Goal: Communication & Community: Answer question/provide support

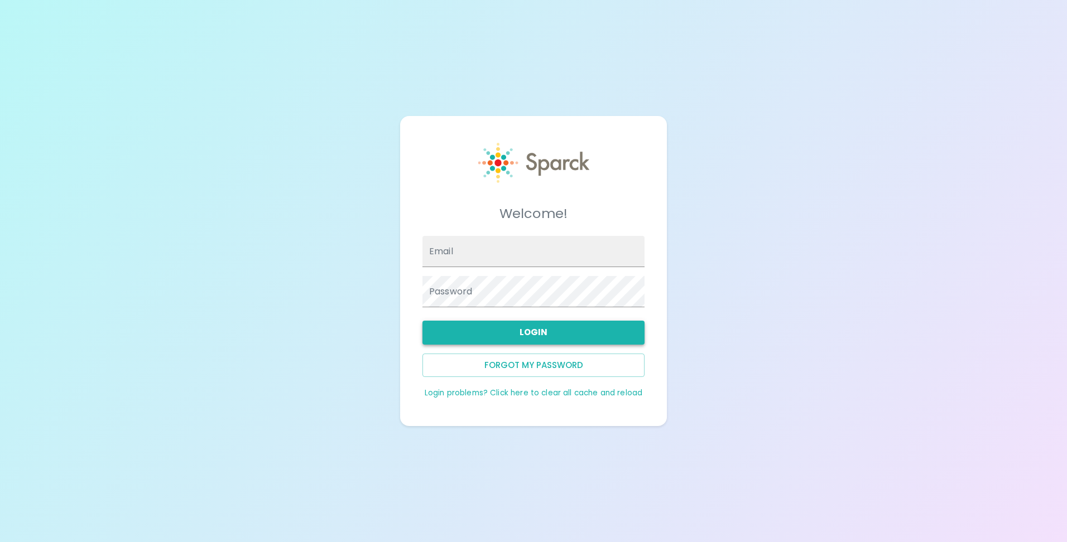
type input "[EMAIL_ADDRESS][DOMAIN_NAME]"
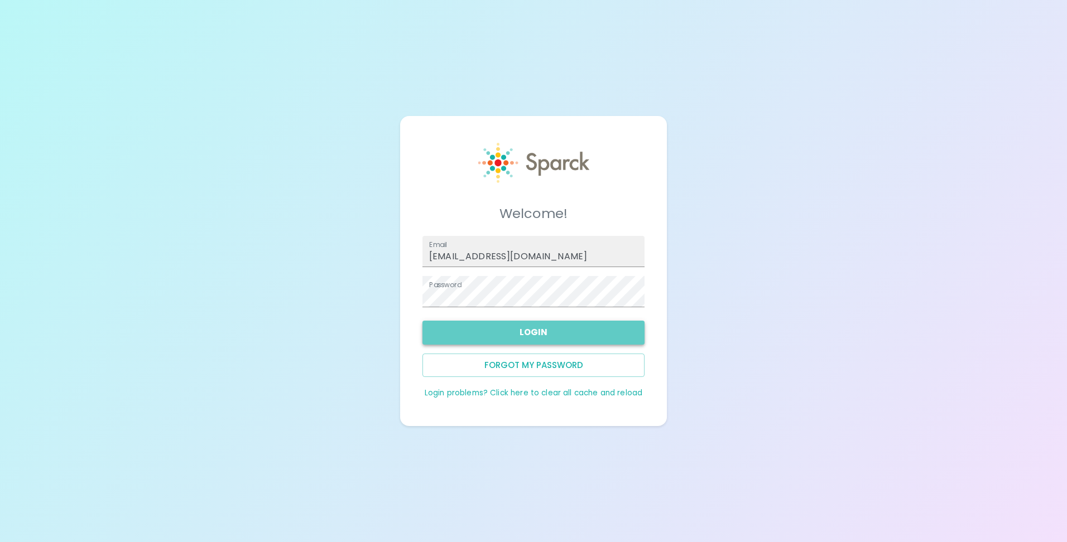
click at [558, 339] on button "Login" at bounding box center [533, 332] width 222 height 23
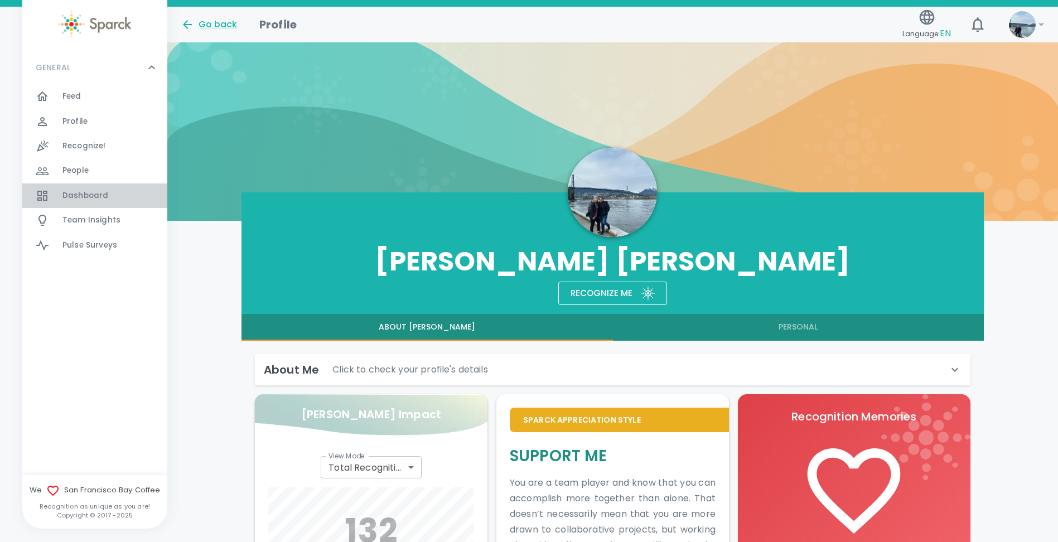
click at [81, 193] on span "Dashboard" at bounding box center [85, 195] width 46 height 11
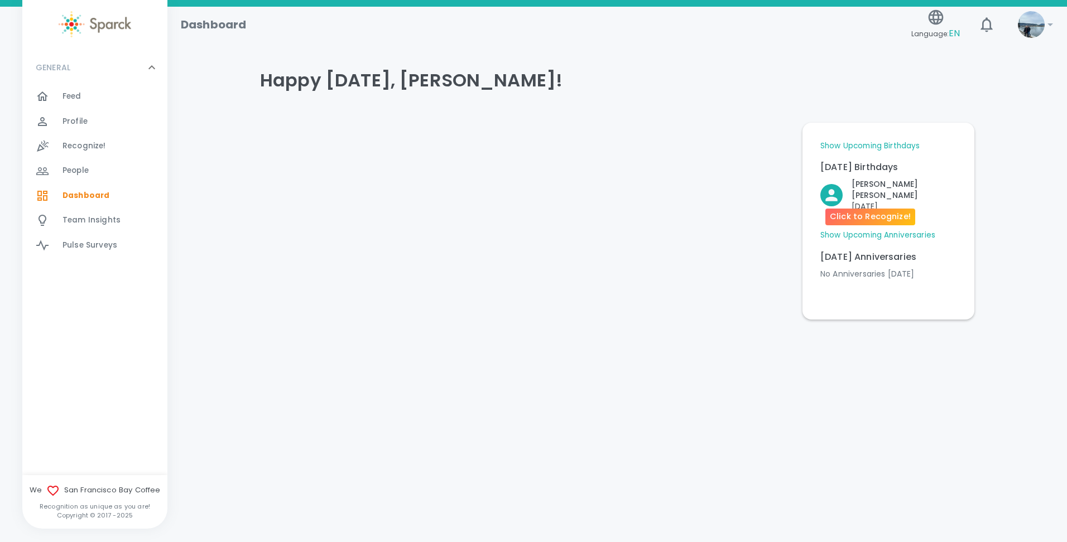
click at [850, 195] on div "[PERSON_NAME] [DATE]" at bounding box center [899, 191] width 114 height 42
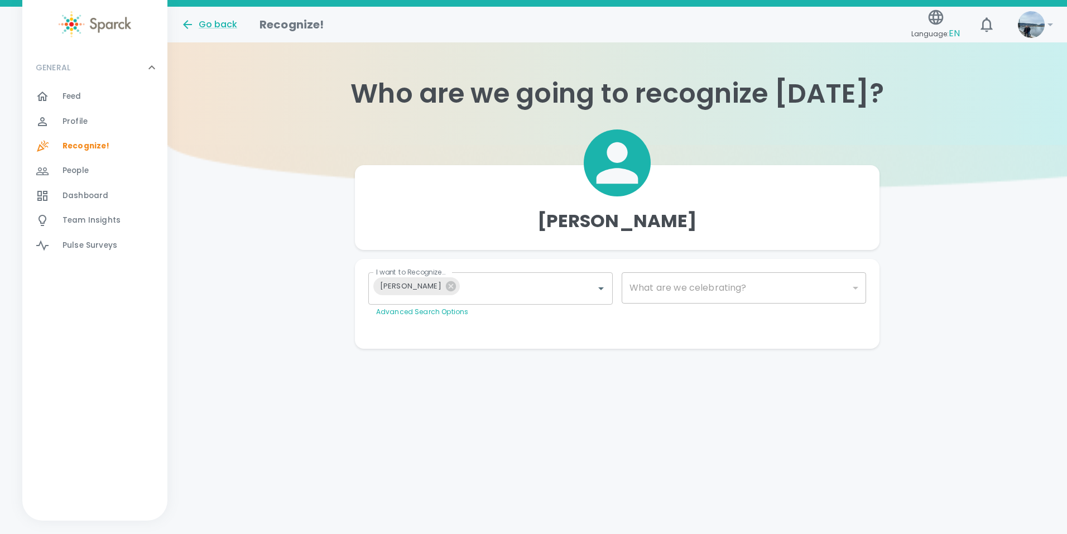
type input "2072"
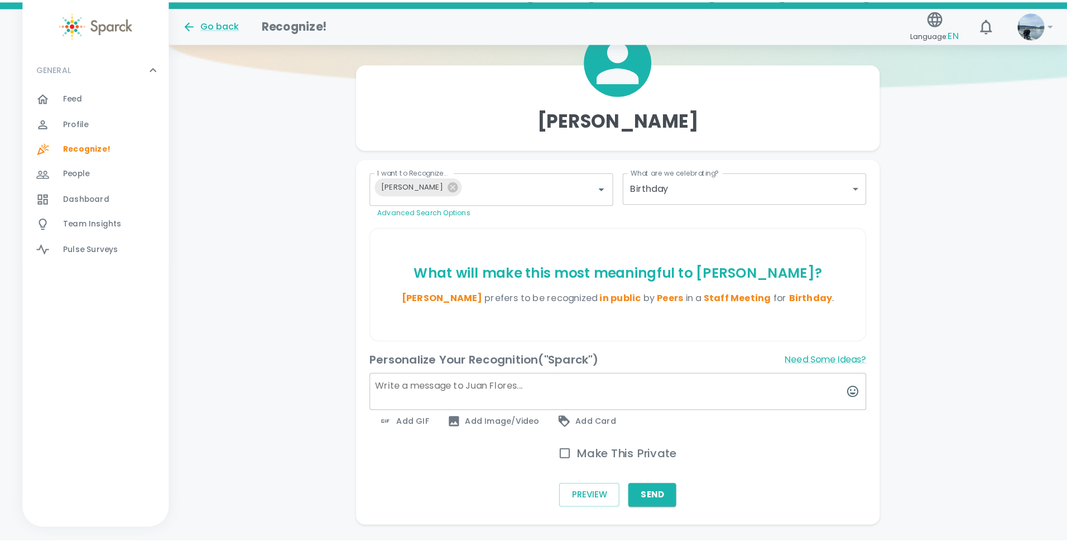
scroll to position [112, 0]
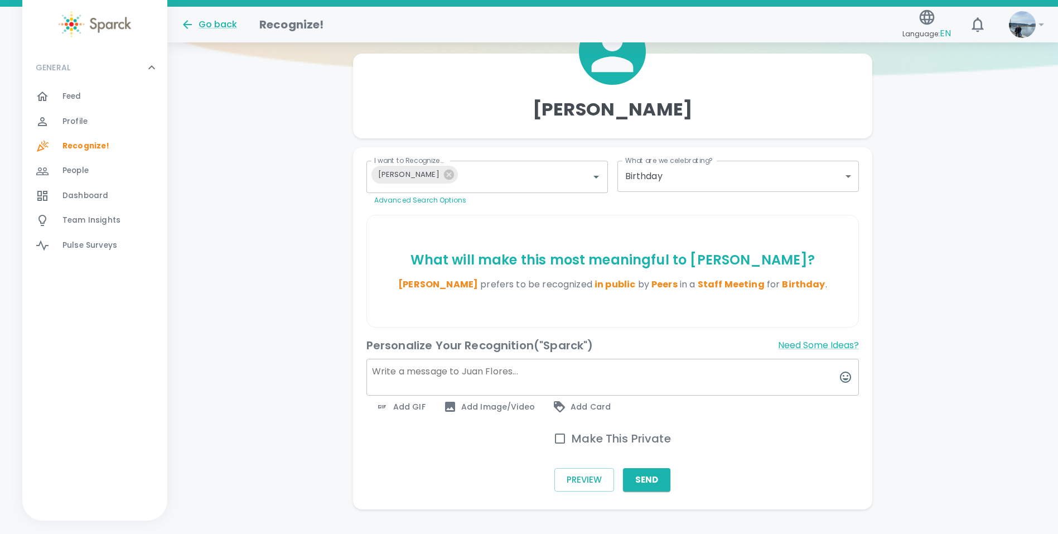
click at [431, 371] on textarea at bounding box center [613, 377] width 493 height 37
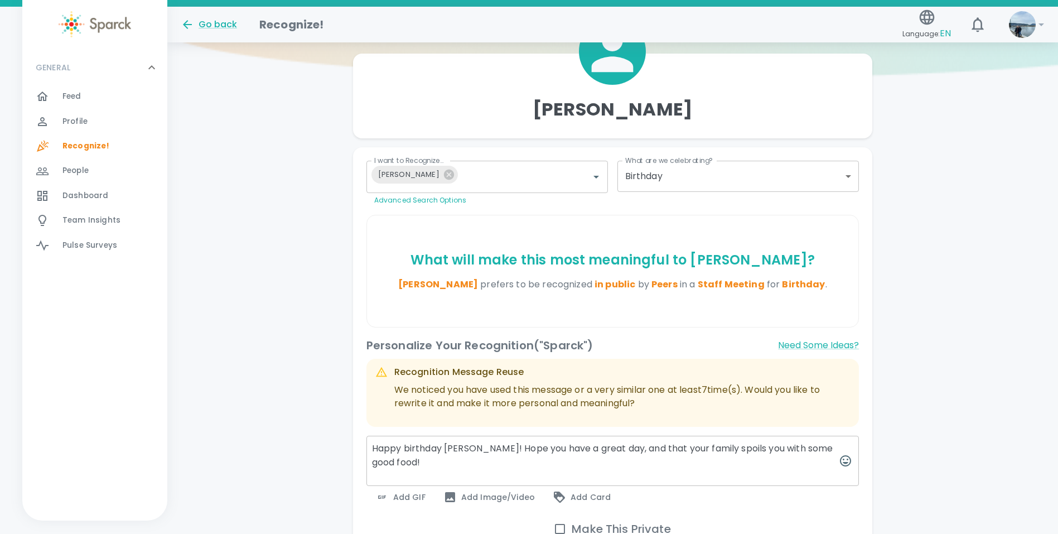
type textarea "Happy birthday [PERSON_NAME]! Hope you have a great day, and that your family s…"
click at [417, 493] on span "Add GIF" at bounding box center [400, 496] width 50 height 13
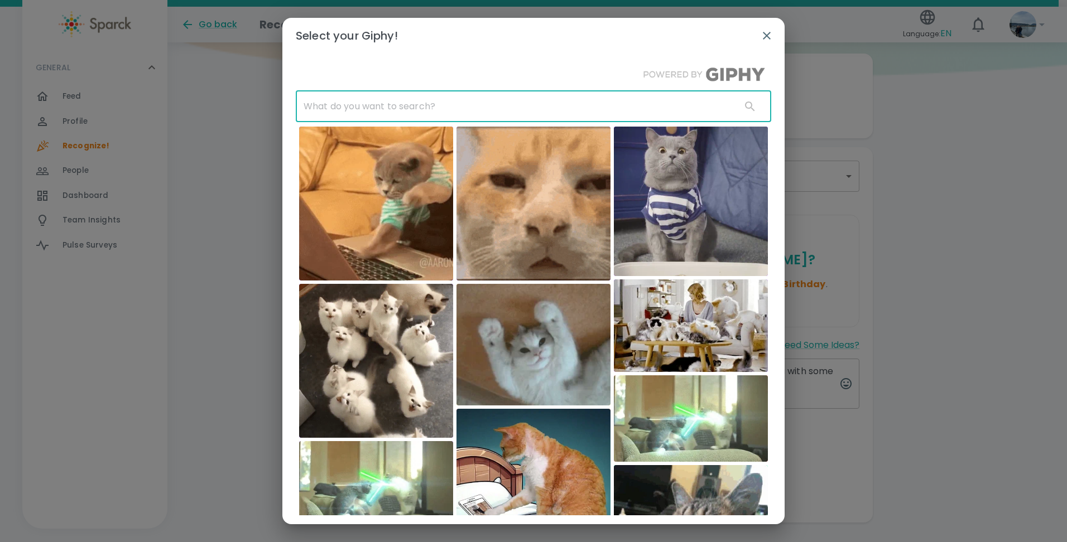
click at [375, 95] on input "text" at bounding box center [514, 106] width 436 height 31
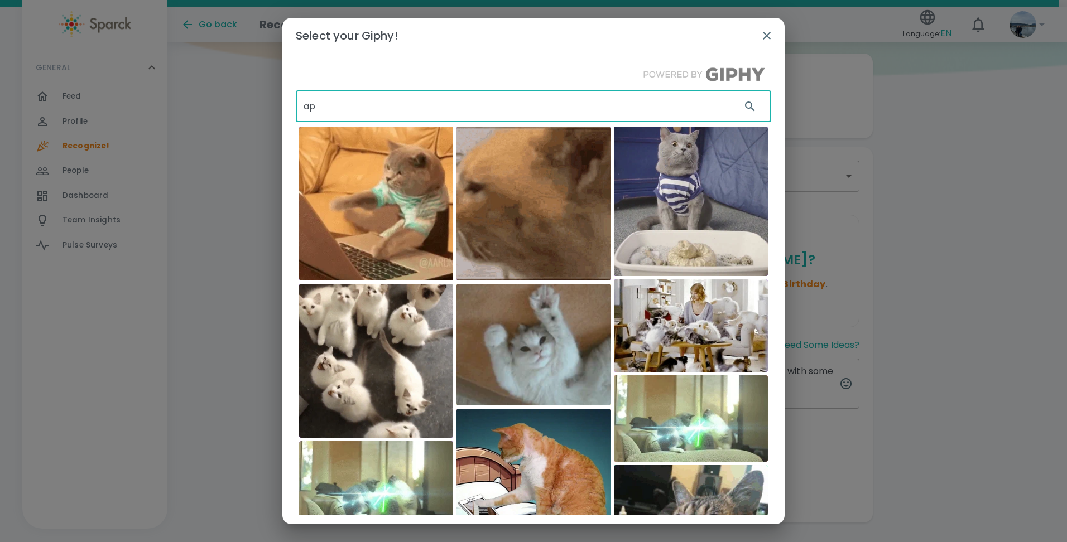
type input "a"
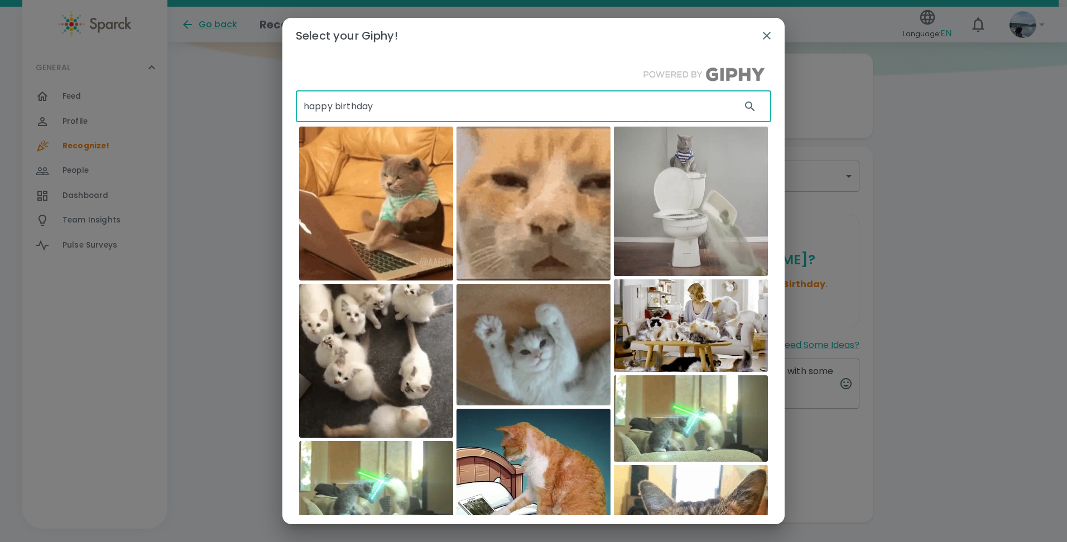
type input "happy birthday"
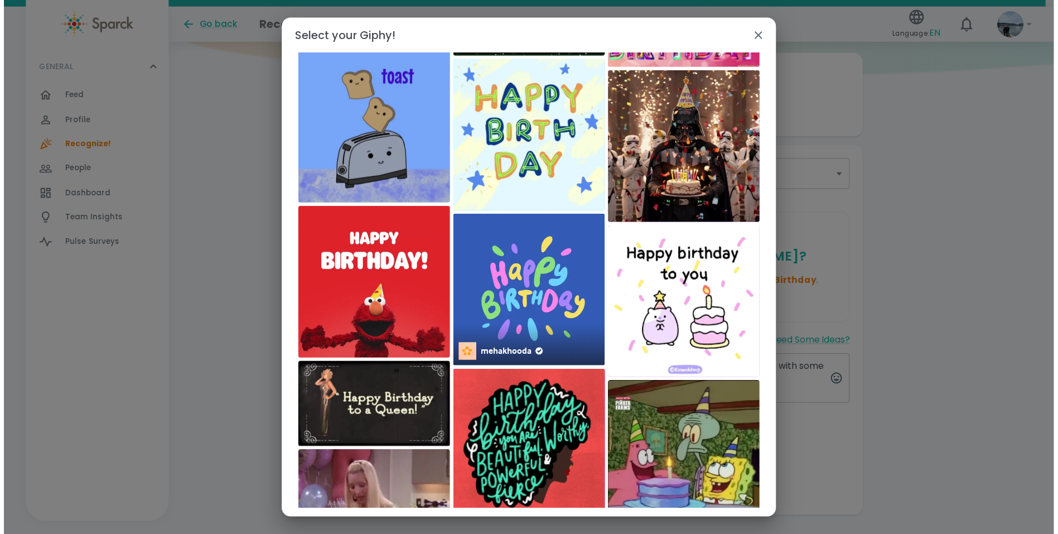
scroll to position [1795, 0]
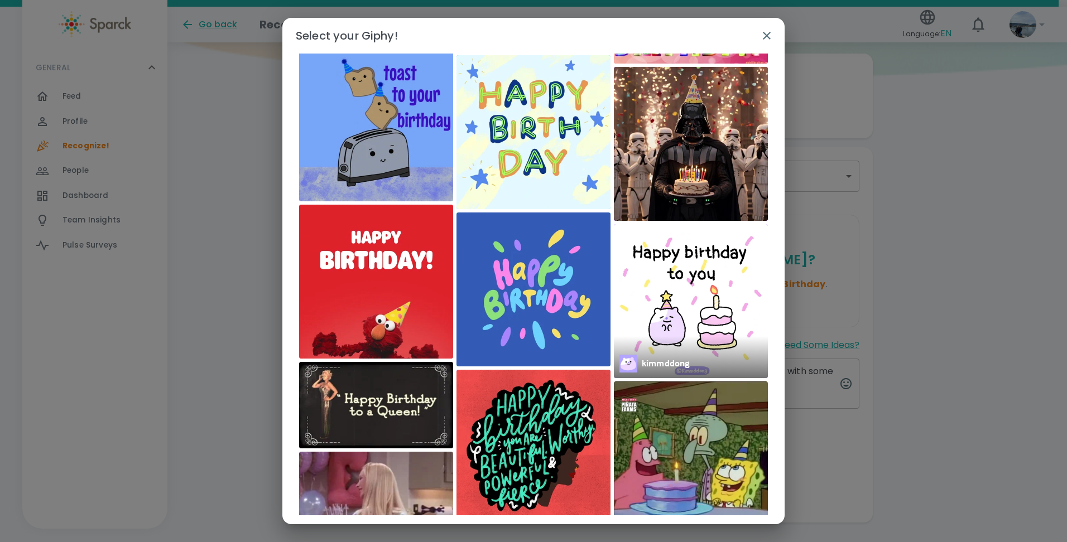
click at [664, 271] on img at bounding box center [691, 301] width 154 height 154
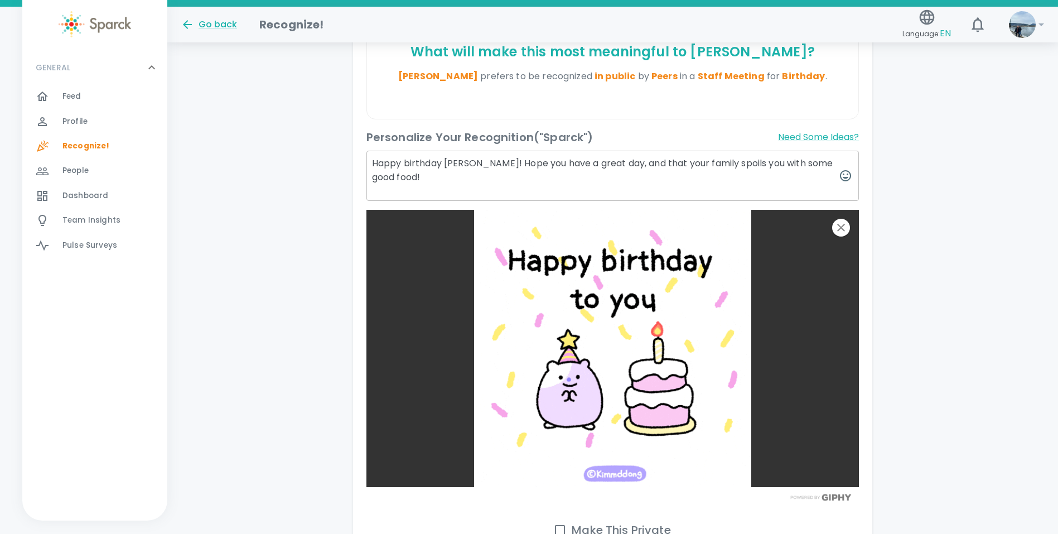
scroll to position [431, 0]
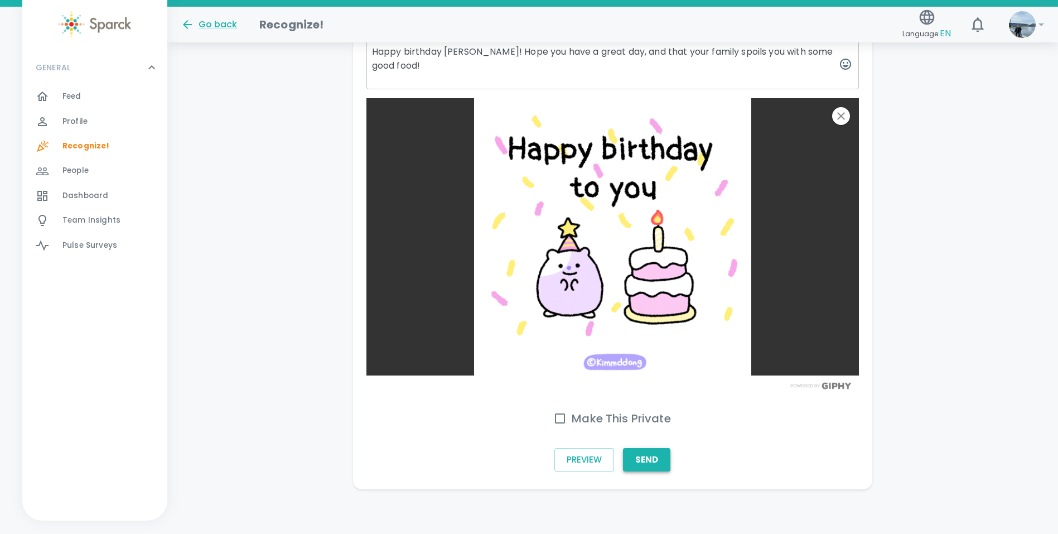
click at [647, 460] on button "Send" at bounding box center [646, 459] width 47 height 23
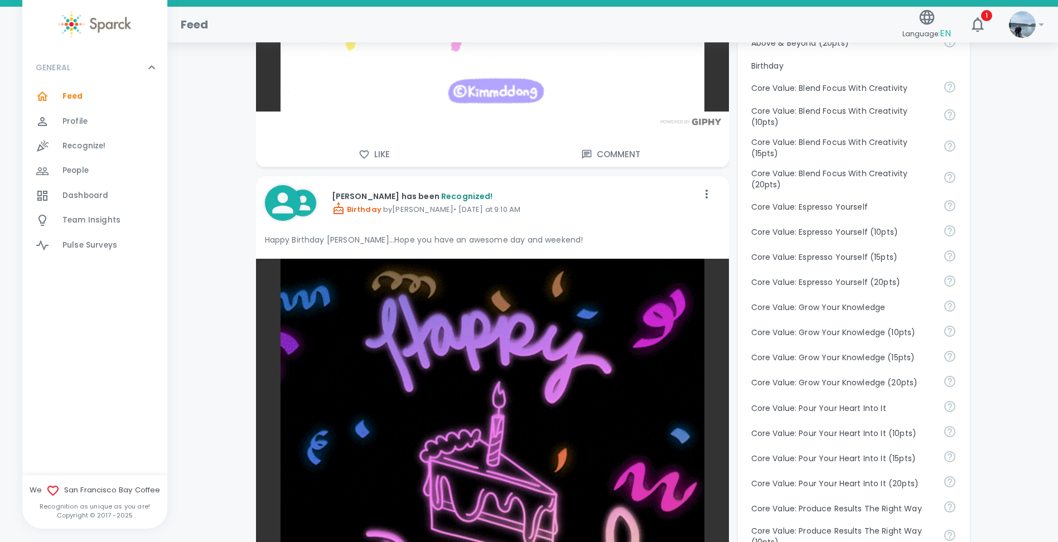
scroll to position [893, 0]
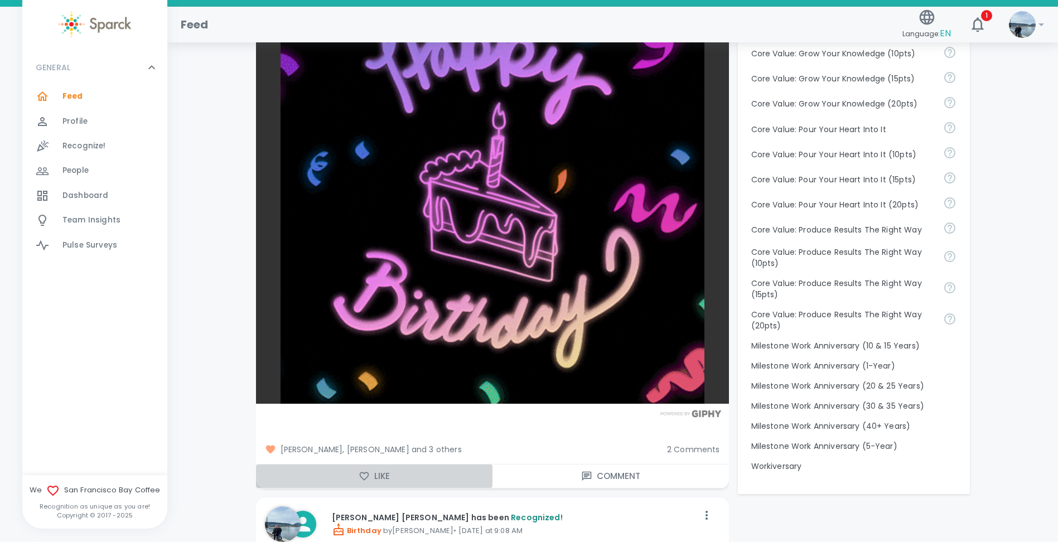
click at [375, 475] on button "Like" at bounding box center [374, 476] width 237 height 23
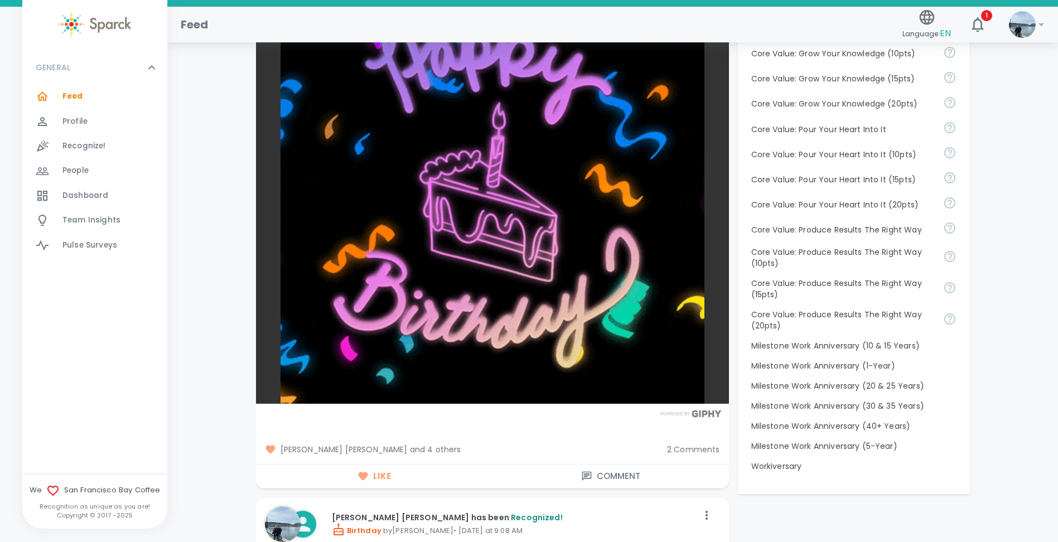
click at [601, 475] on button "Comment" at bounding box center [611, 476] width 237 height 23
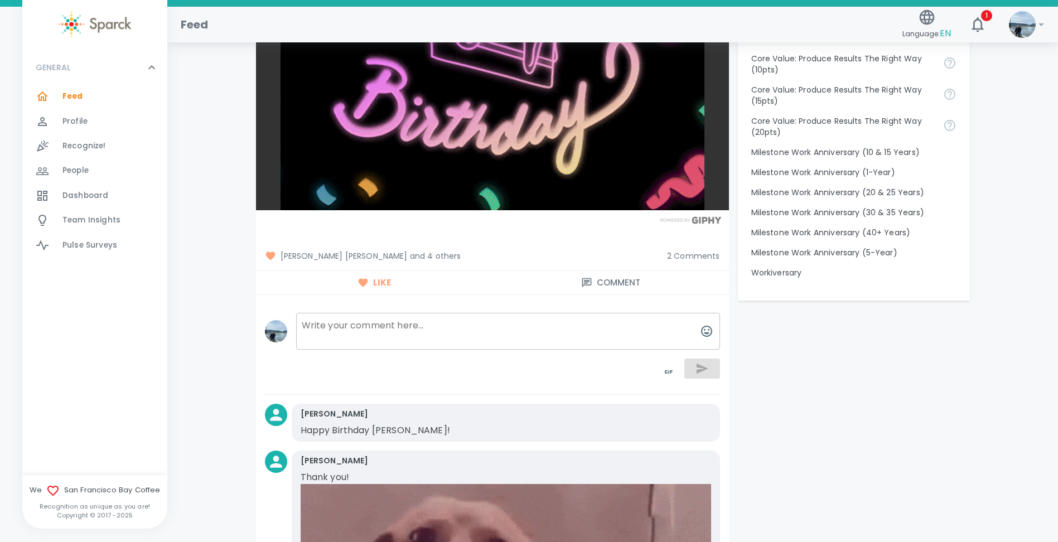
scroll to position [1116, 0]
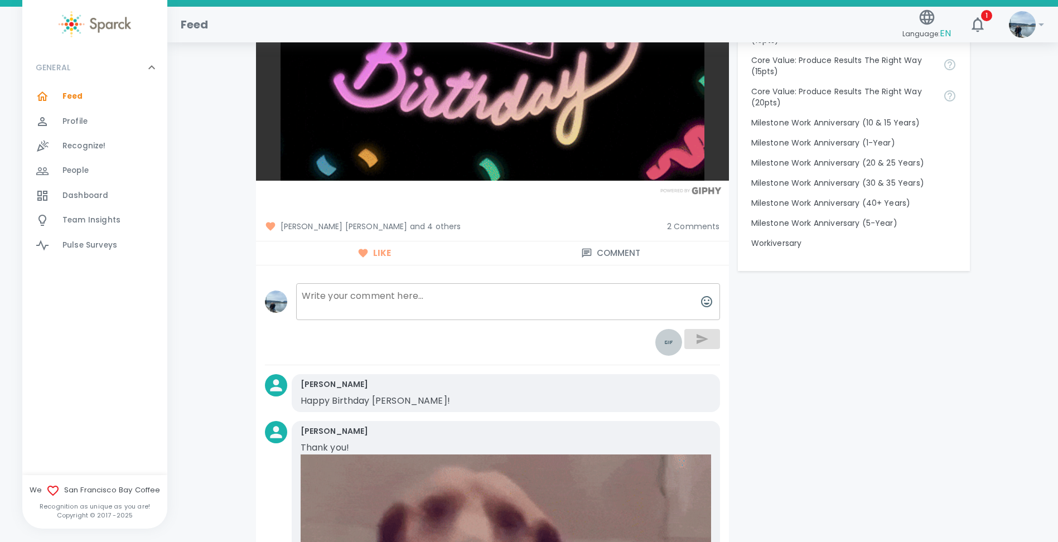
click at [668, 344] on icon "toggle password visibility" at bounding box center [668, 342] width 13 height 13
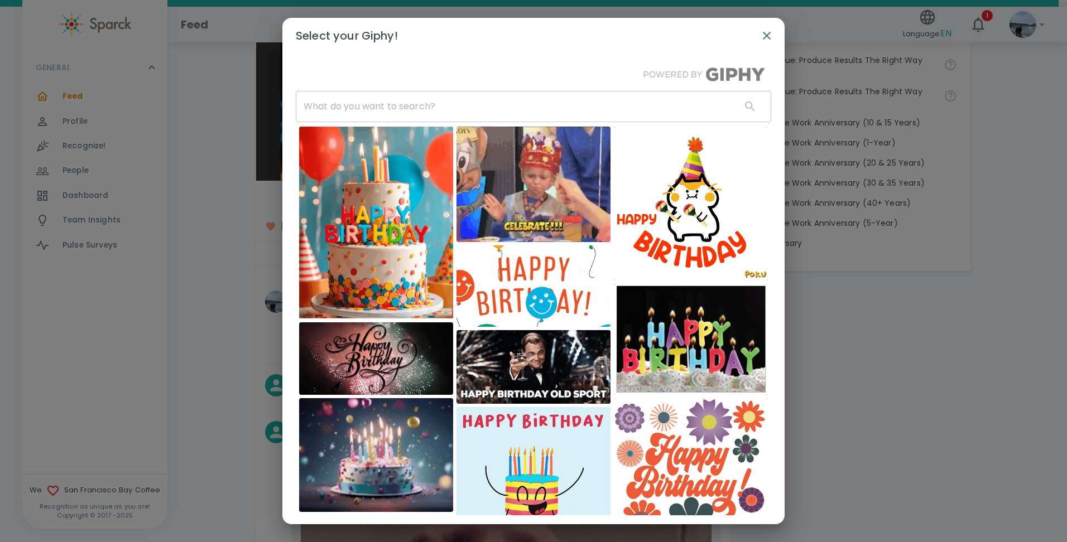
click at [536, 170] on img at bounding box center [533, 184] width 154 height 115
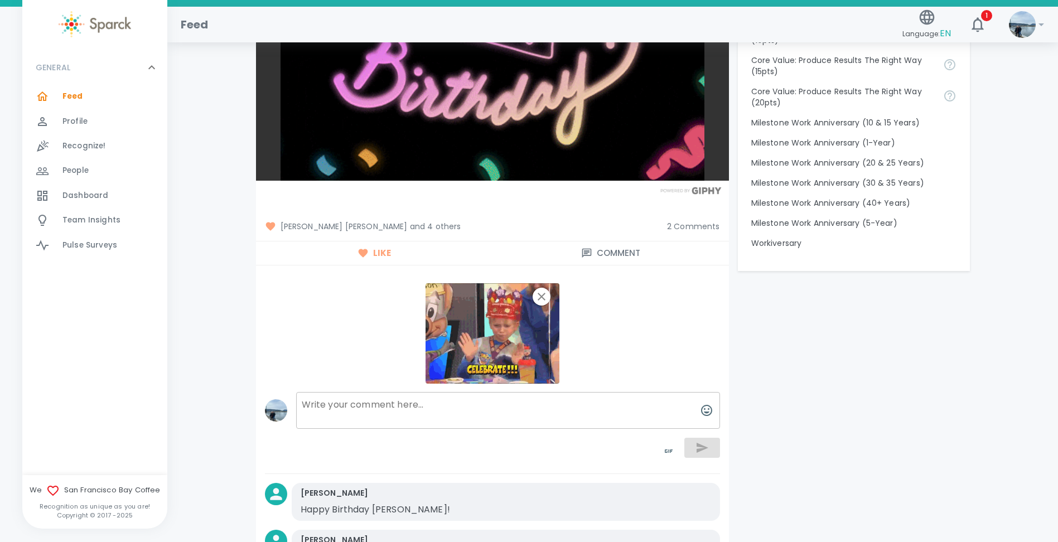
click at [705, 451] on div at bounding box center [698, 447] width 45 height 36
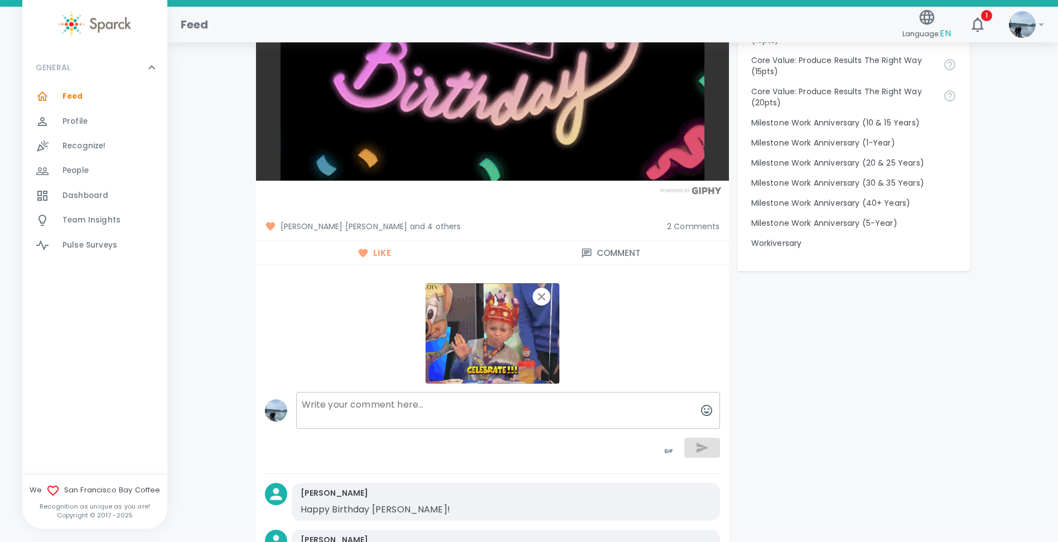
click at [480, 409] on textarea at bounding box center [508, 410] width 424 height 37
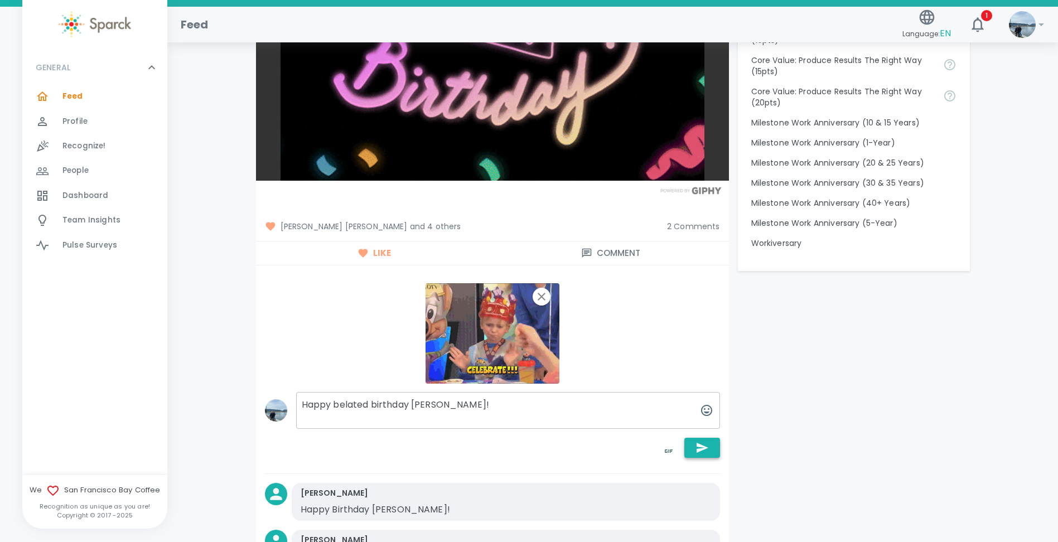
type textarea "Happy belated birthday [PERSON_NAME]!"
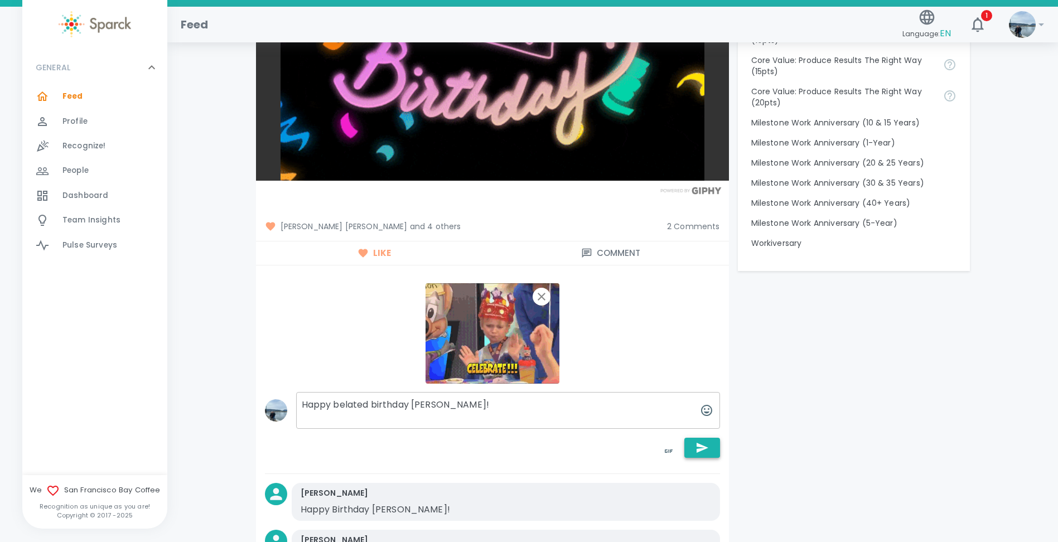
click at [708, 448] on icon "button" at bounding box center [703, 448] width 12 height 10
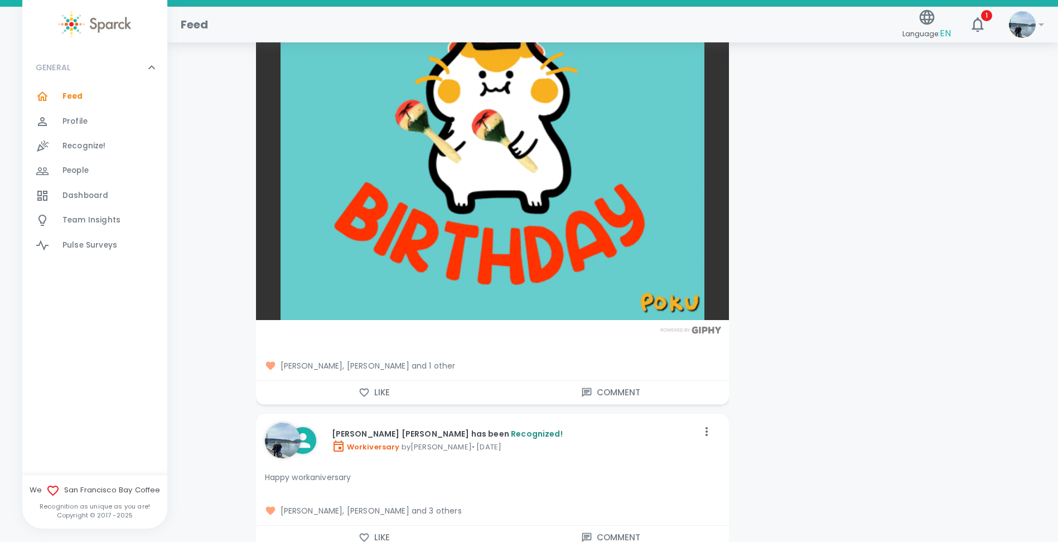
scroll to position [2510, 0]
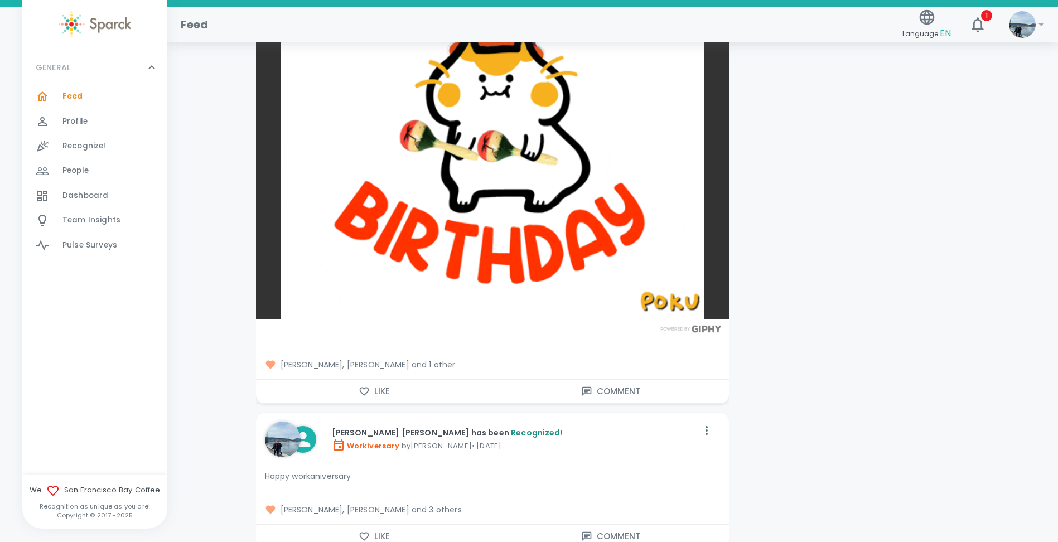
click at [380, 395] on button "Like" at bounding box center [374, 391] width 237 height 23
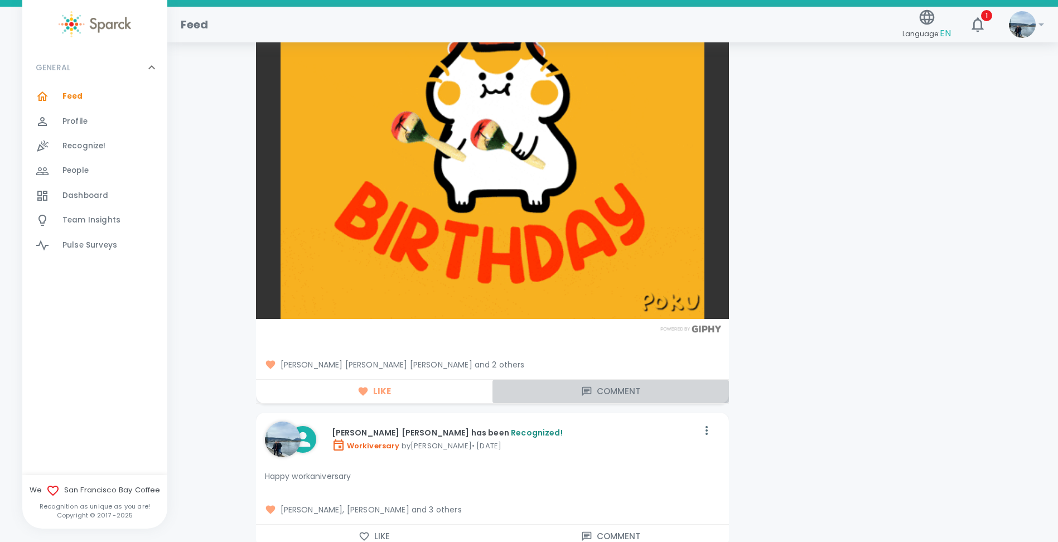
click at [584, 393] on icon "button" at bounding box center [586, 391] width 11 height 11
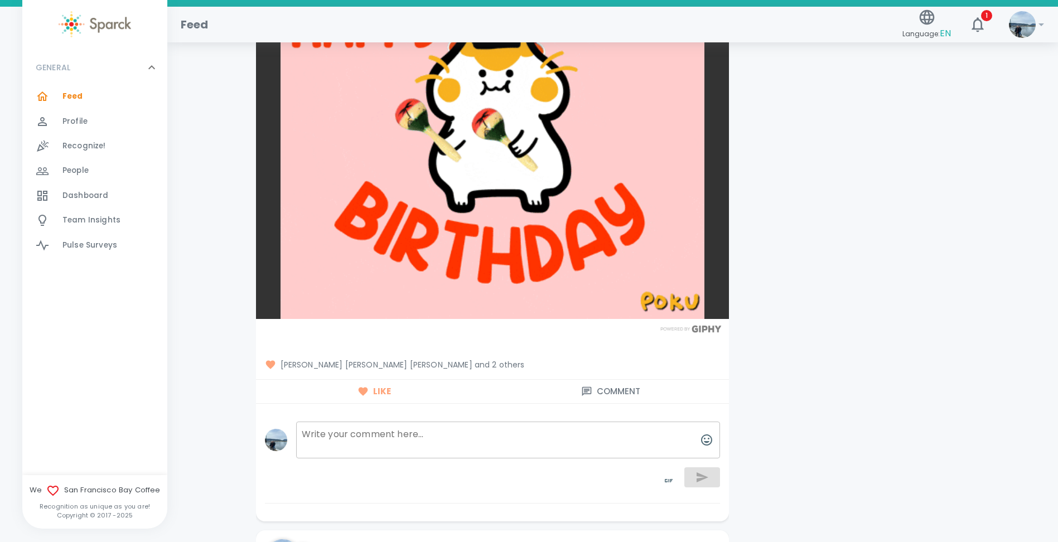
click at [461, 436] on textarea at bounding box center [508, 440] width 424 height 37
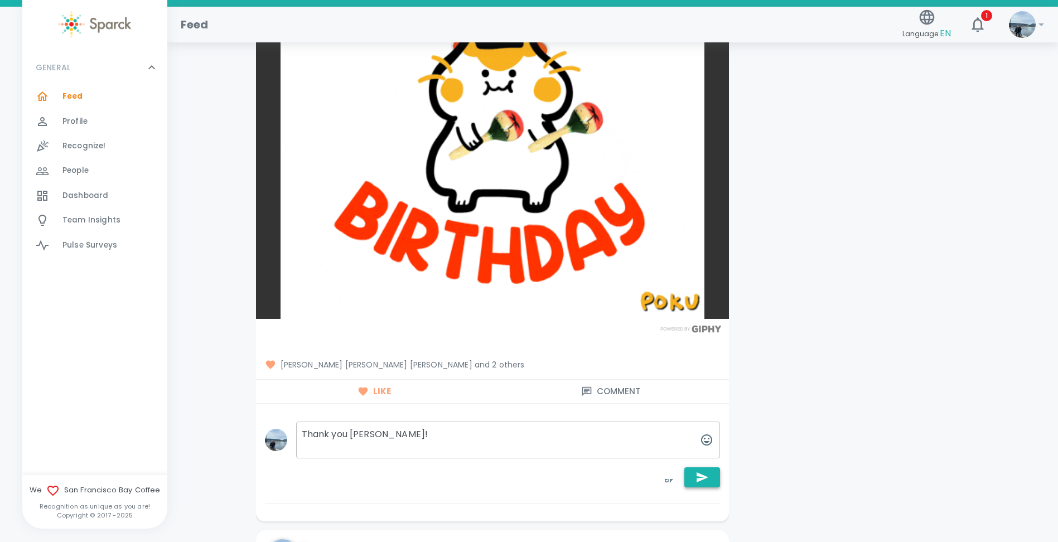
type textarea "Thank you [PERSON_NAME]!"
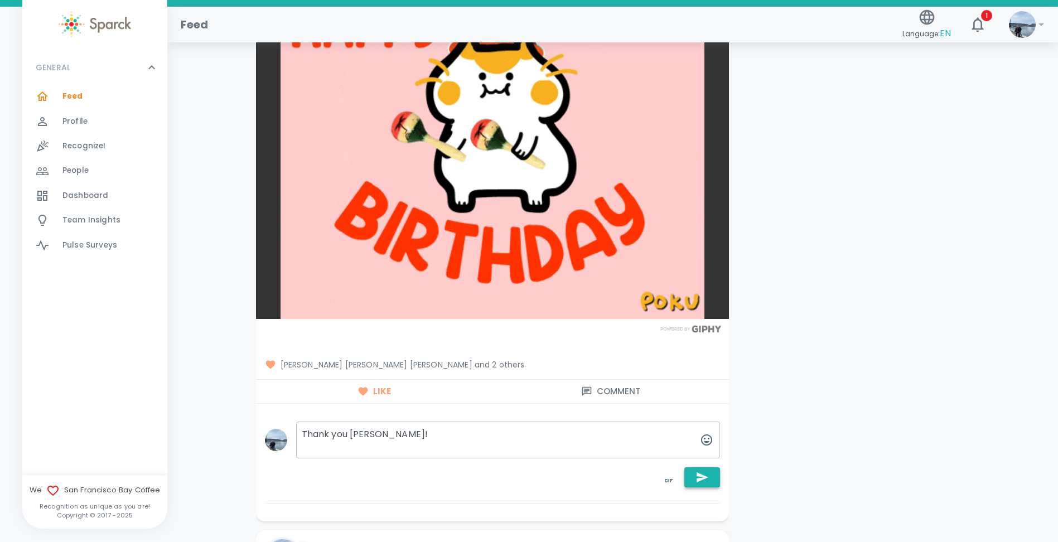
click at [700, 475] on icon "button" at bounding box center [703, 477] width 12 height 10
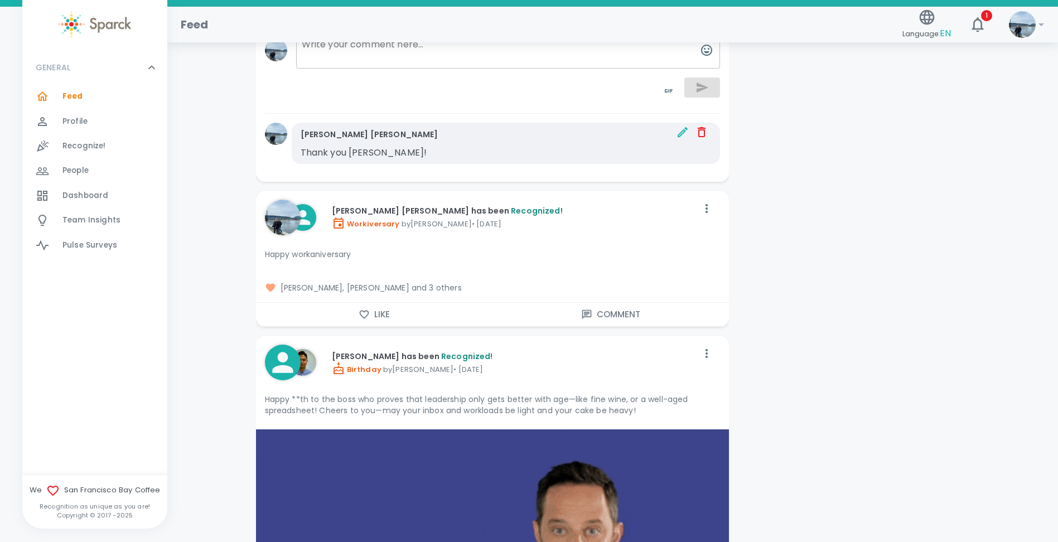
scroll to position [2901, 0]
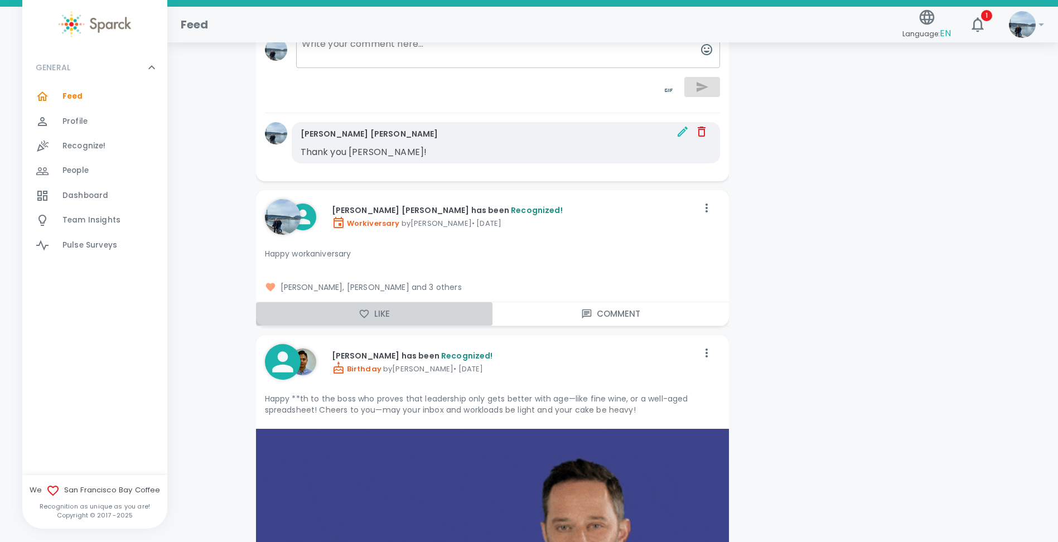
click at [376, 311] on button "Like" at bounding box center [374, 313] width 237 height 23
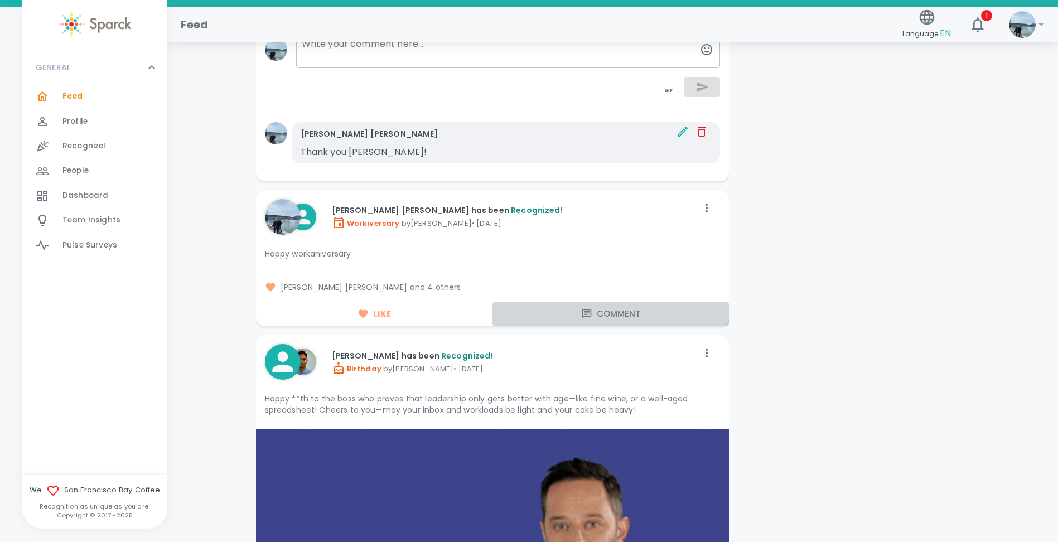
click at [589, 319] on icon "button" at bounding box center [586, 313] width 11 height 11
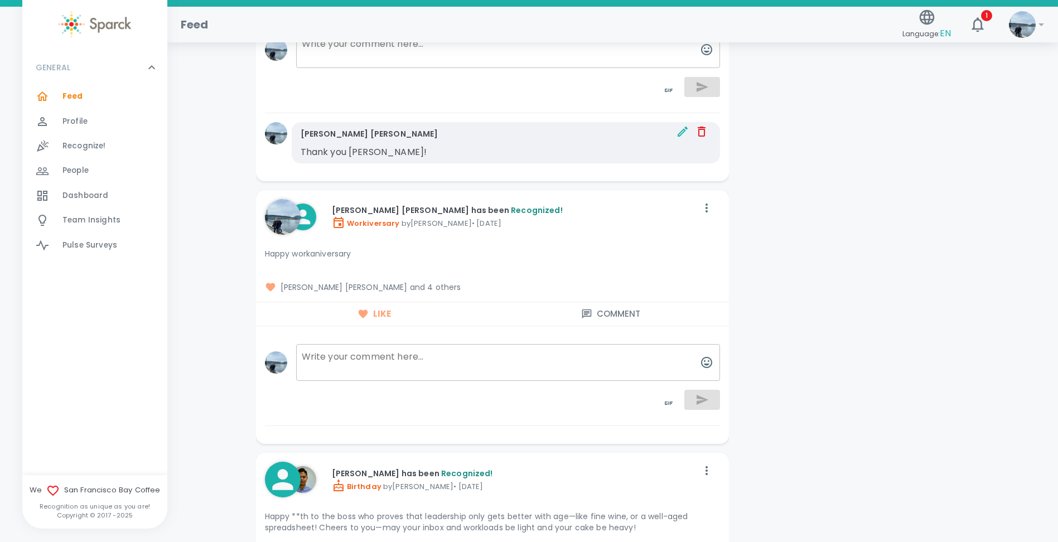
click at [404, 371] on textarea at bounding box center [508, 362] width 424 height 37
type textarea "Thank you [PERSON_NAME]!"
click at [700, 407] on button "button" at bounding box center [702, 400] width 36 height 20
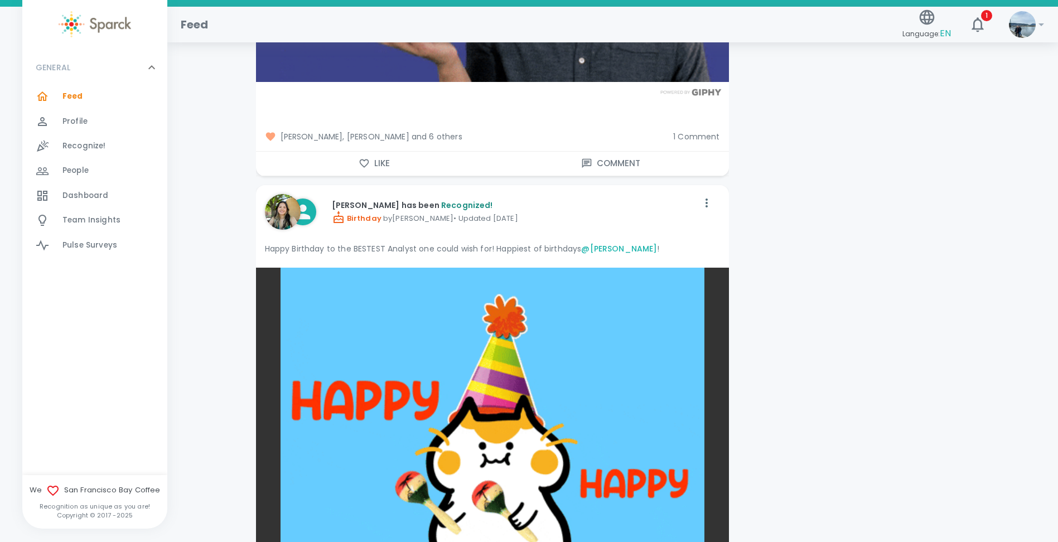
scroll to position [3291, 0]
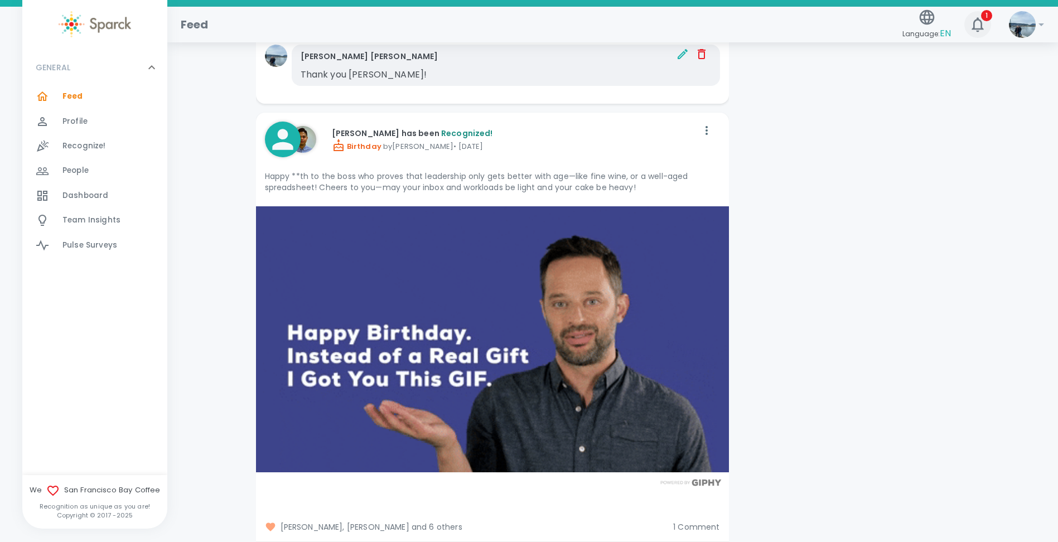
click at [983, 21] on span "1" at bounding box center [978, 25] width 18 height 18
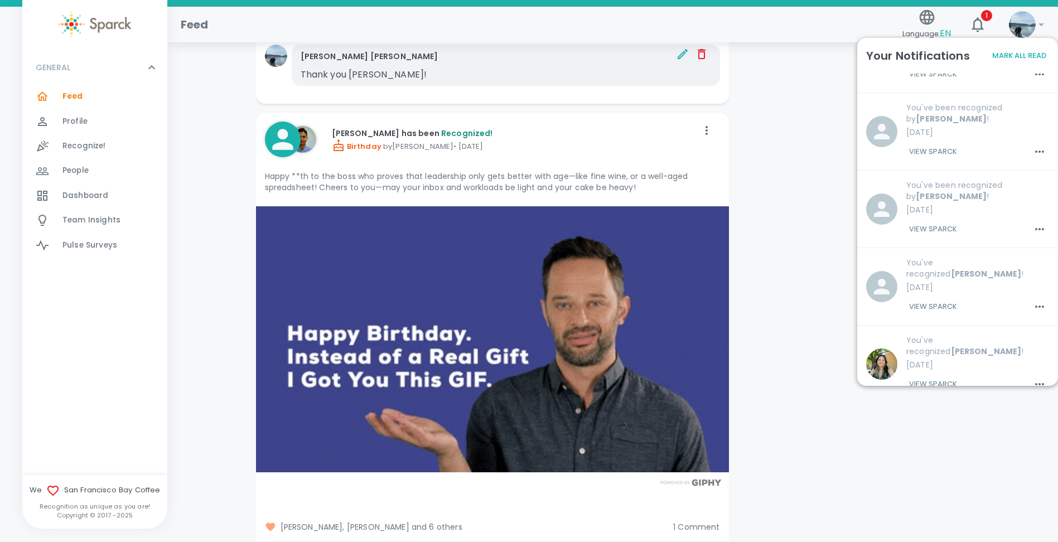
scroll to position [390, 0]
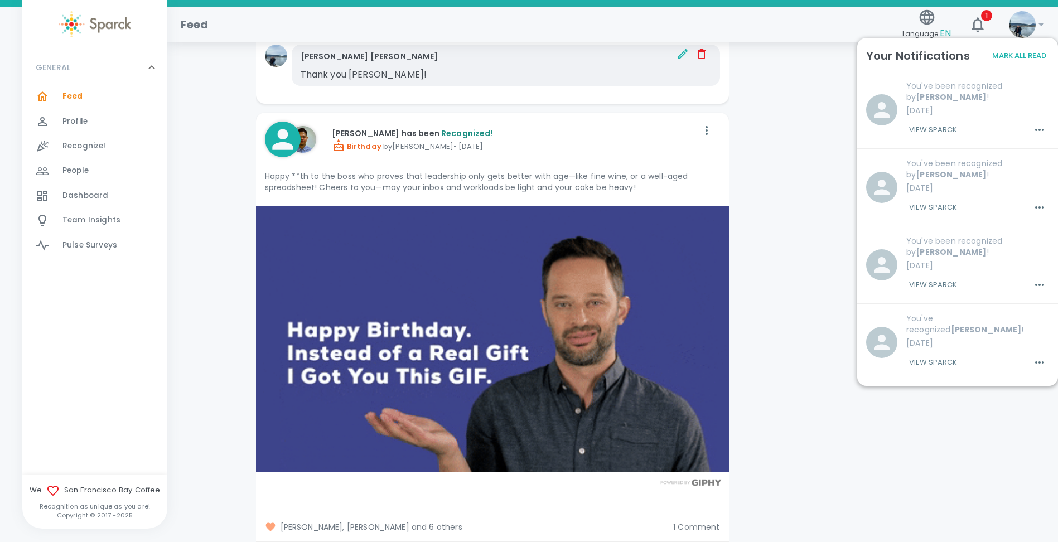
click at [946, 276] on button "View Sparck" at bounding box center [933, 285] width 54 height 19
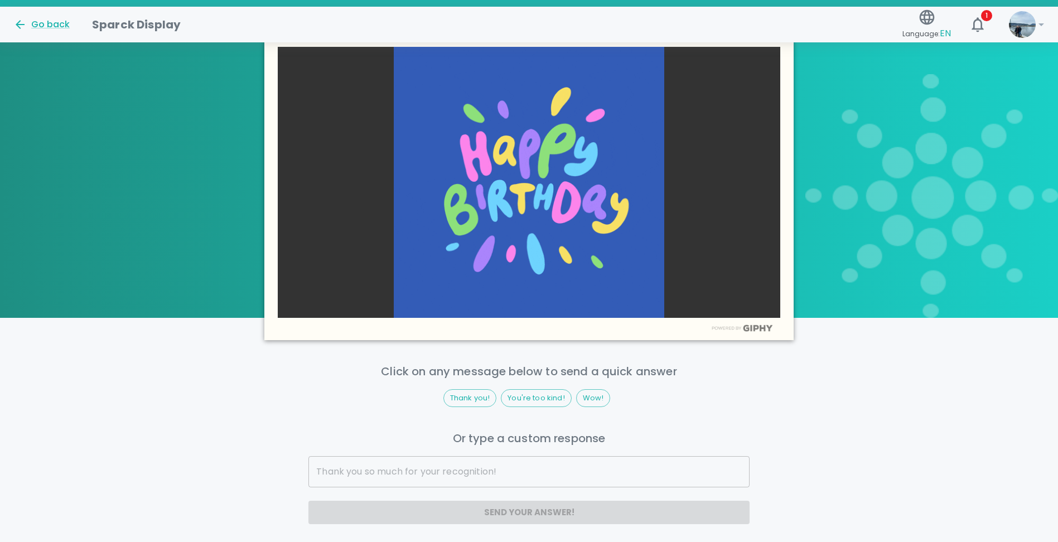
scroll to position [542, 0]
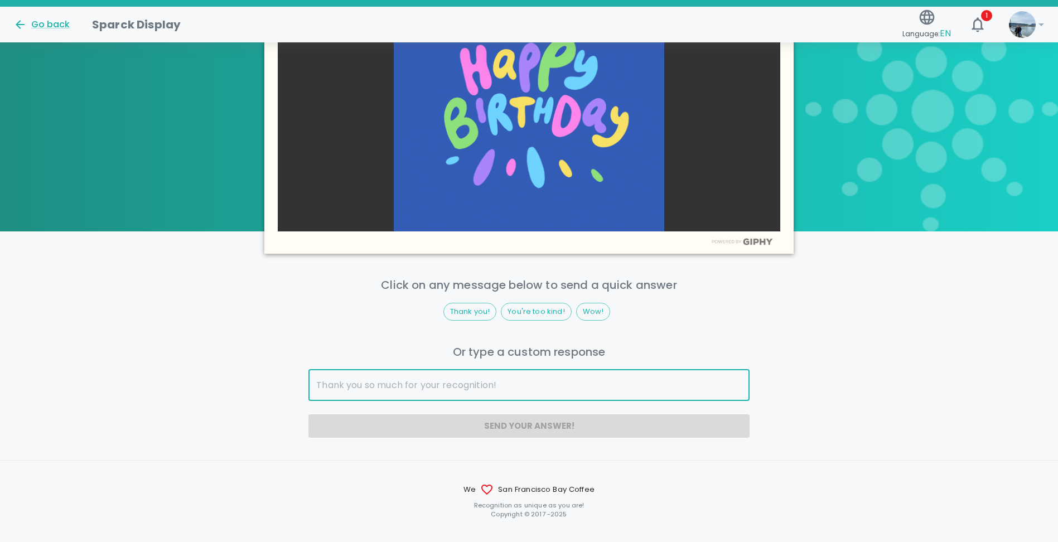
click at [464, 383] on input "text" at bounding box center [528, 385] width 441 height 31
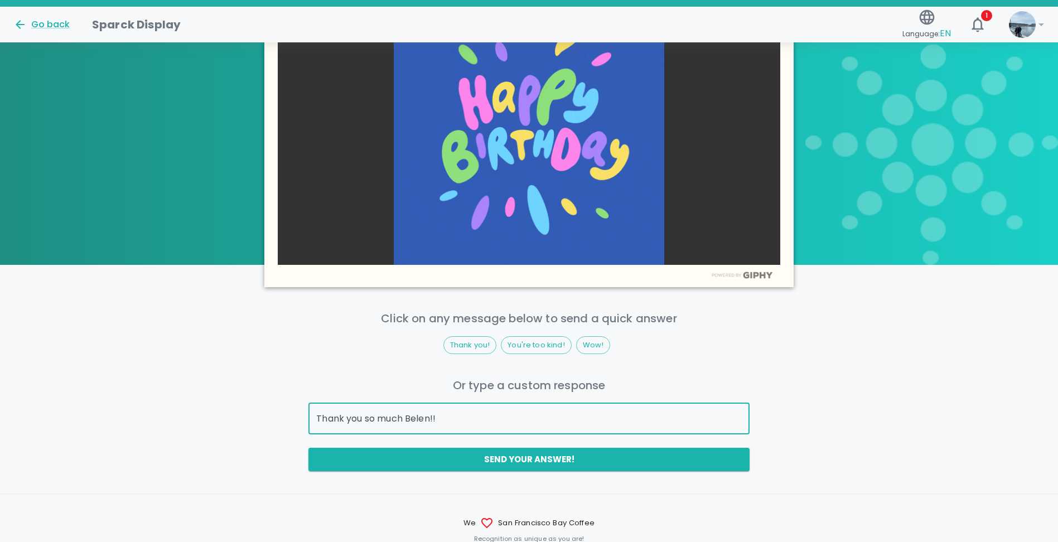
scroll to position [563, 0]
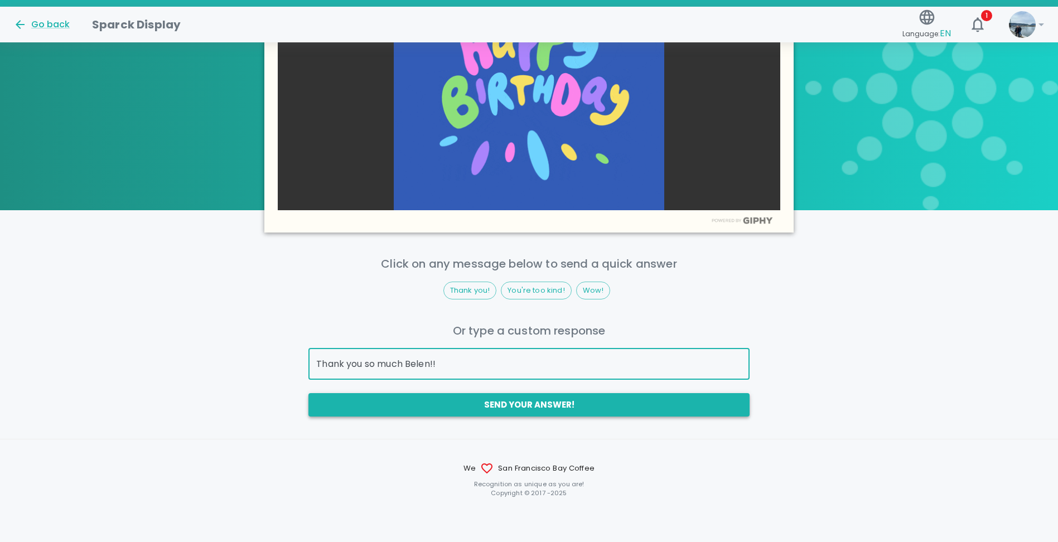
type input "Thank you so much Belen!!"
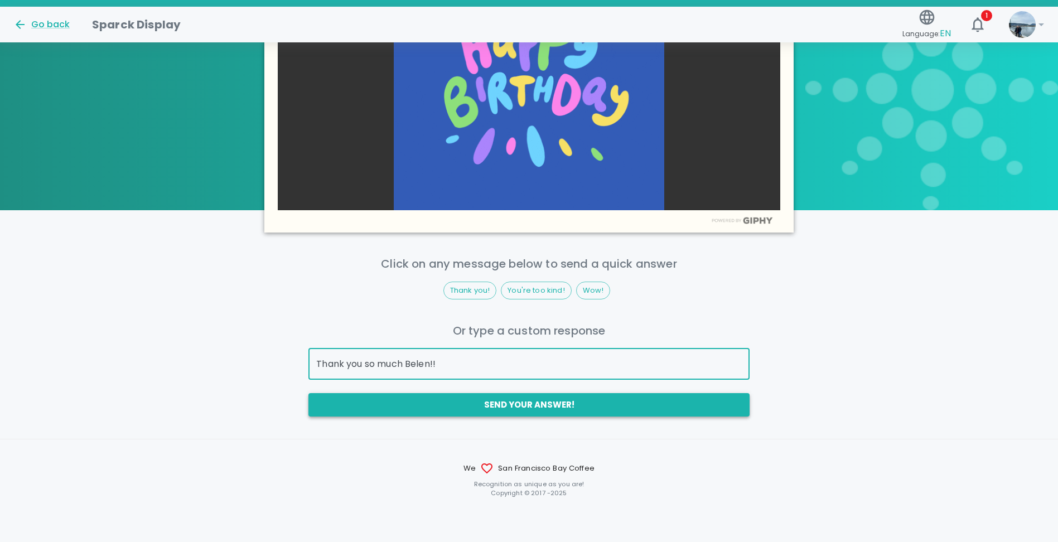
click at [473, 400] on button "Send your answer!" at bounding box center [528, 404] width 441 height 23
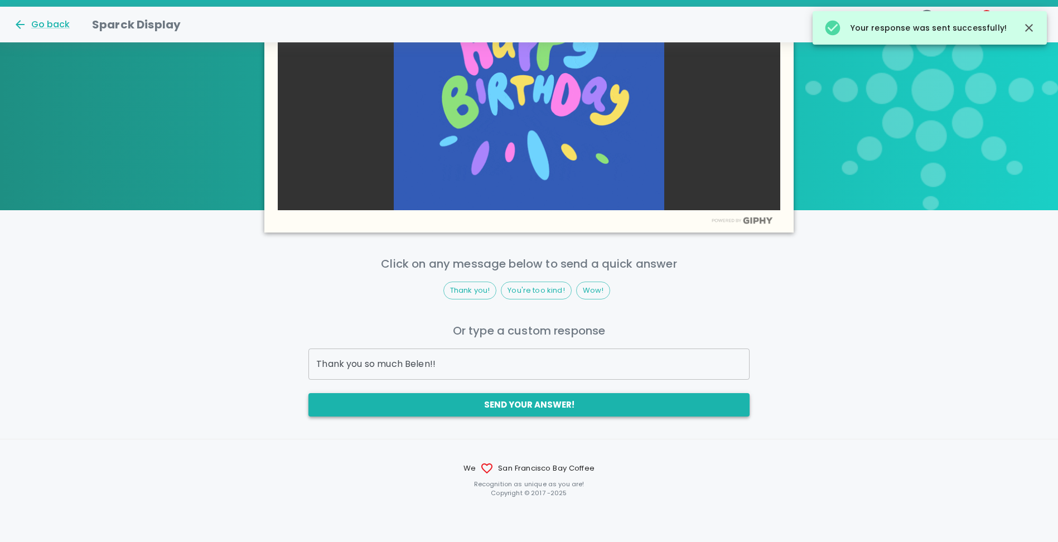
scroll to position [448, 0]
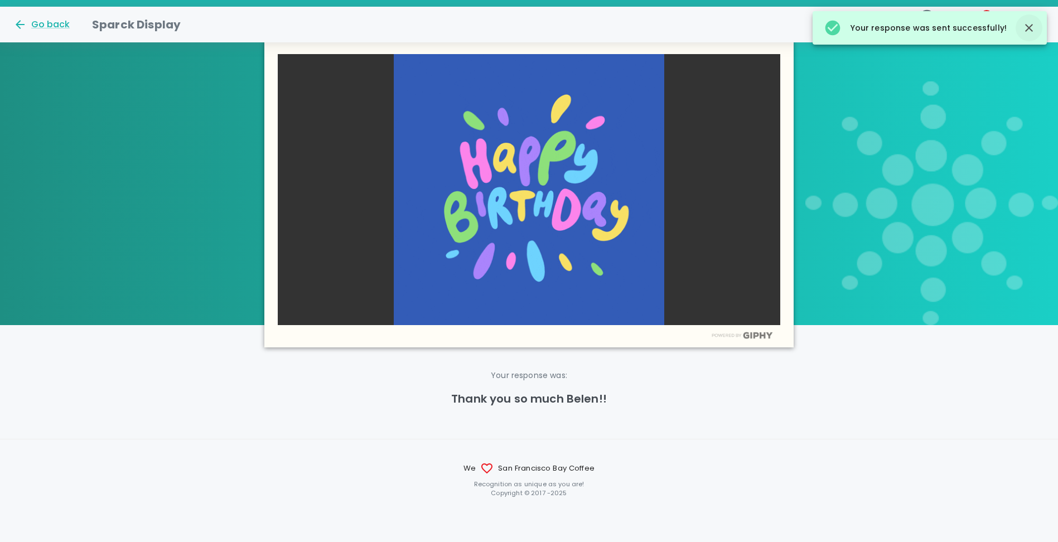
click at [1026, 30] on icon "button" at bounding box center [1029, 28] width 8 height 8
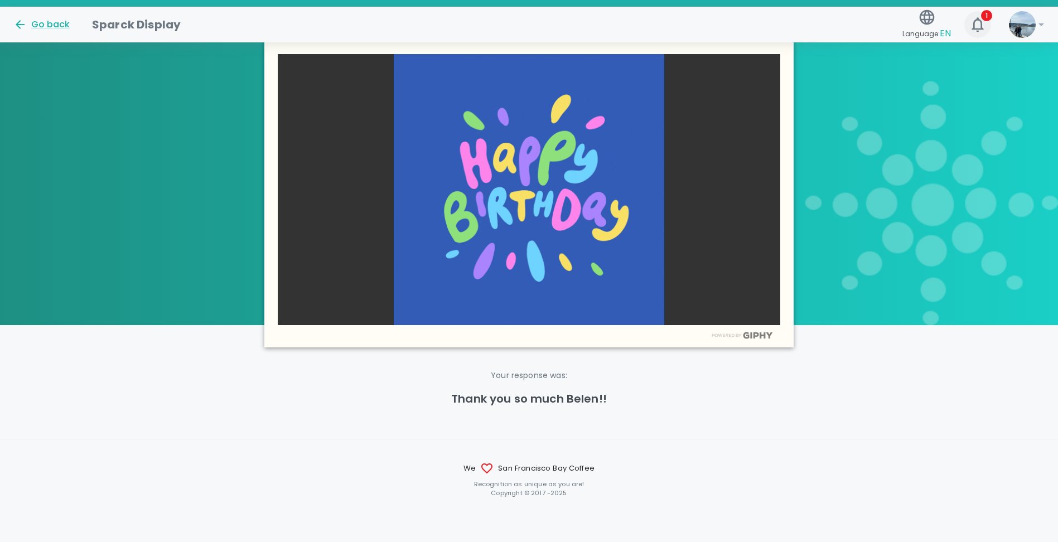
click at [985, 26] on icon "button" at bounding box center [978, 25] width 18 height 18
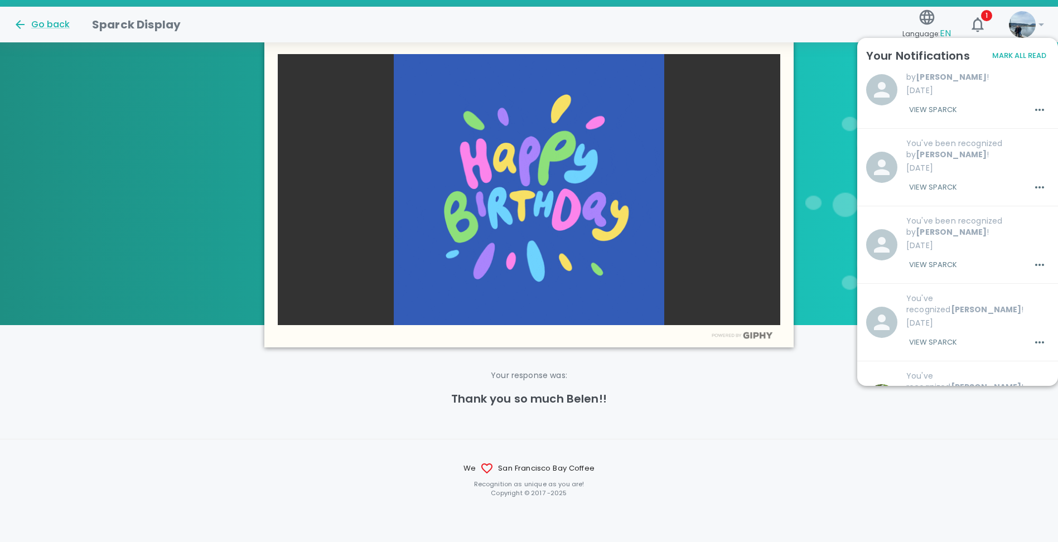
scroll to position [390, 0]
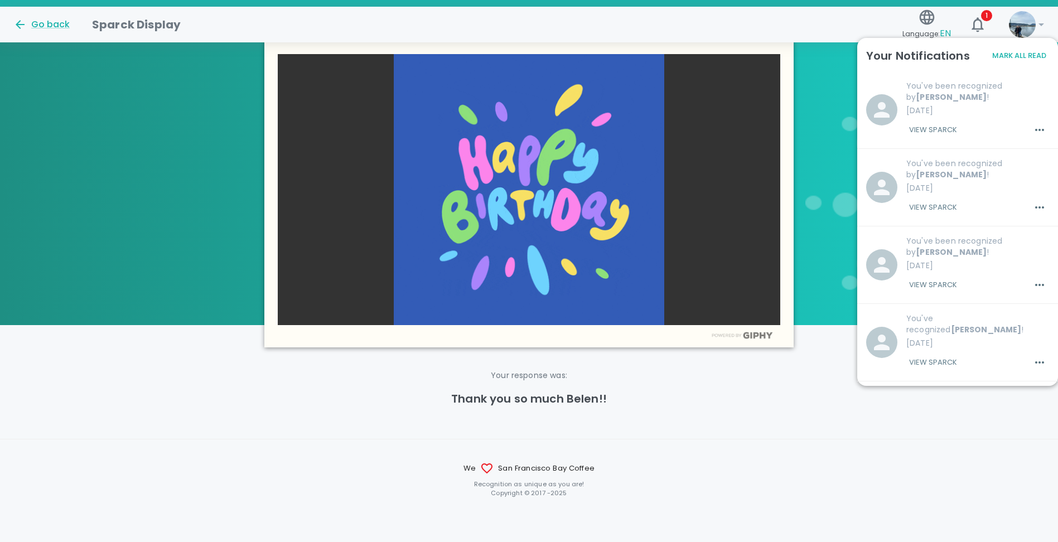
click at [947, 276] on button "View Sparck" at bounding box center [933, 285] width 54 height 19
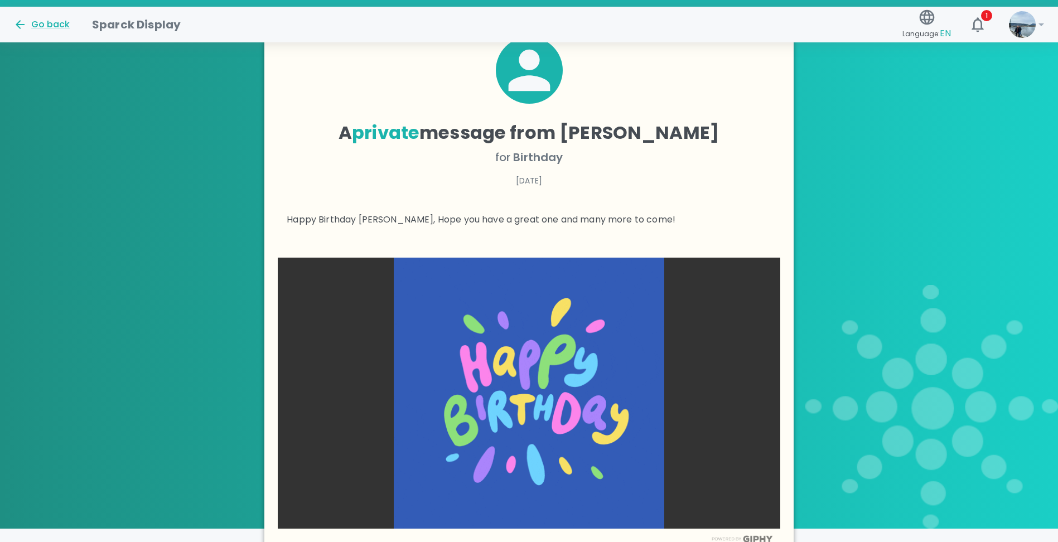
scroll to position [225, 0]
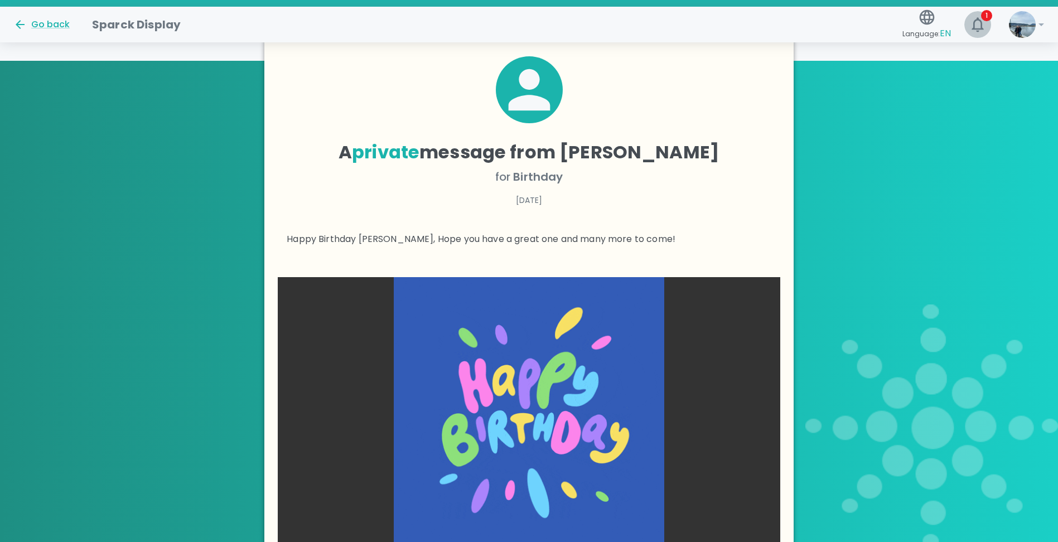
click at [980, 30] on icon "button" at bounding box center [978, 25] width 18 height 18
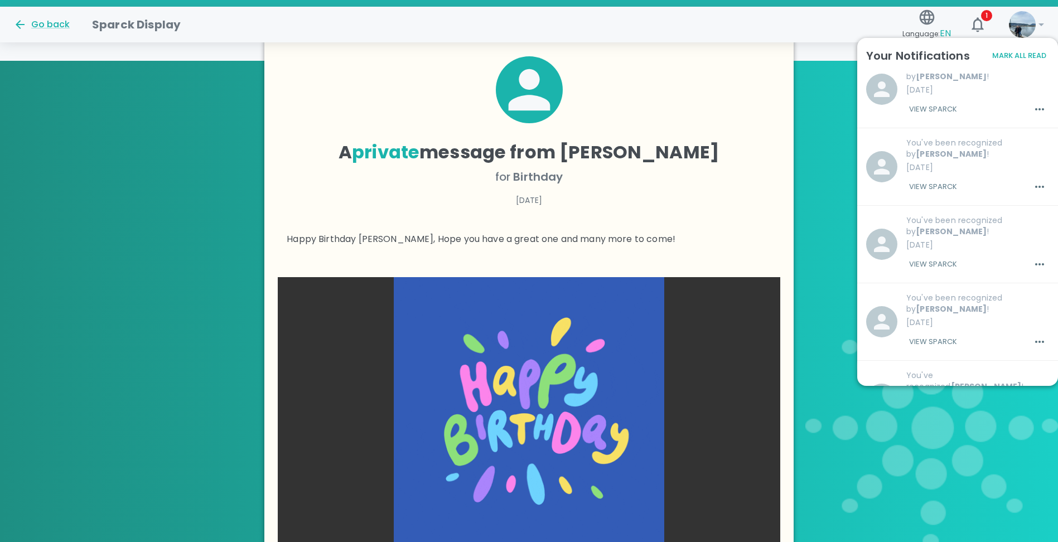
scroll to position [335, 0]
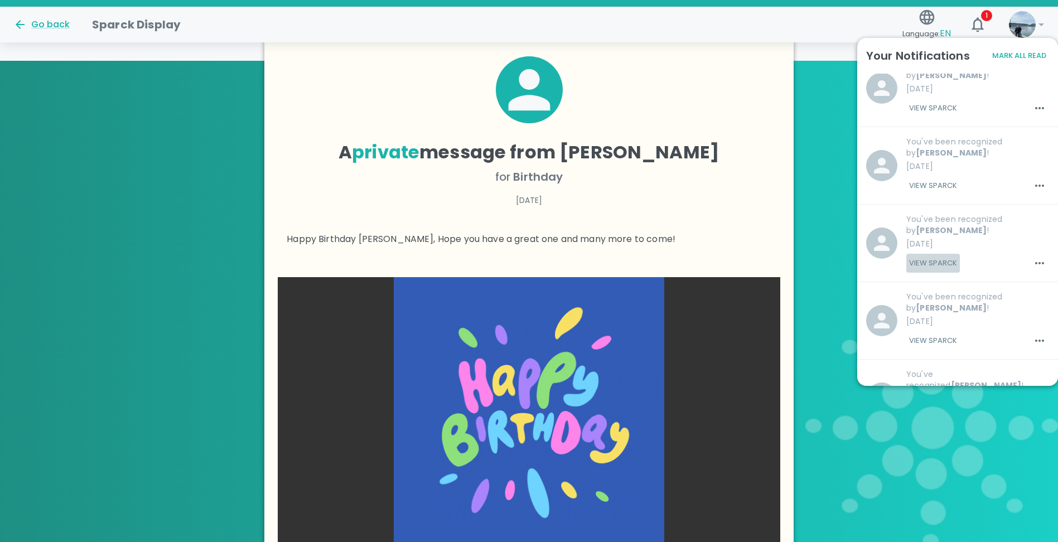
click at [937, 254] on button "View Sparck" at bounding box center [933, 263] width 54 height 19
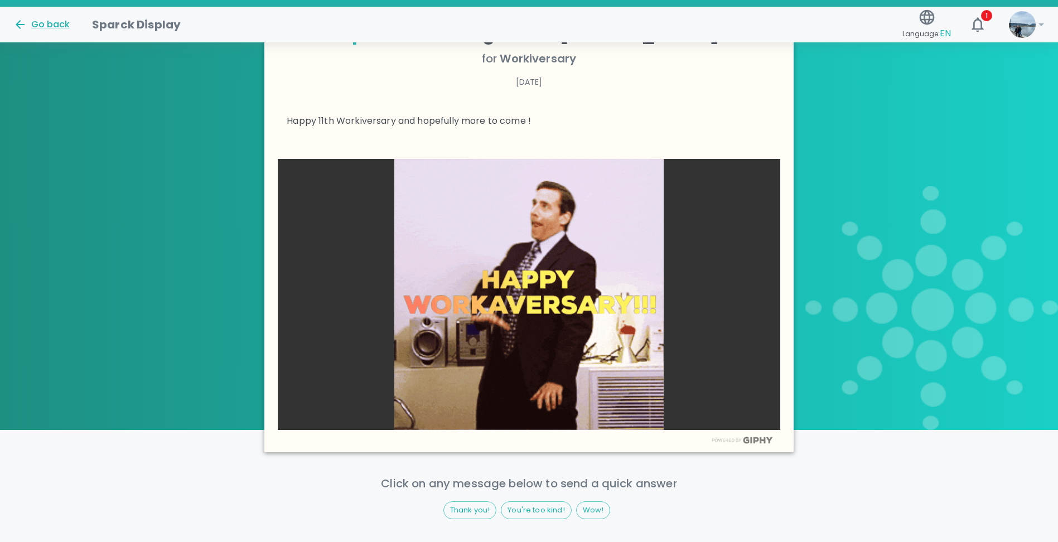
scroll to position [392, 0]
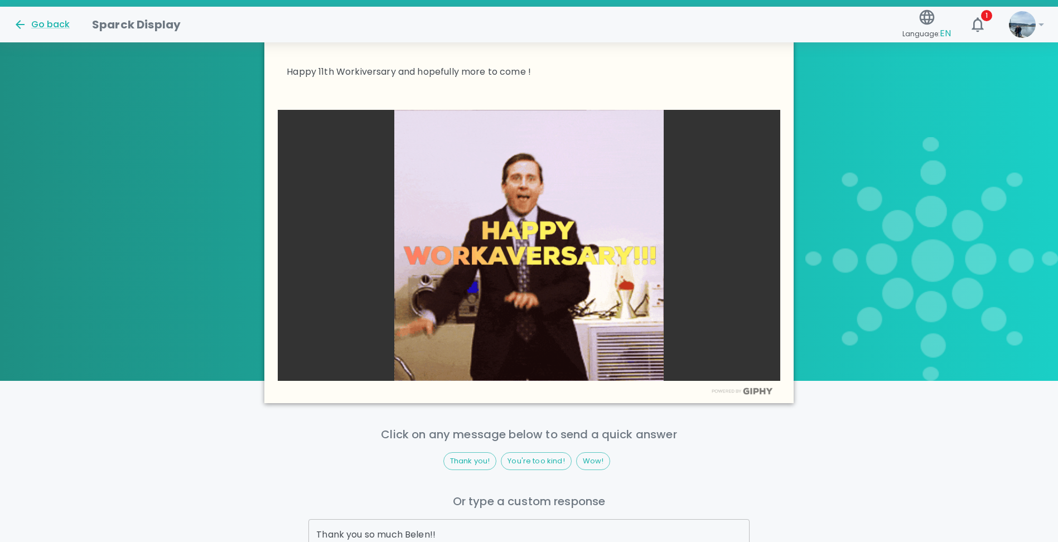
click at [418, 526] on input "Thank you so much Belen!!" at bounding box center [528, 534] width 441 height 31
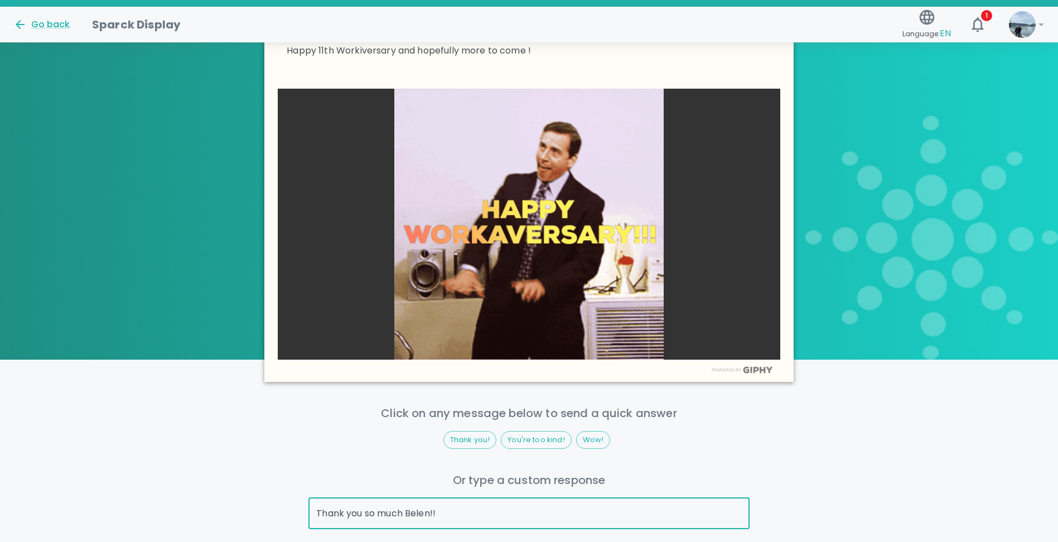
scroll to position [417, 0]
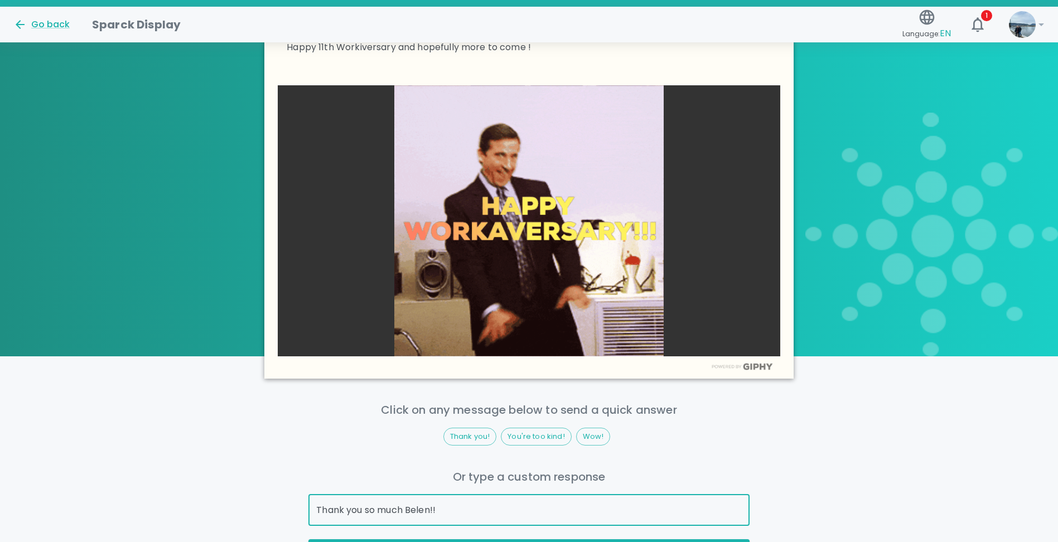
drag, startPoint x: 444, startPoint y: 534, endPoint x: 361, endPoint y: 527, distance: 82.8
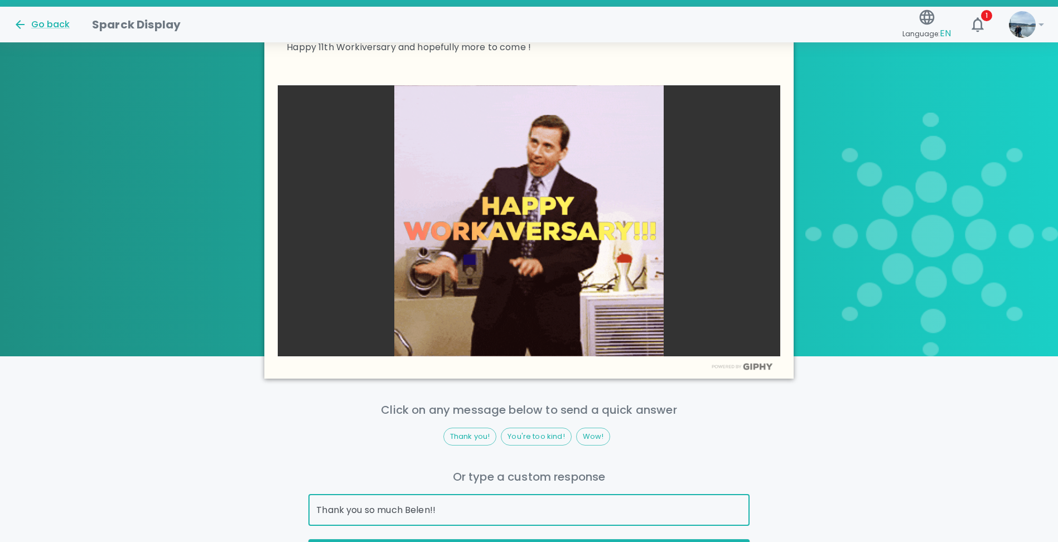
click at [361, 527] on div "Click on any message below to send a quick answer Thank you! You're too kind! W…" at bounding box center [528, 482] width 441 height 162
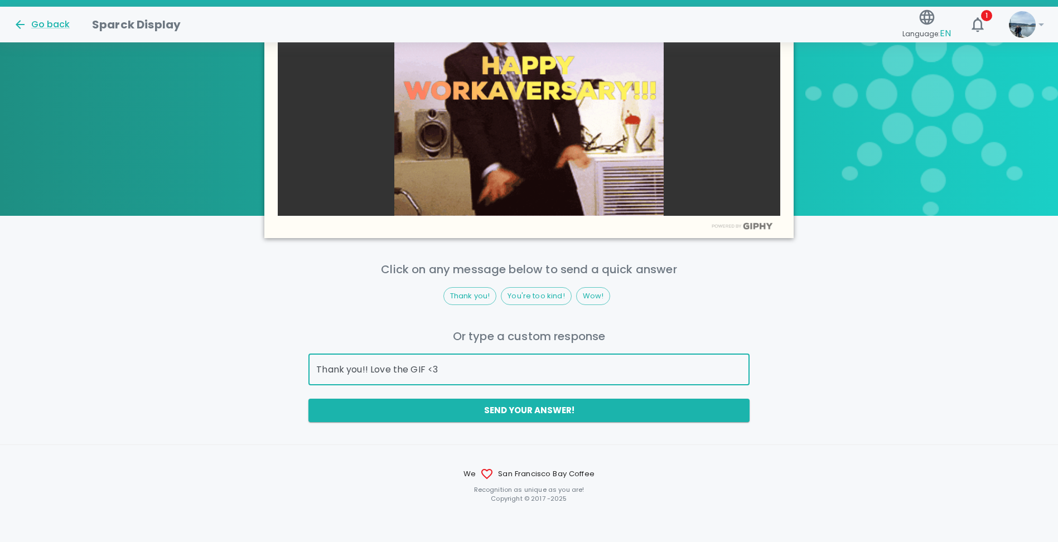
scroll to position [563, 0]
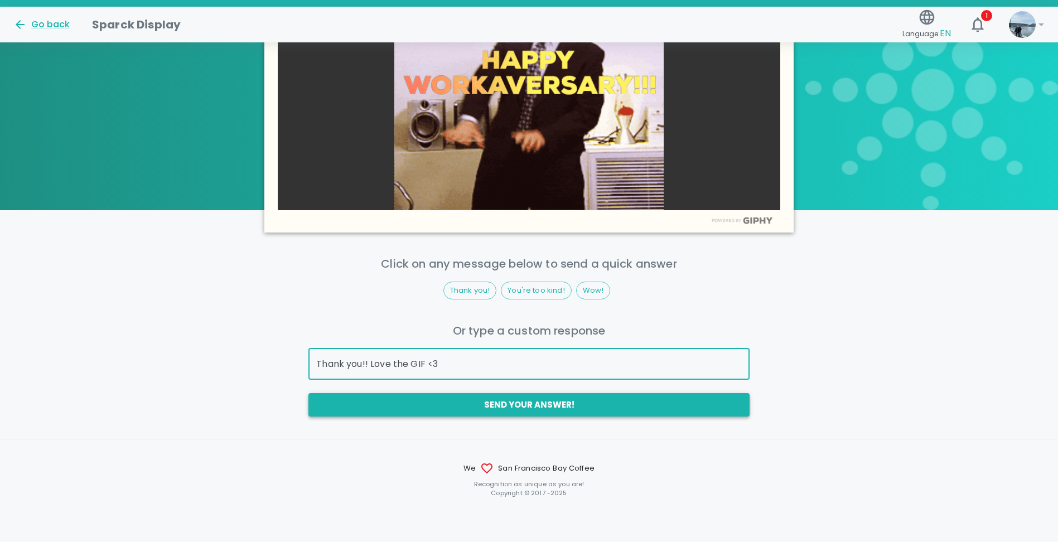
type input "Thank you!! Love the GIF <3"
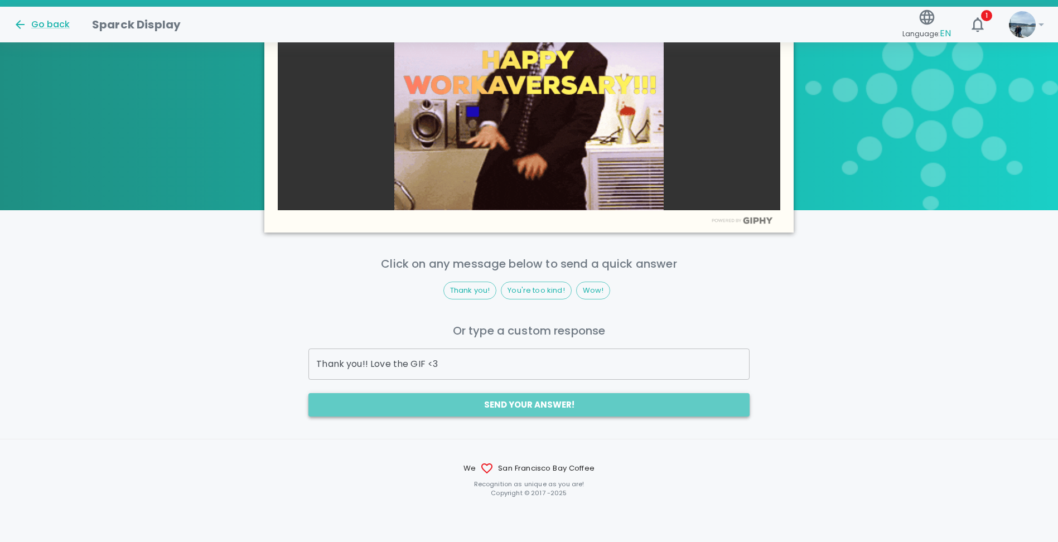
click at [496, 407] on button "Send your answer!" at bounding box center [528, 404] width 441 height 23
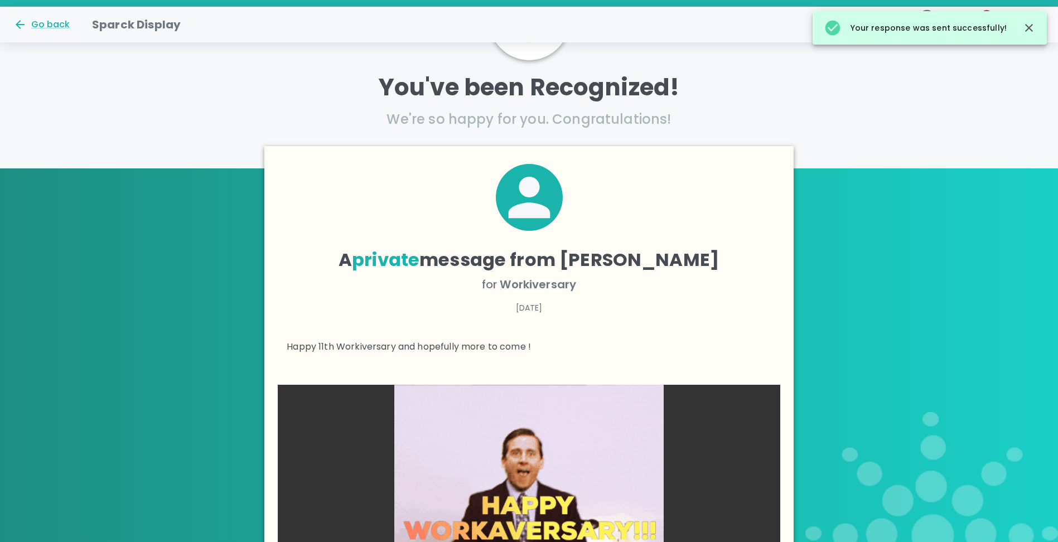
scroll to position [113, 0]
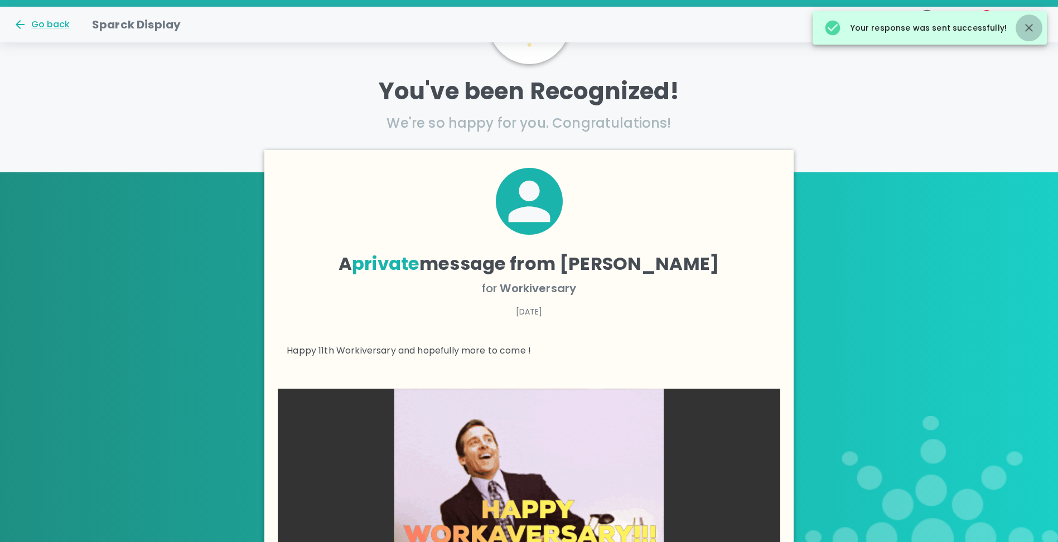
click at [1028, 30] on icon "button" at bounding box center [1029, 28] width 8 height 8
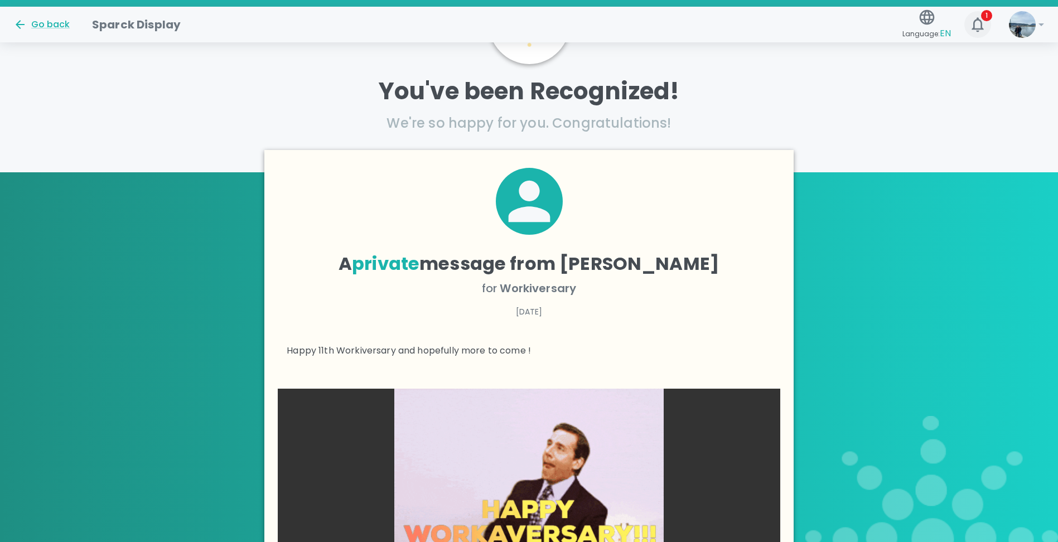
click at [968, 21] on button "1" at bounding box center [978, 24] width 27 height 27
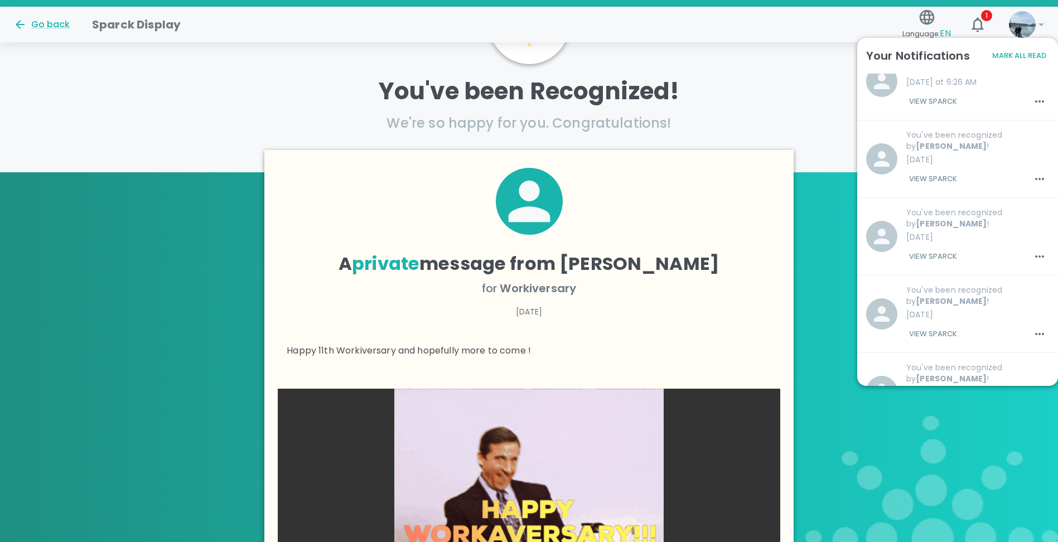
scroll to position [223, 0]
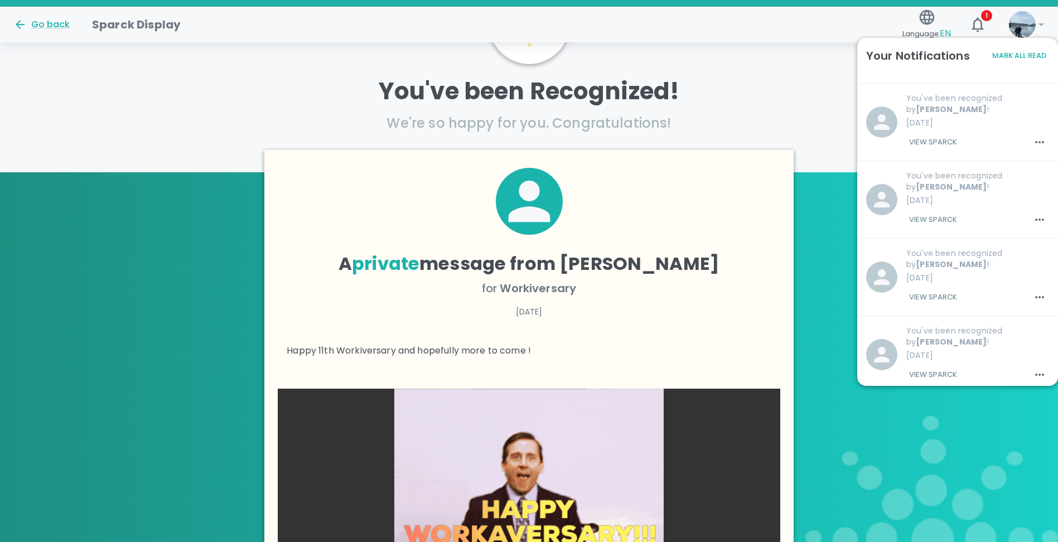
click at [932, 288] on button "View Sparck" at bounding box center [933, 297] width 54 height 19
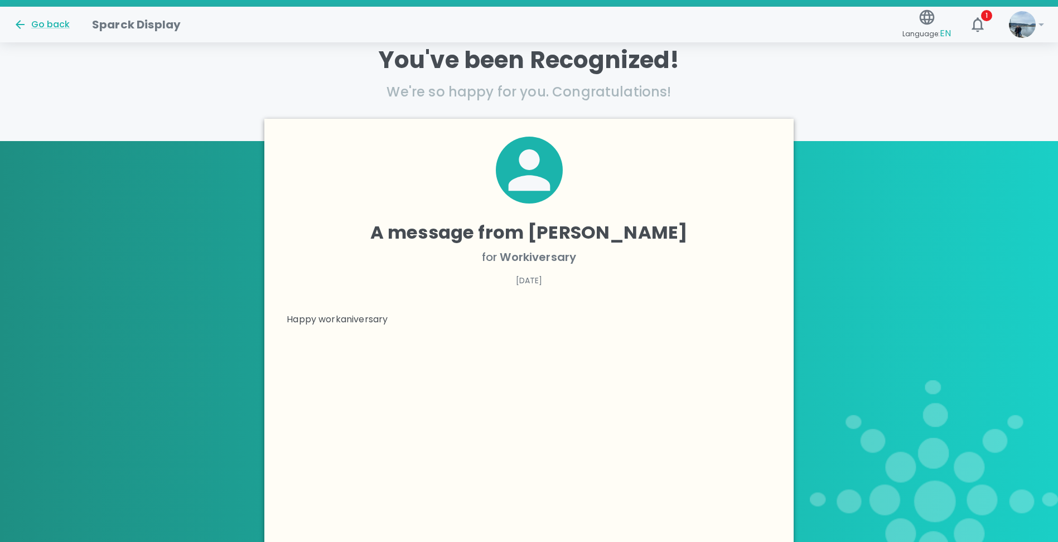
scroll to position [113, 0]
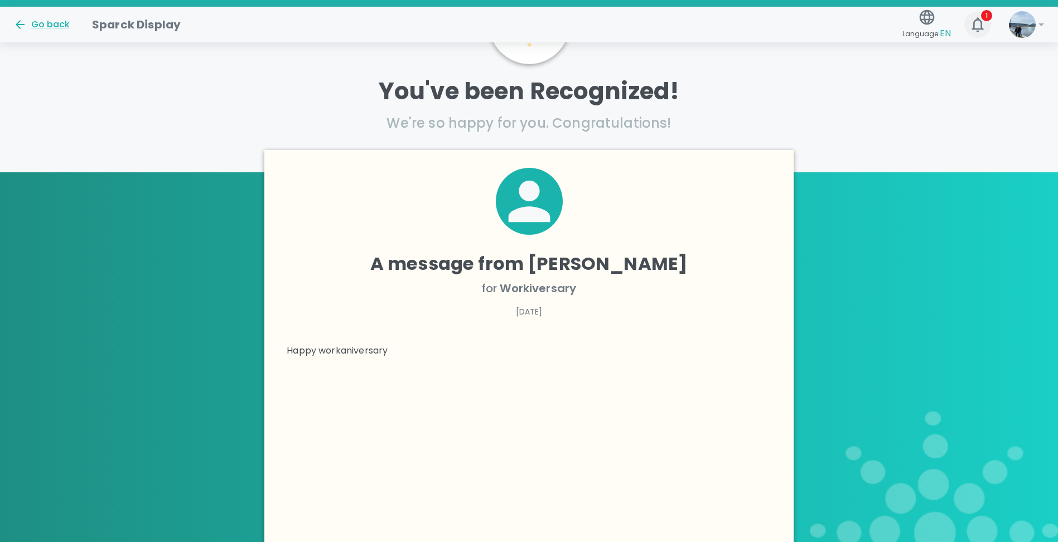
click at [978, 22] on icon "button" at bounding box center [978, 25] width 18 height 18
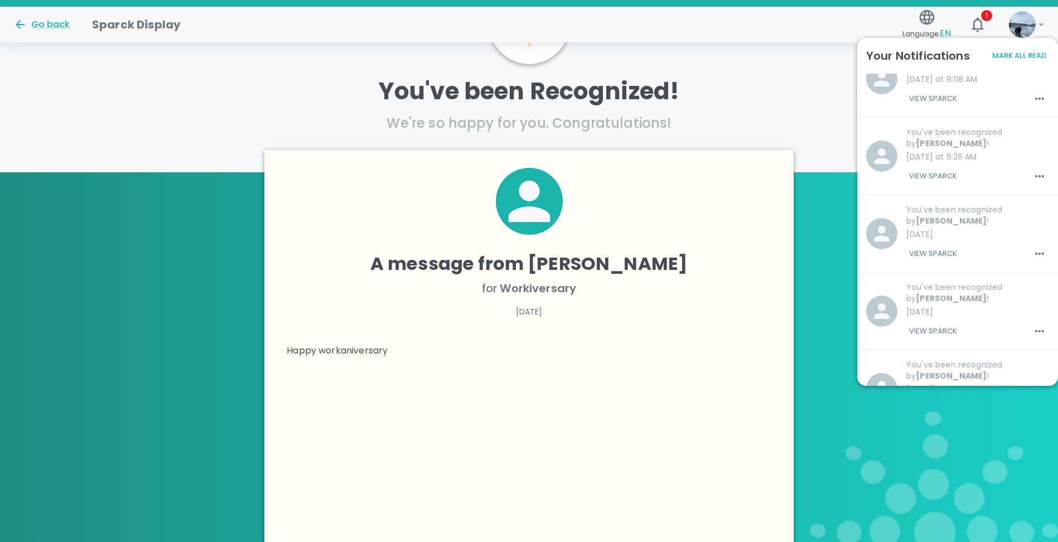
scroll to position [167, 0]
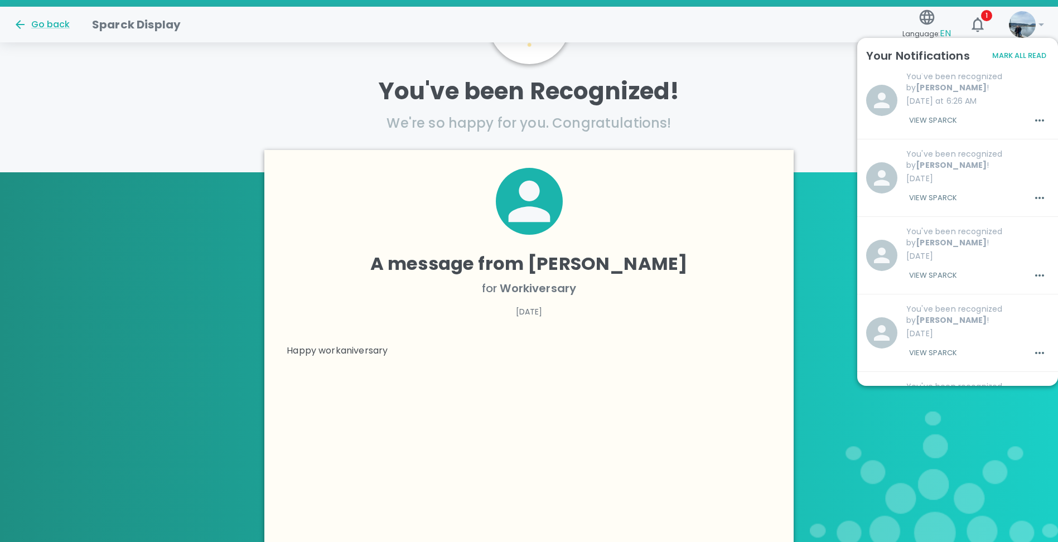
click at [934, 344] on button "View Sparck" at bounding box center [933, 353] width 54 height 19
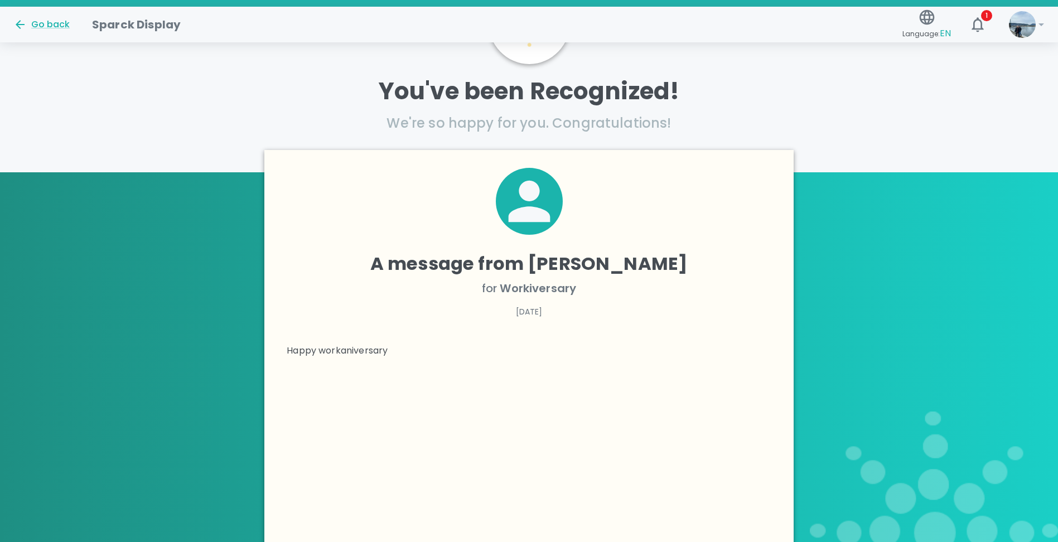
click at [982, 6] on div "1" at bounding box center [974, 20] width 36 height 36
click at [981, 12] on button "1" at bounding box center [978, 24] width 27 height 27
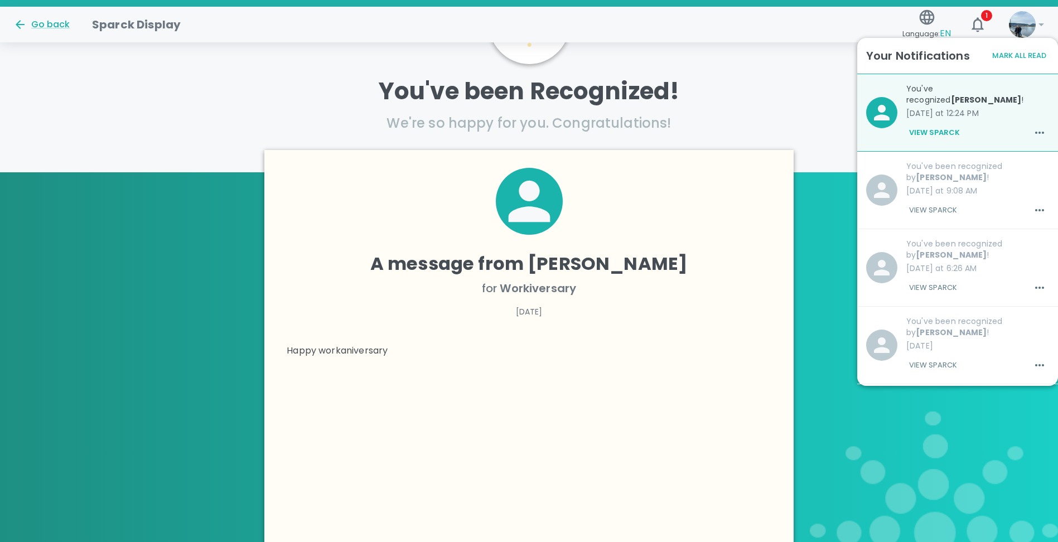
click at [927, 201] on button "View Sparck" at bounding box center [933, 210] width 54 height 19
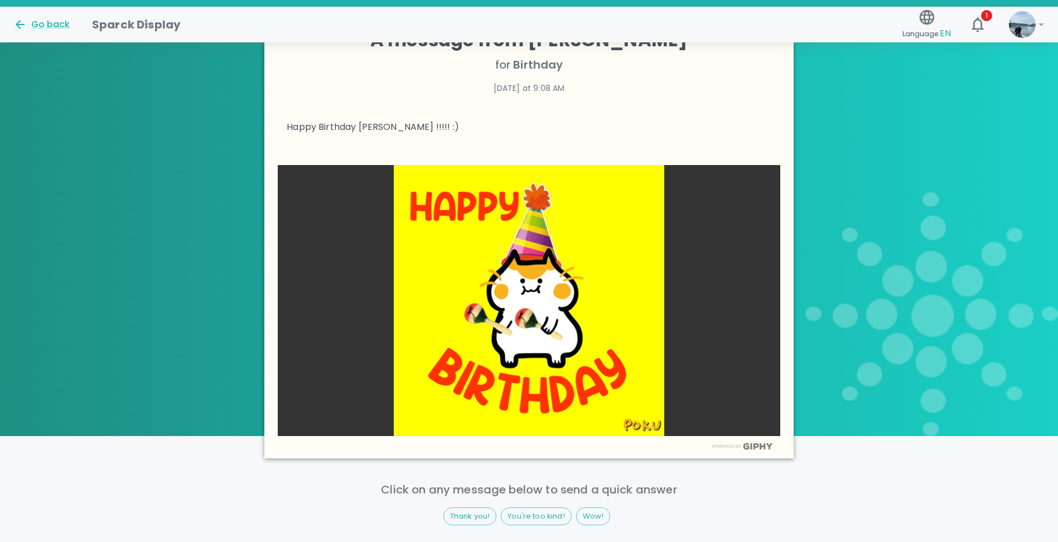
scroll to position [336, 0]
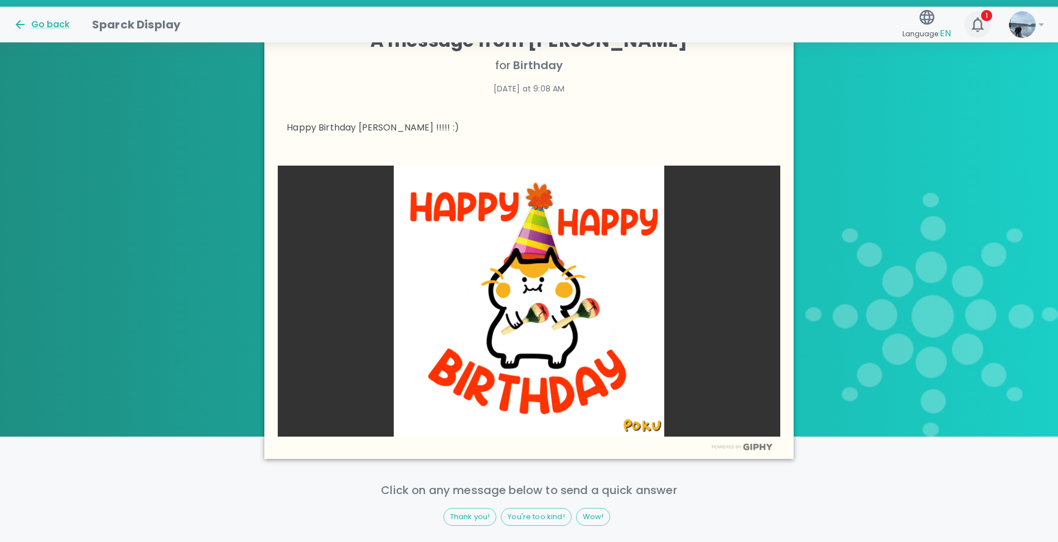
click at [973, 17] on icon "button" at bounding box center [978, 25] width 18 height 18
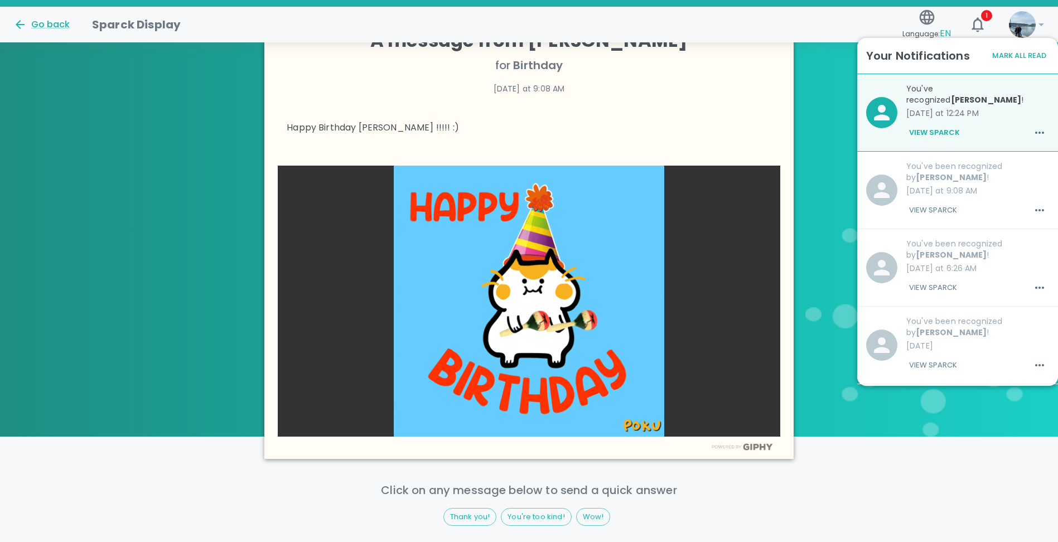
click at [932, 278] on button "View Sparck" at bounding box center [933, 287] width 54 height 19
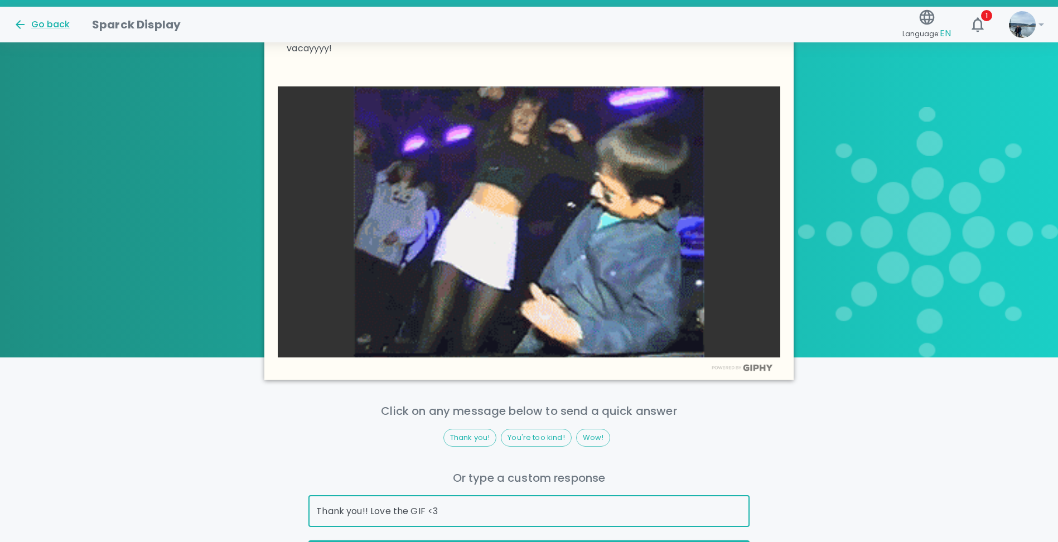
scroll to position [451, 0]
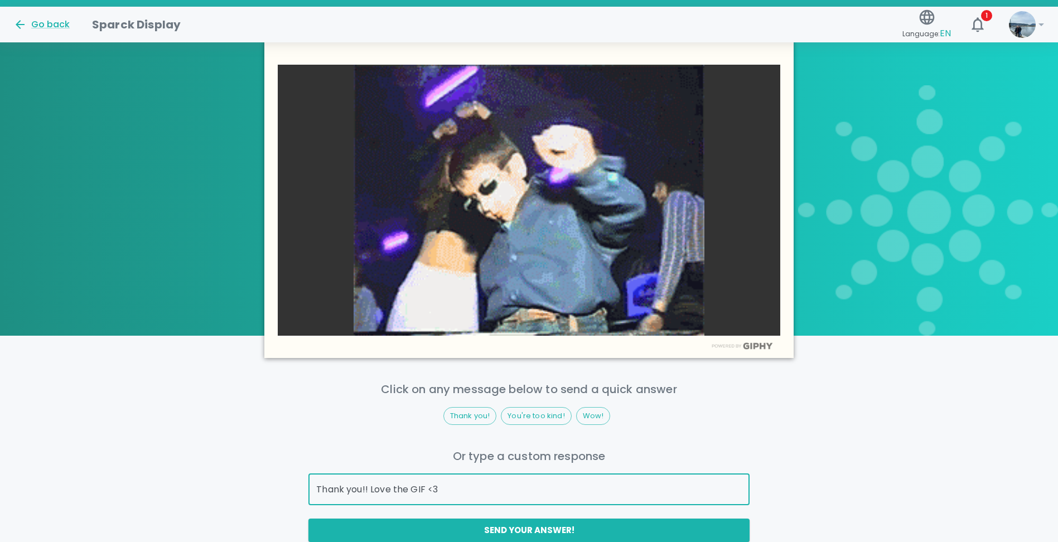
drag, startPoint x: 460, startPoint y: 534, endPoint x: 370, endPoint y: 485, distance: 101.6
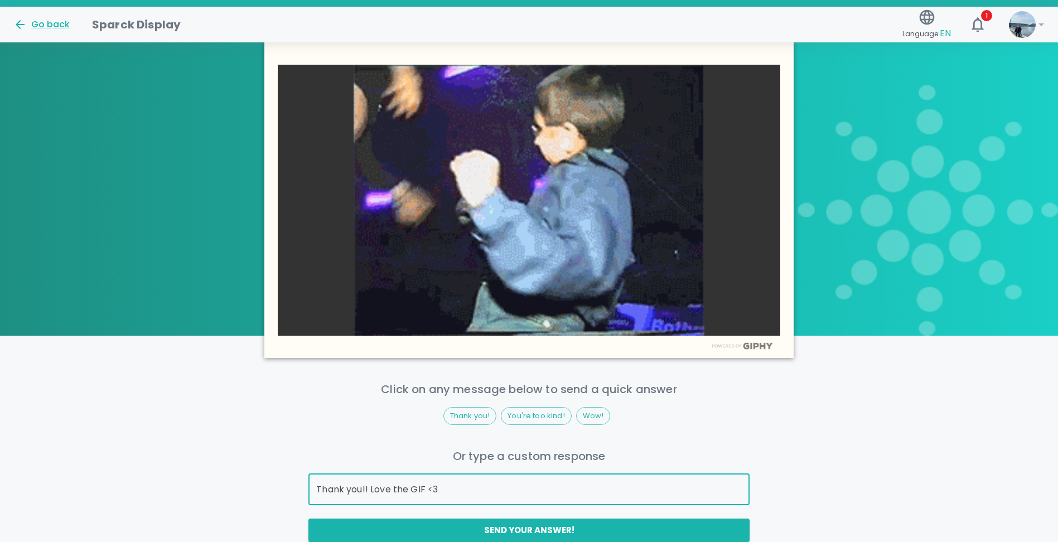
click at [370, 485] on input "Thank you!! Love the GIF <3" at bounding box center [528, 489] width 441 height 31
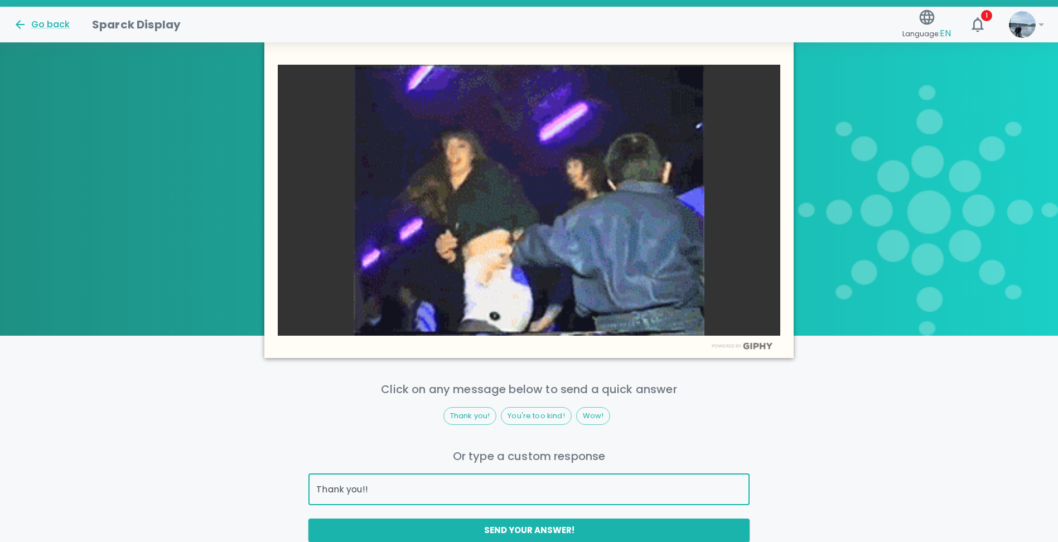
click at [361, 478] on input "Thank you!!" at bounding box center [528, 489] width 441 height 31
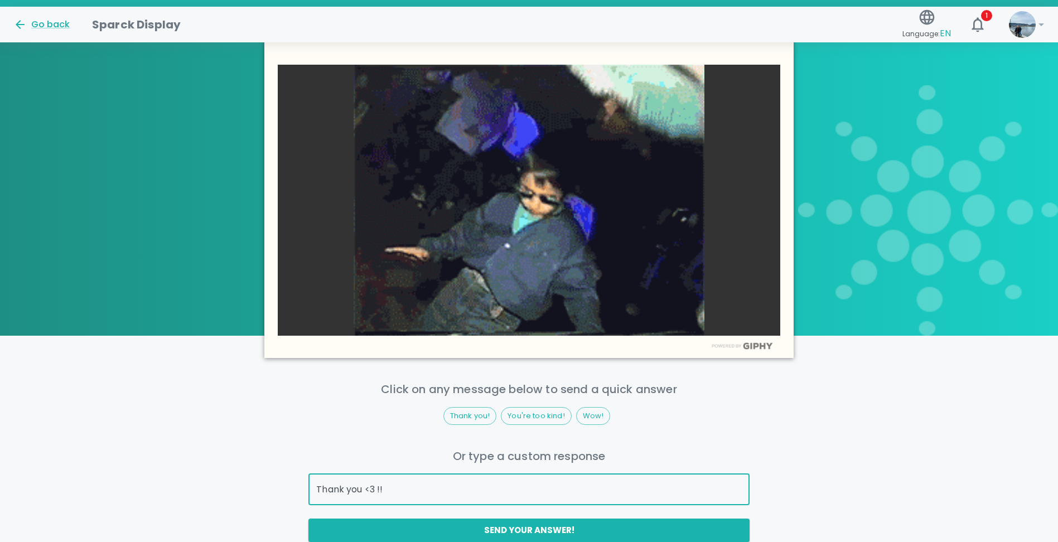
click at [391, 474] on input "Thank you <3 !!" at bounding box center [528, 489] width 441 height 31
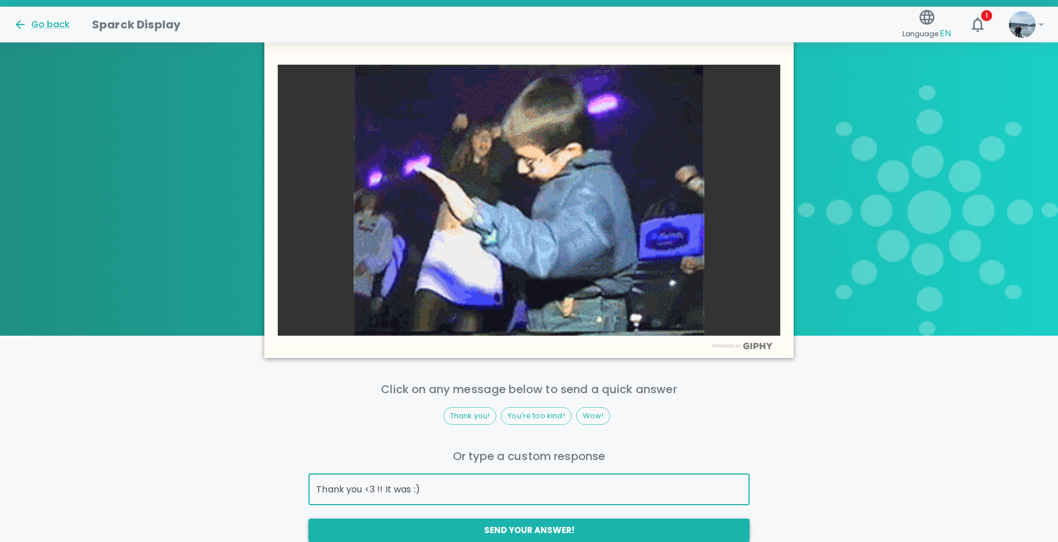
type input "Thank you <3 !! It was :)"
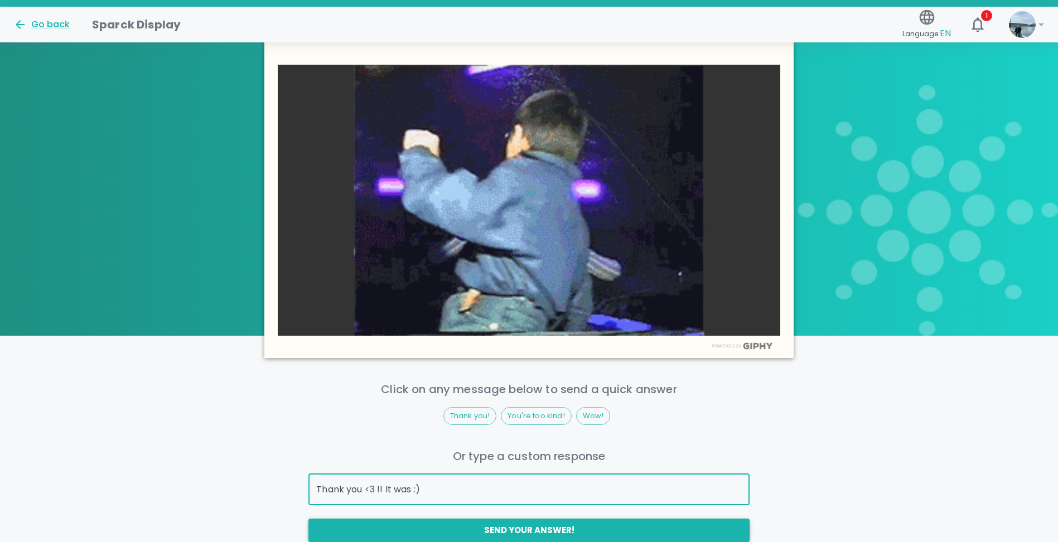
click at [577, 519] on button "Send your answer!" at bounding box center [528, 530] width 441 height 23
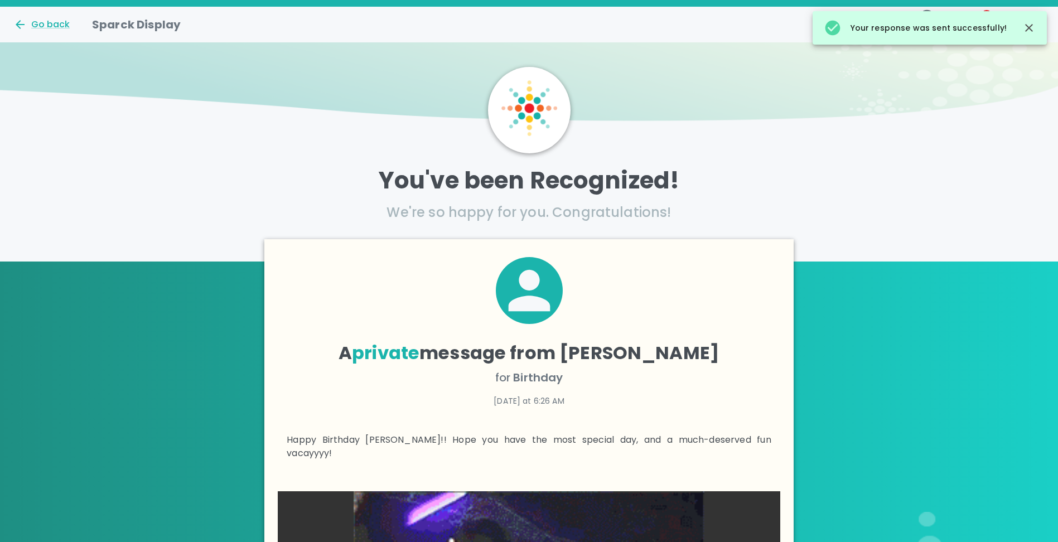
scroll to position [2, 0]
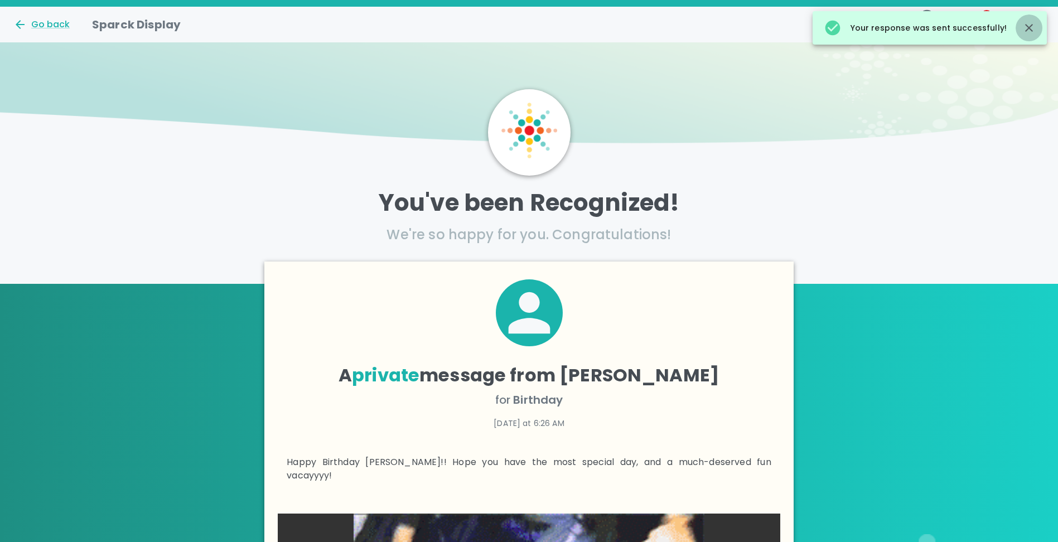
click at [1034, 29] on icon "button" at bounding box center [1029, 27] width 13 height 13
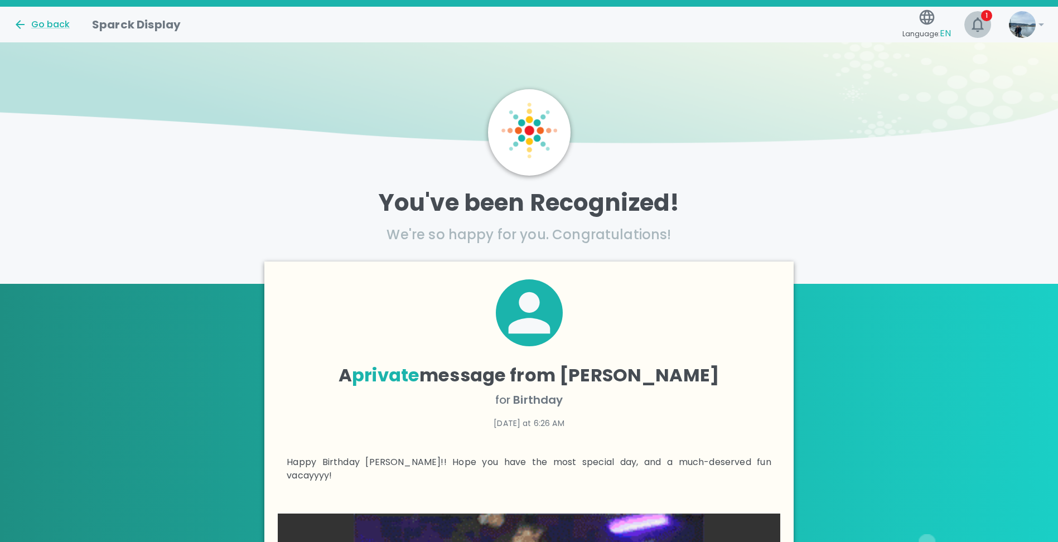
click at [986, 25] on icon "button" at bounding box center [978, 25] width 18 height 18
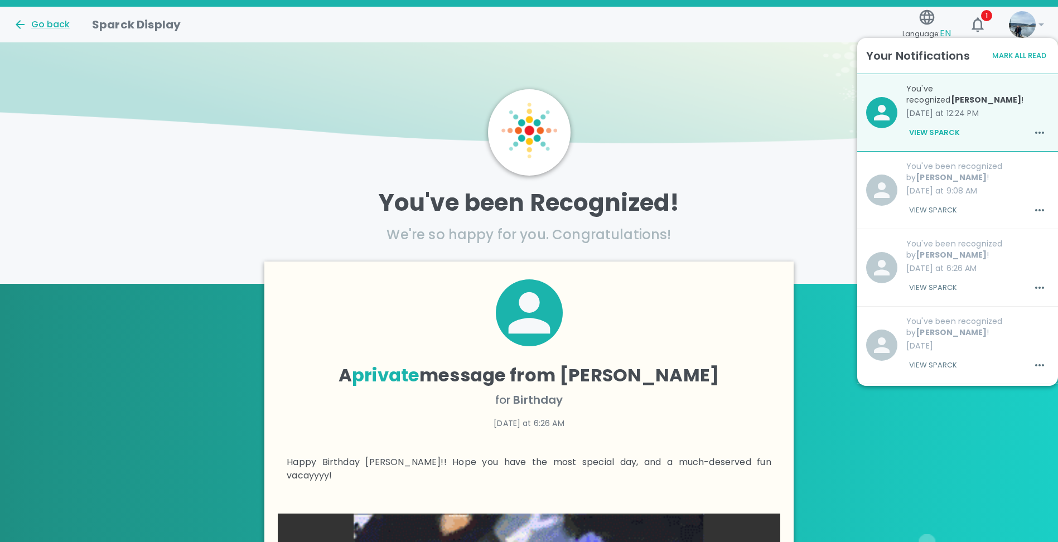
click at [936, 356] on button "View Sparck" at bounding box center [933, 365] width 54 height 19
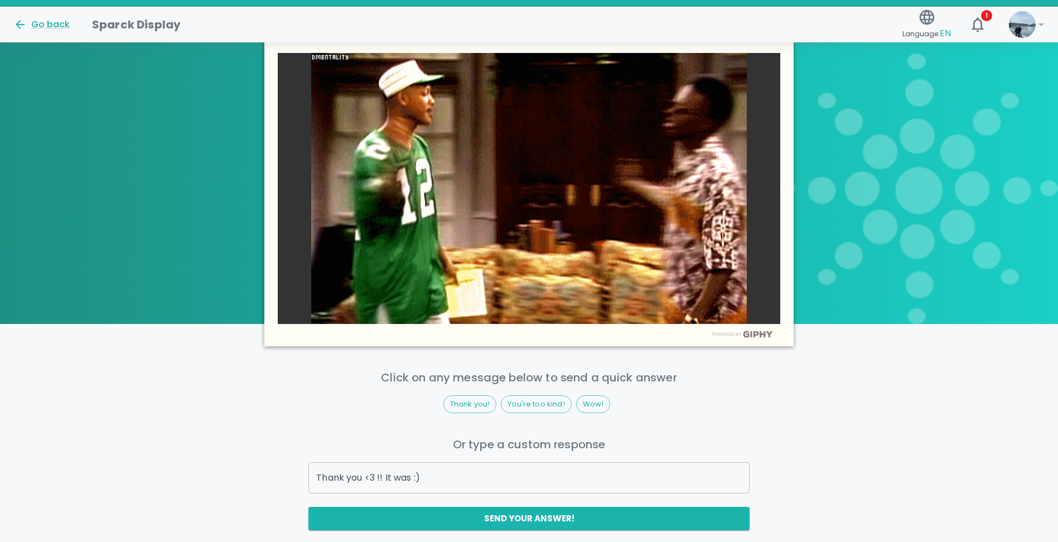
scroll to position [504, 0]
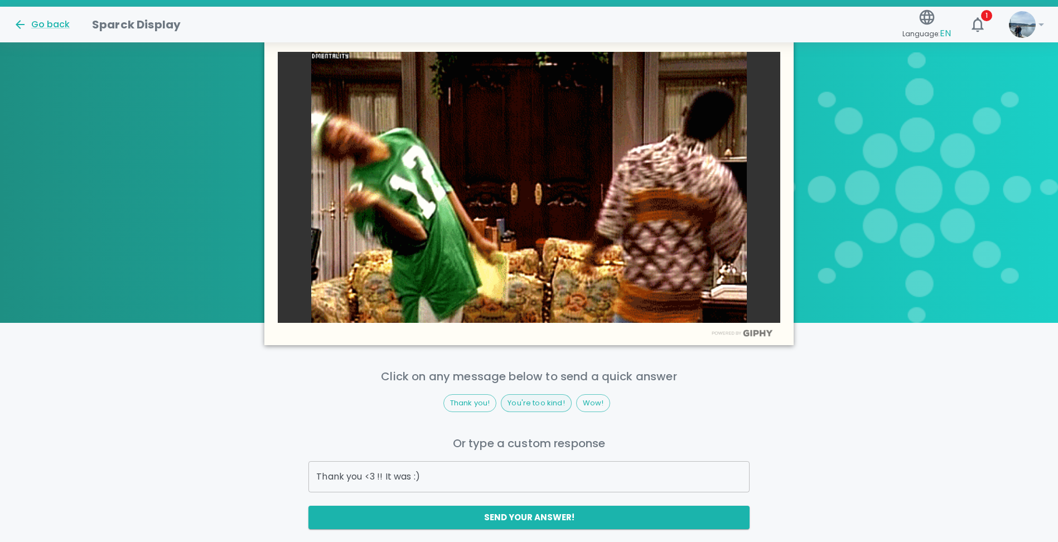
click at [527, 397] on div "You're too kind!" at bounding box center [536, 403] width 70 height 18
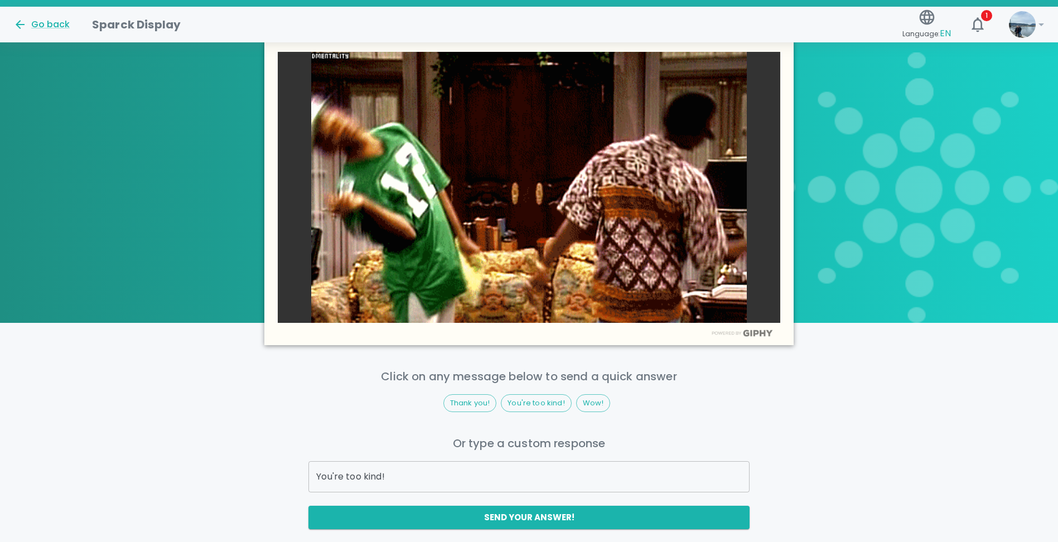
click at [414, 474] on input "You're too kind!" at bounding box center [528, 476] width 441 height 31
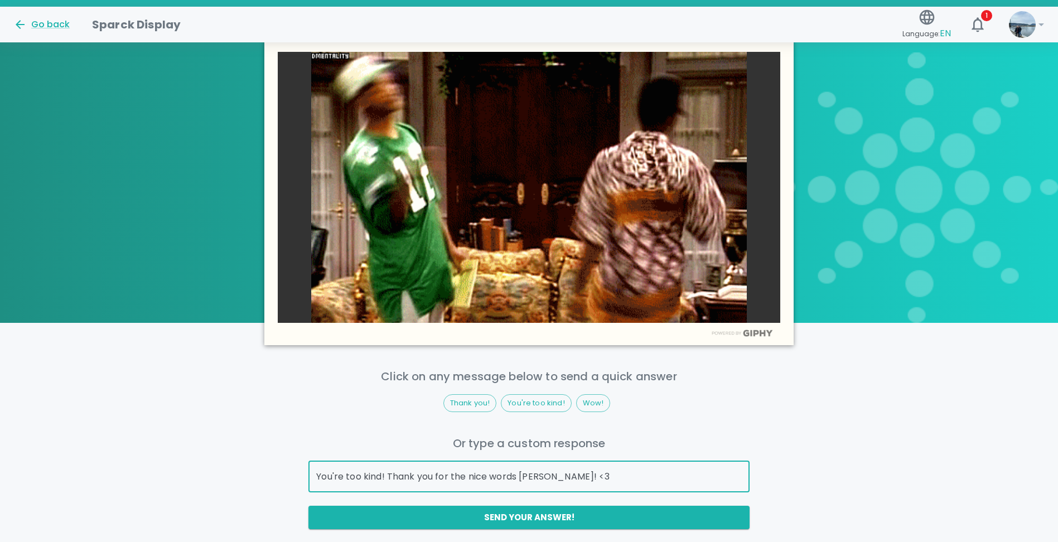
type input "You're too kind! Thank you for the nice words [PERSON_NAME]! <3"
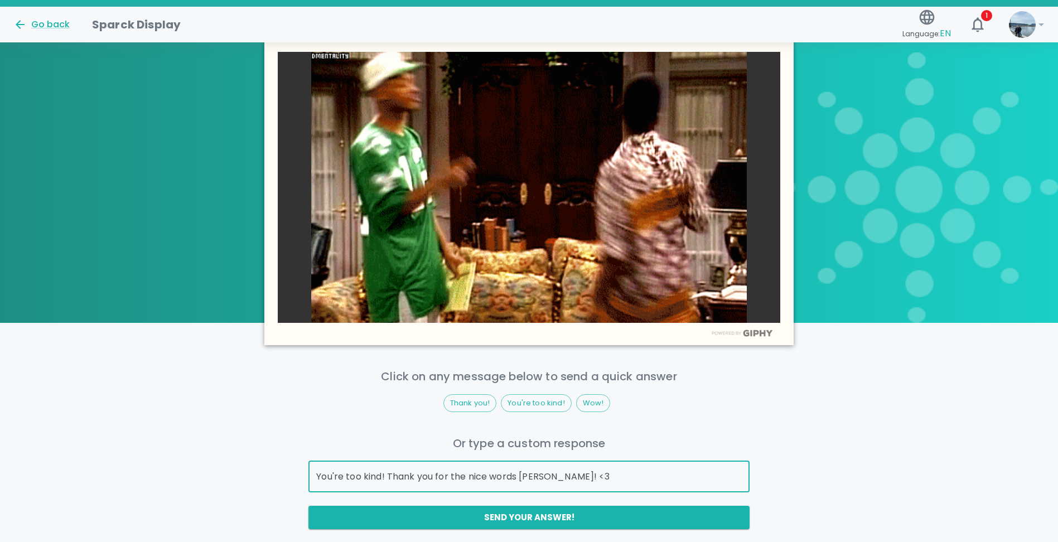
click at [576, 530] on div "You've been Recognized! We're so happy for you. Congratulations! A private mess…" at bounding box center [529, 75] width 1058 height 1072
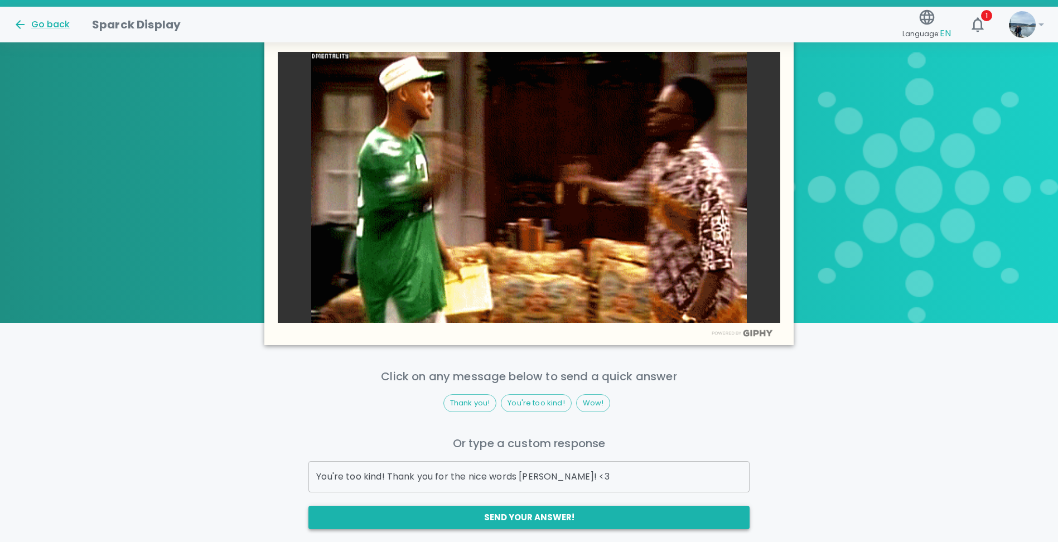
click at [572, 514] on button "Send your answer!" at bounding box center [528, 517] width 441 height 23
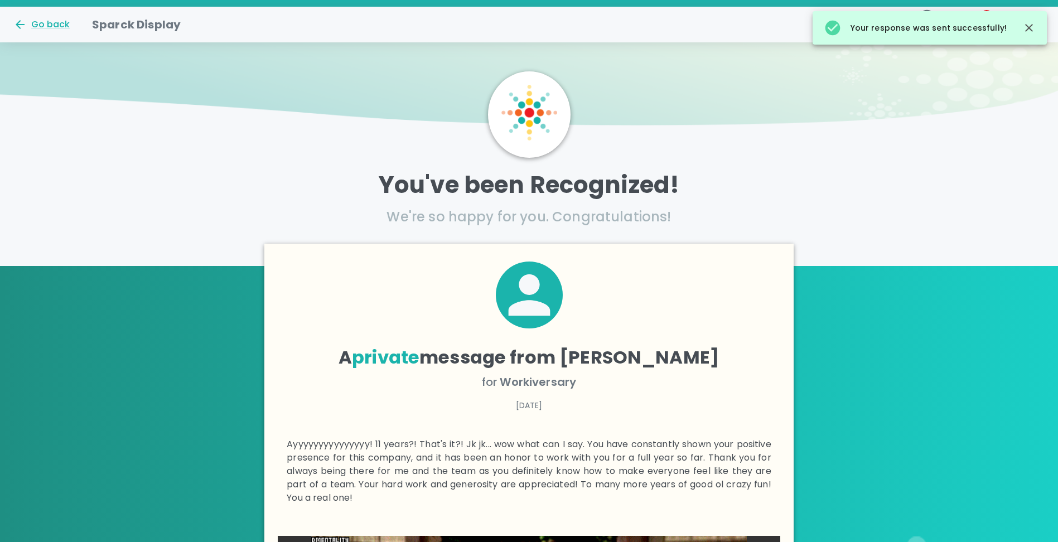
scroll to position [0, 0]
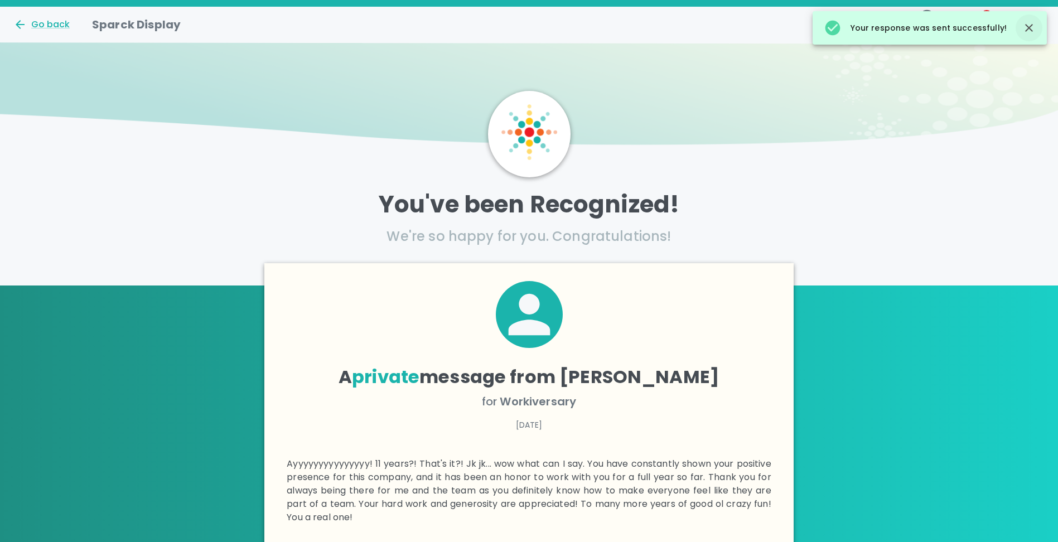
click at [1029, 29] on icon "button" at bounding box center [1029, 28] width 8 height 8
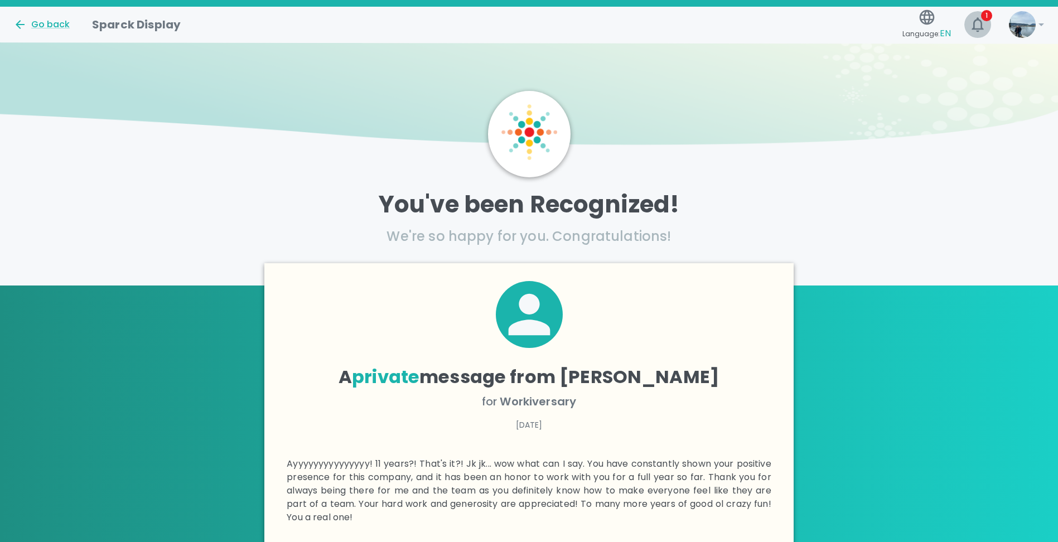
click at [976, 23] on icon "button" at bounding box center [978, 25] width 18 height 18
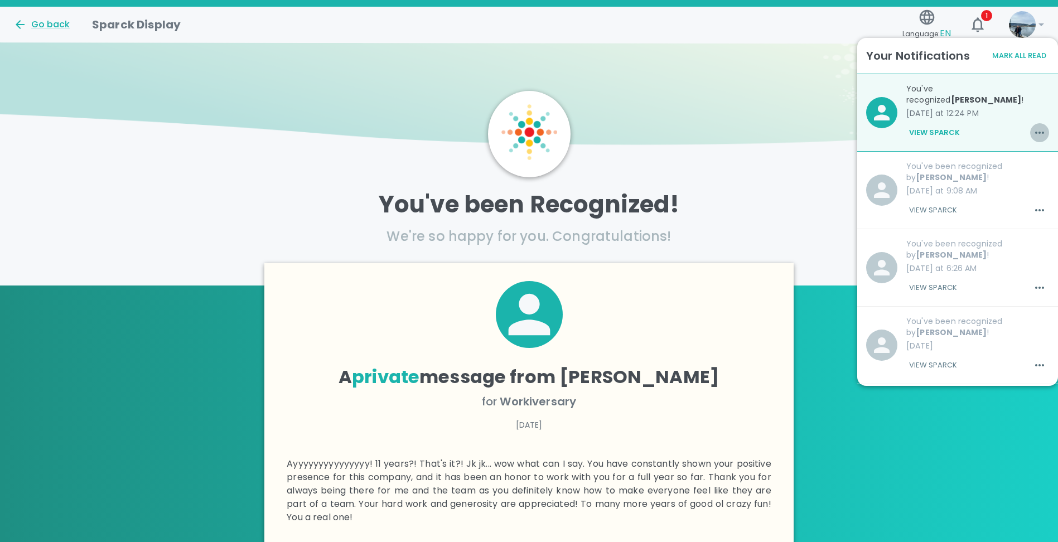
click at [1033, 126] on icon "button" at bounding box center [1039, 132] width 13 height 13
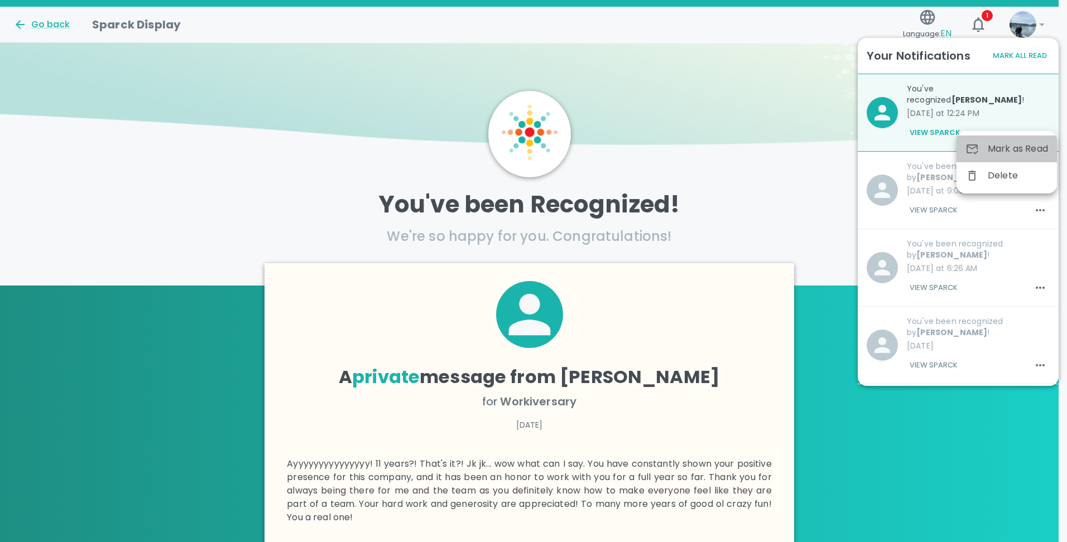
click at [1017, 141] on div "Mark as Read" at bounding box center [1006, 149] width 100 height 27
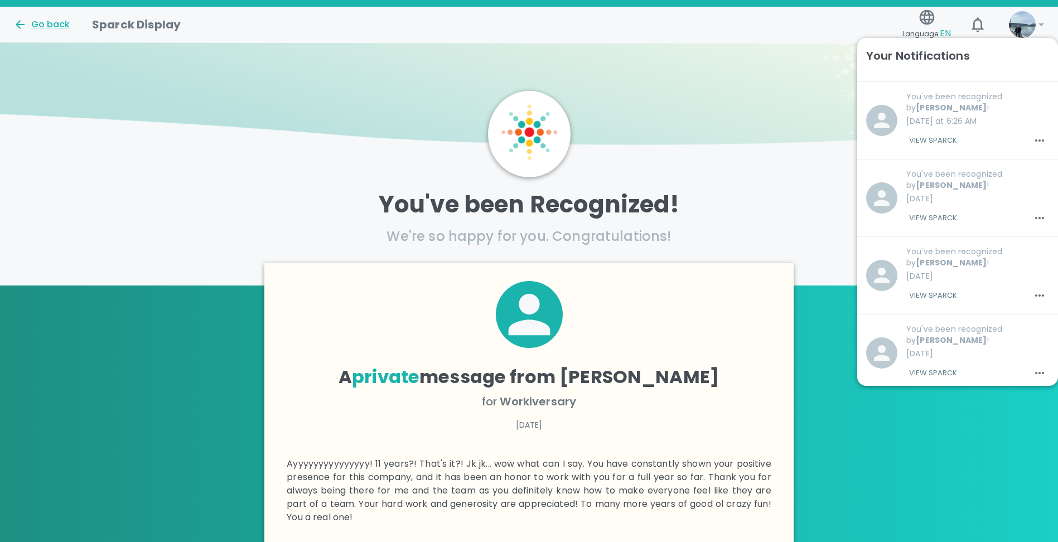
scroll to position [167, 0]
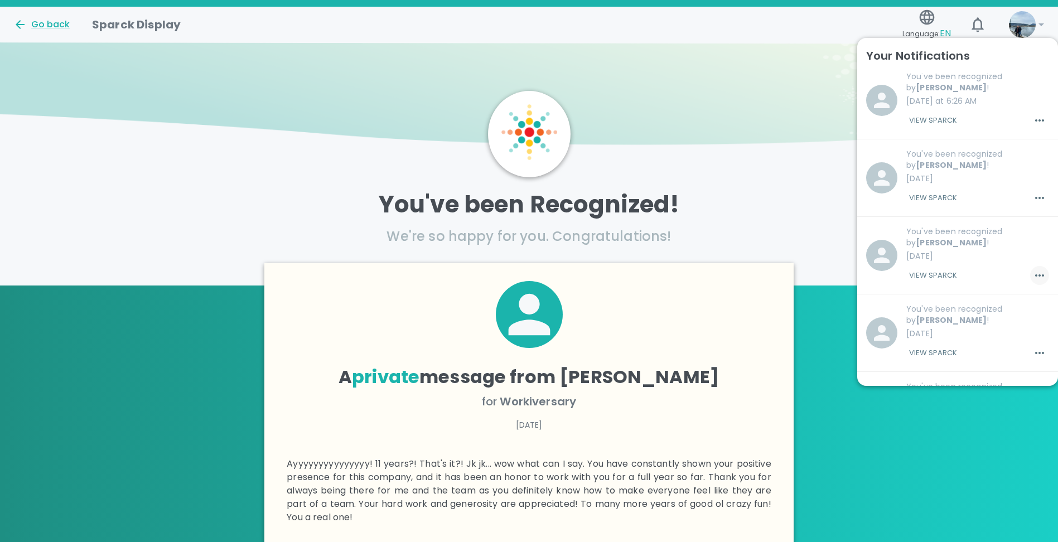
click at [1033, 269] on icon "button" at bounding box center [1039, 275] width 13 height 13
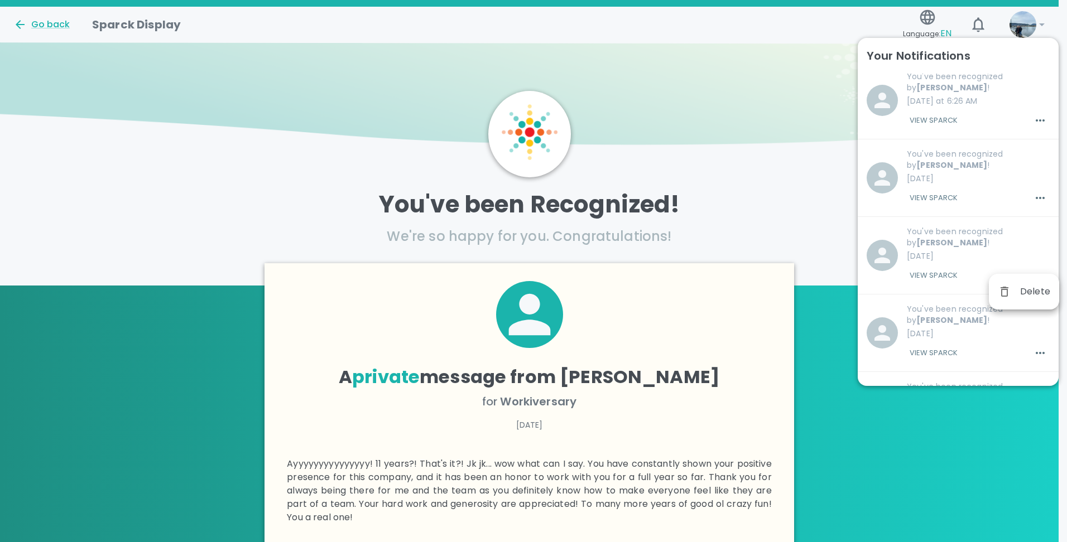
click at [948, 234] on div at bounding box center [533, 271] width 1067 height 542
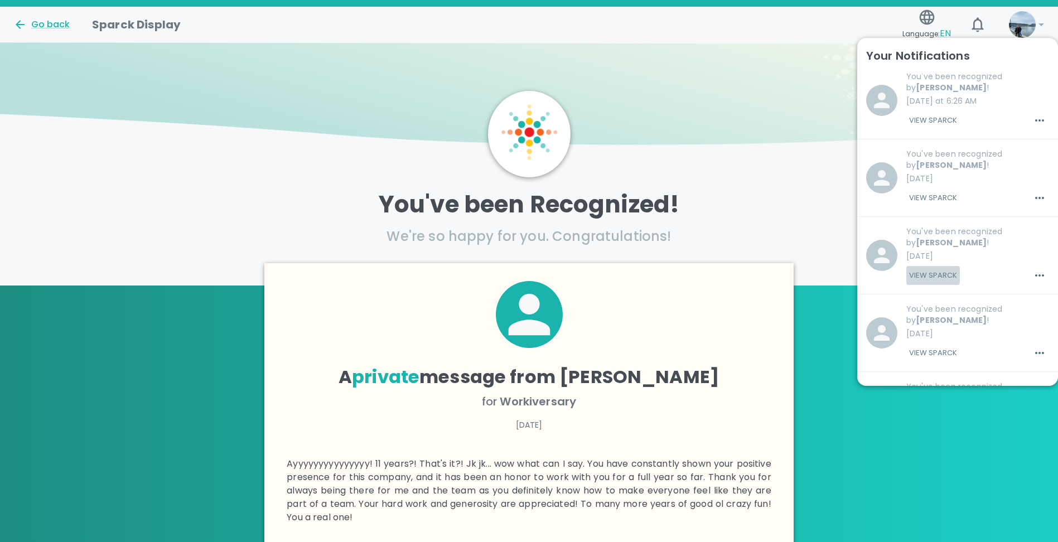
click at [933, 266] on button "View Sparck" at bounding box center [933, 275] width 54 height 19
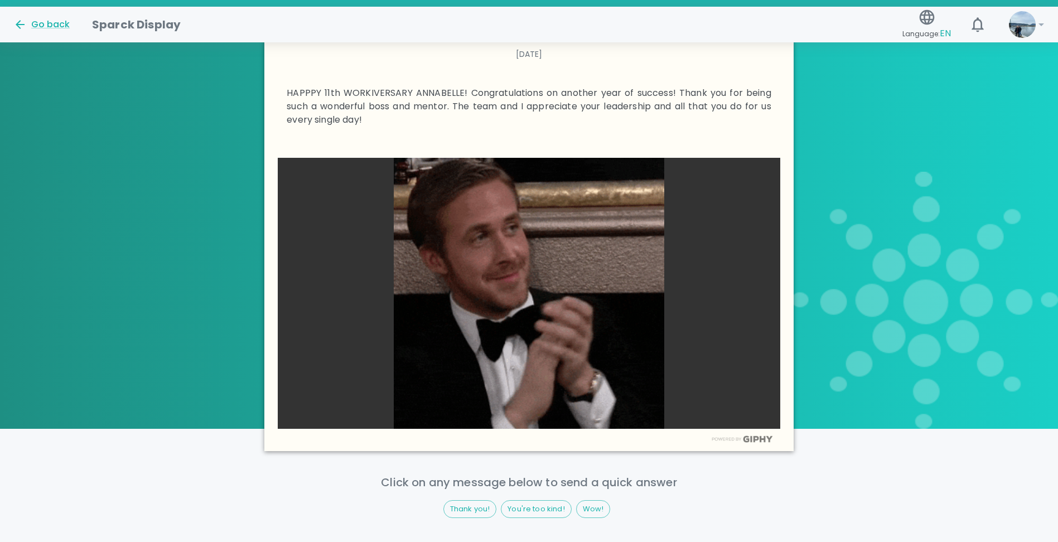
scroll to position [390, 0]
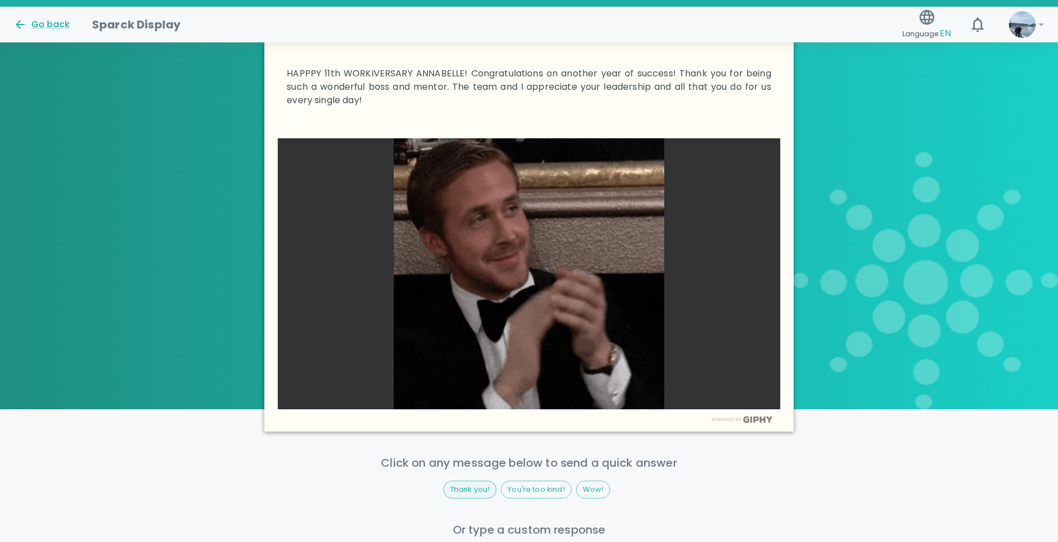
click at [472, 487] on span "Thank you!" at bounding box center [470, 489] width 52 height 11
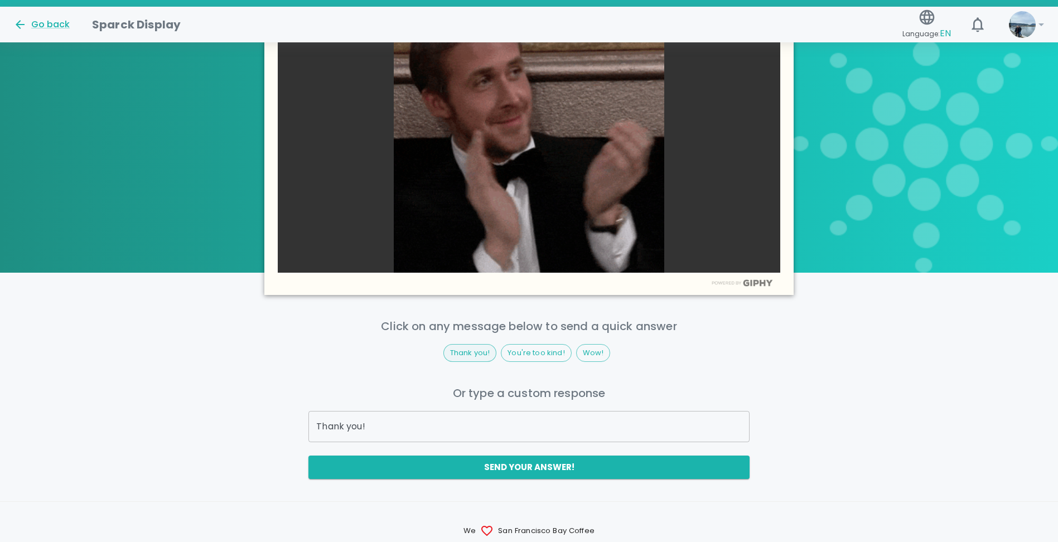
scroll to position [558, 0]
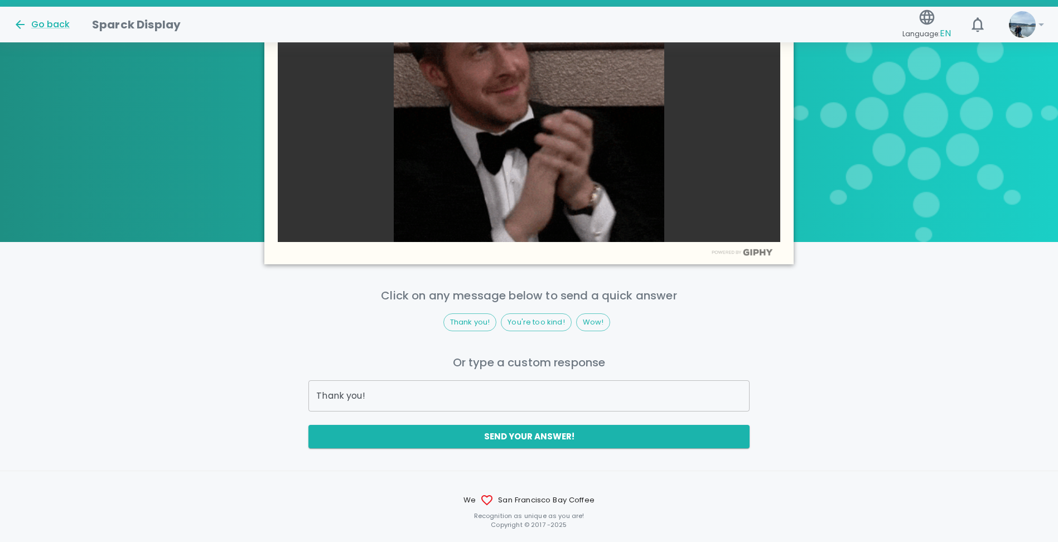
click at [314, 395] on input "Thank you!" at bounding box center [528, 395] width 441 height 31
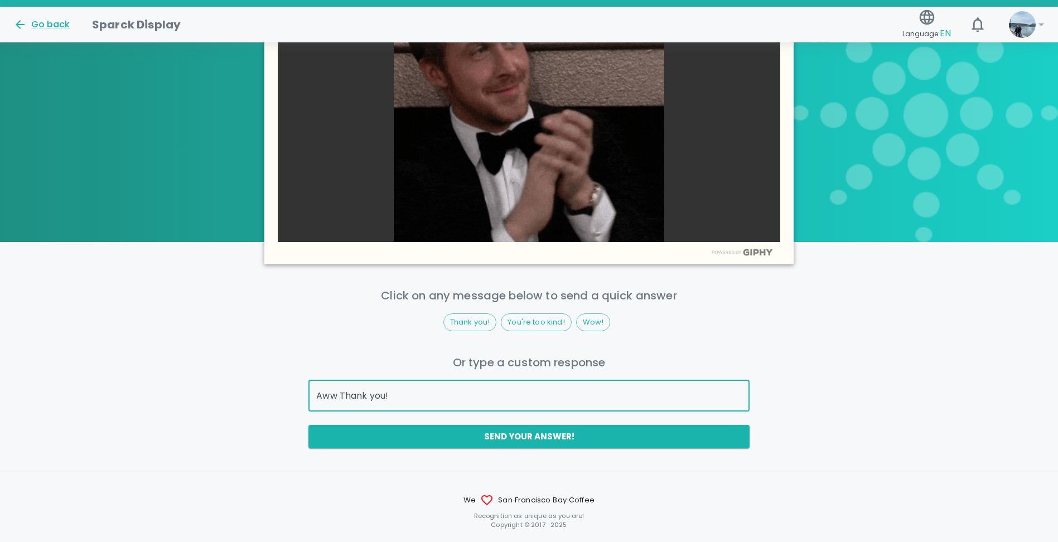
click at [385, 396] on input "Aww Thank you!" at bounding box center [528, 395] width 441 height 31
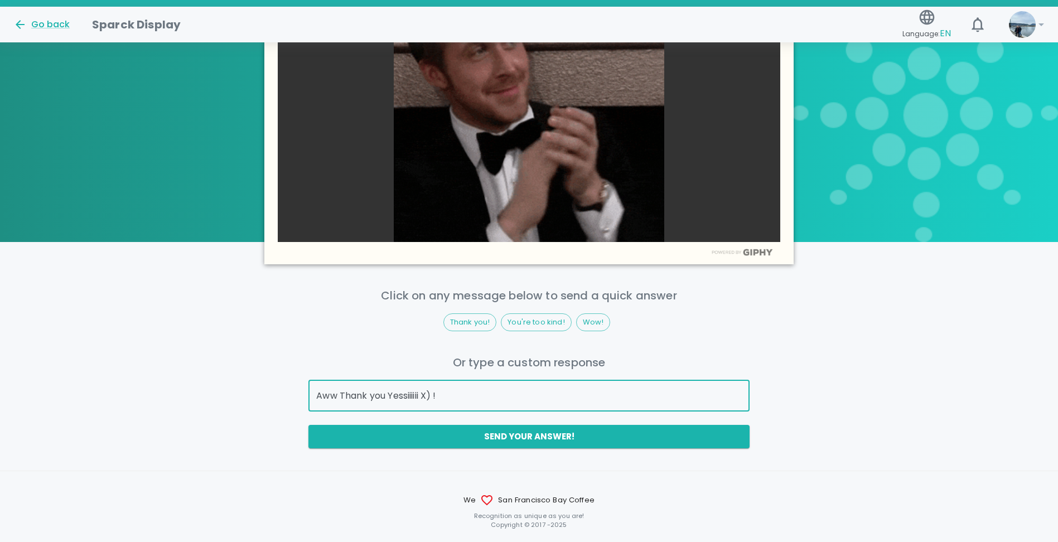
type input "Aww Thank you Yessiiiiii X) !"
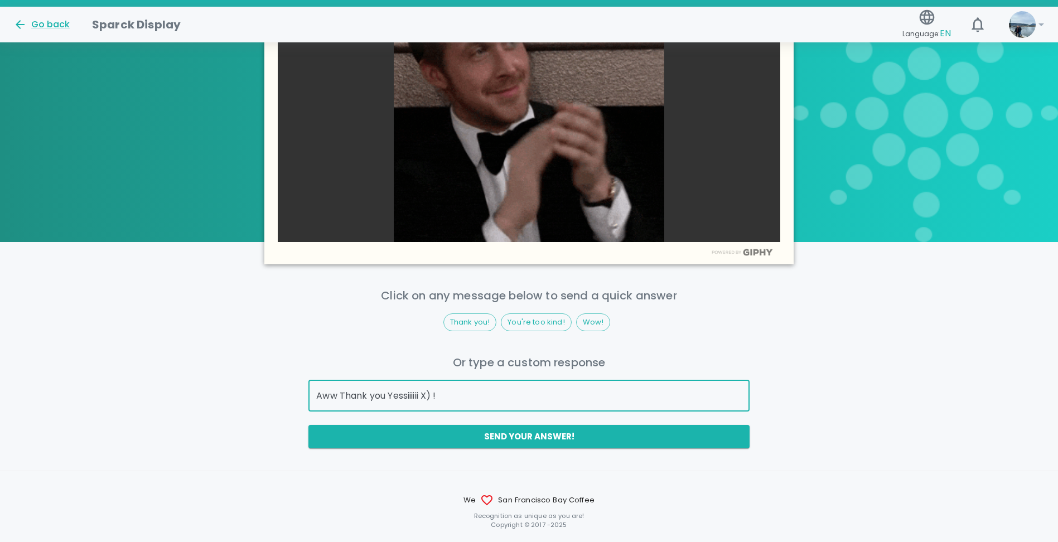
click at [520, 450] on div "You've been Recognized! We're so happy for you. Congratulations! A private mess…" at bounding box center [529, 7] width 1058 height 1045
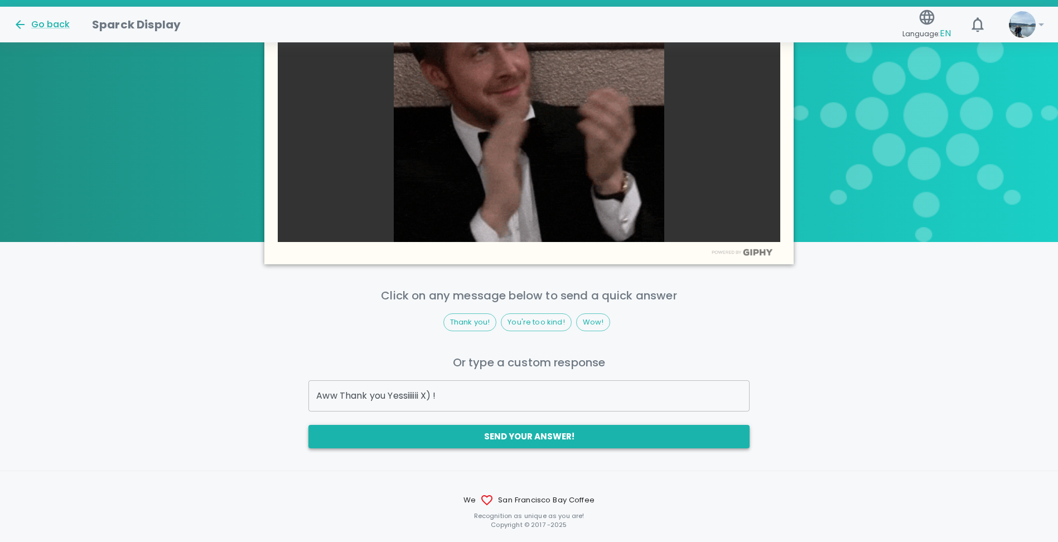
click at [518, 440] on button "Send your answer!" at bounding box center [528, 436] width 441 height 23
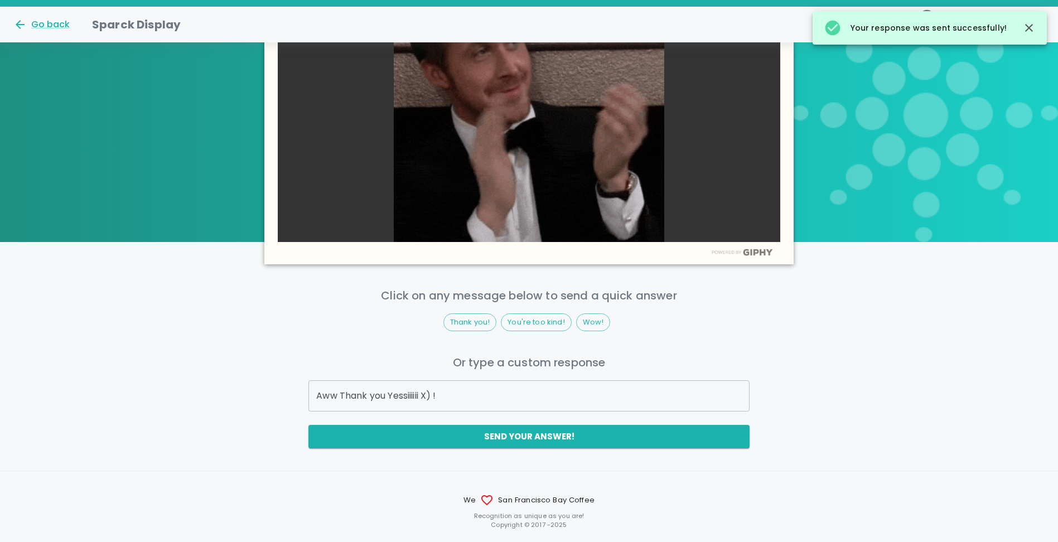
scroll to position [475, 0]
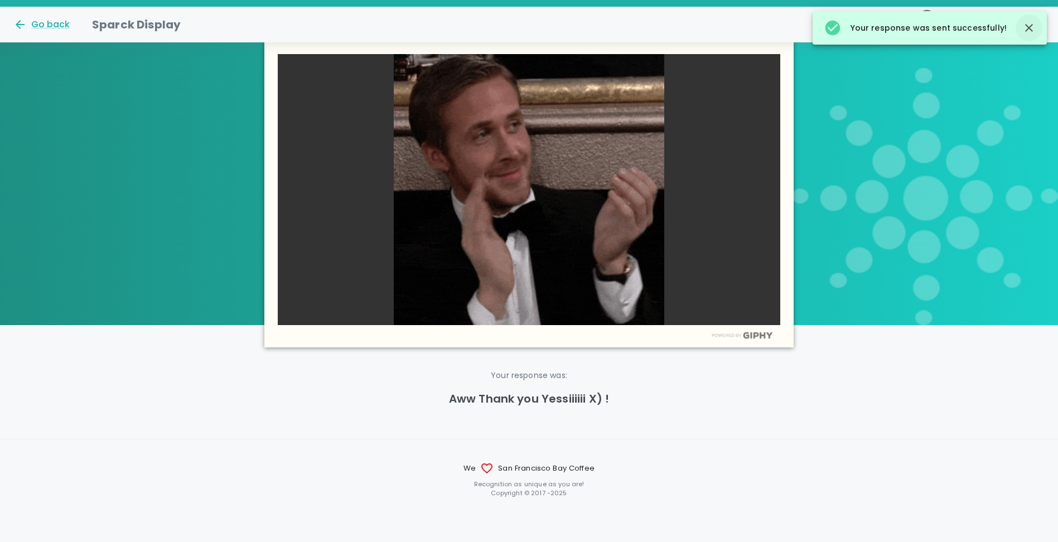
click at [1035, 31] on icon "button" at bounding box center [1029, 27] width 13 height 13
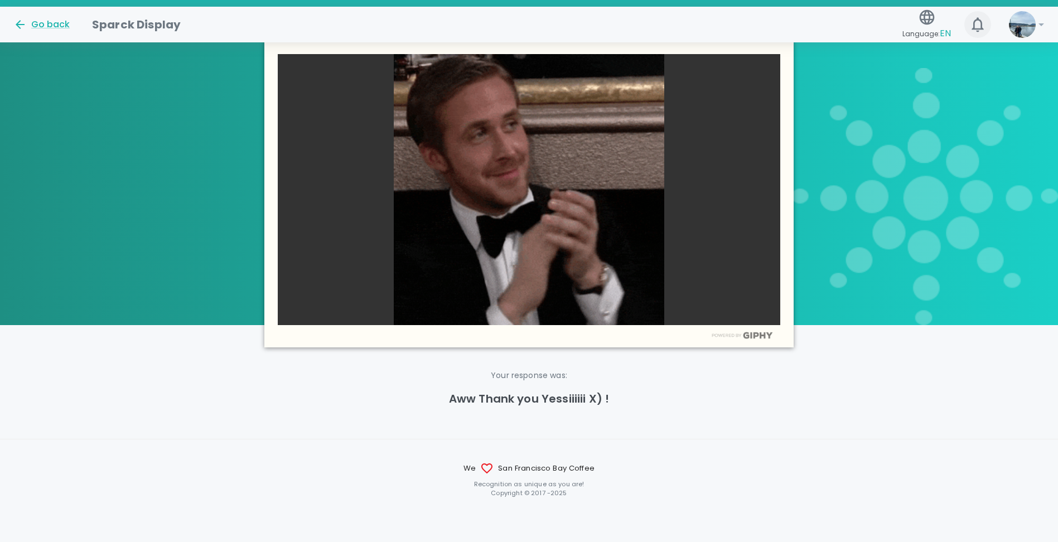
click at [973, 27] on icon "button" at bounding box center [978, 24] width 12 height 15
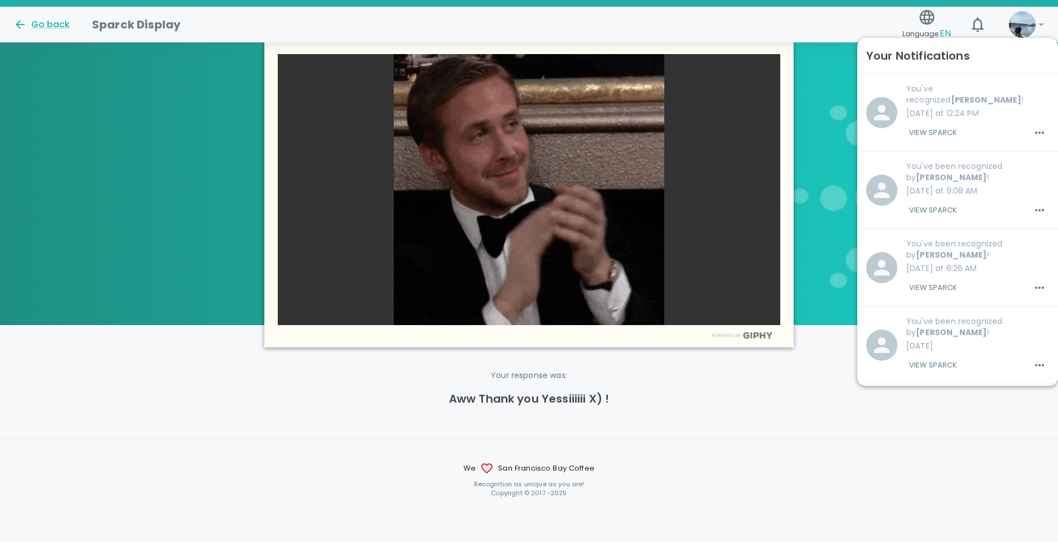
click at [957, 202] on button "View Sparck" at bounding box center [933, 210] width 54 height 19
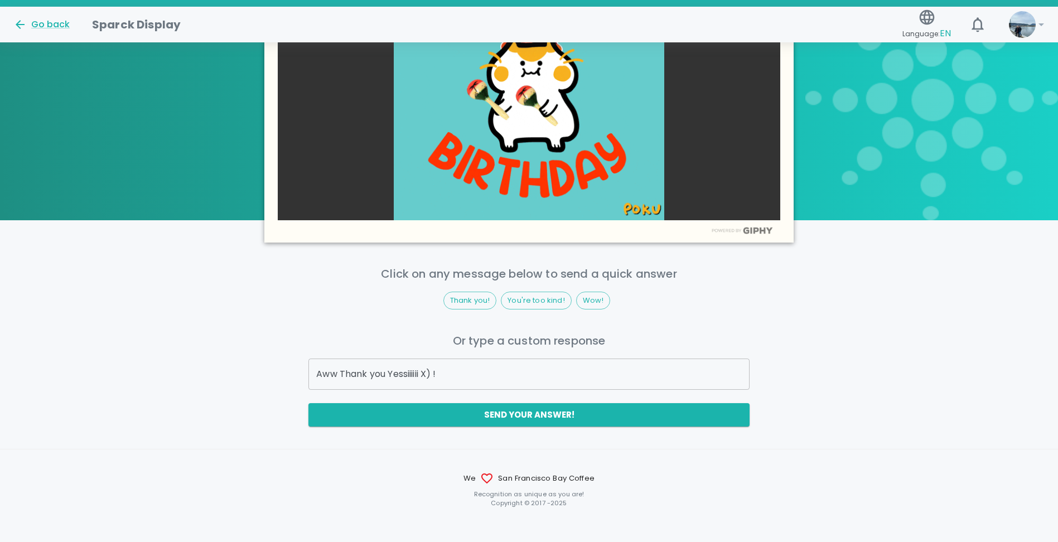
scroll to position [563, 0]
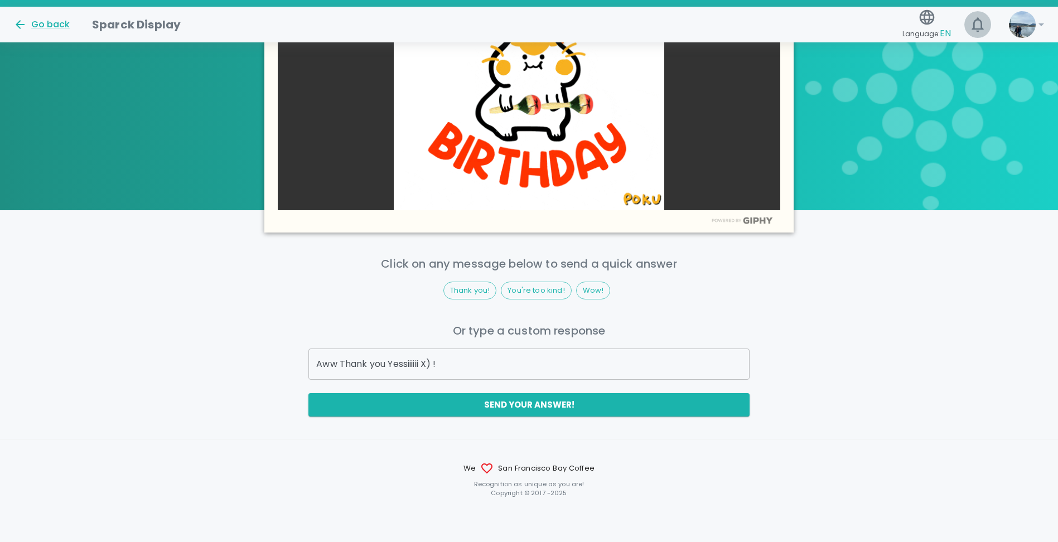
click at [986, 26] on icon "button" at bounding box center [978, 25] width 18 height 18
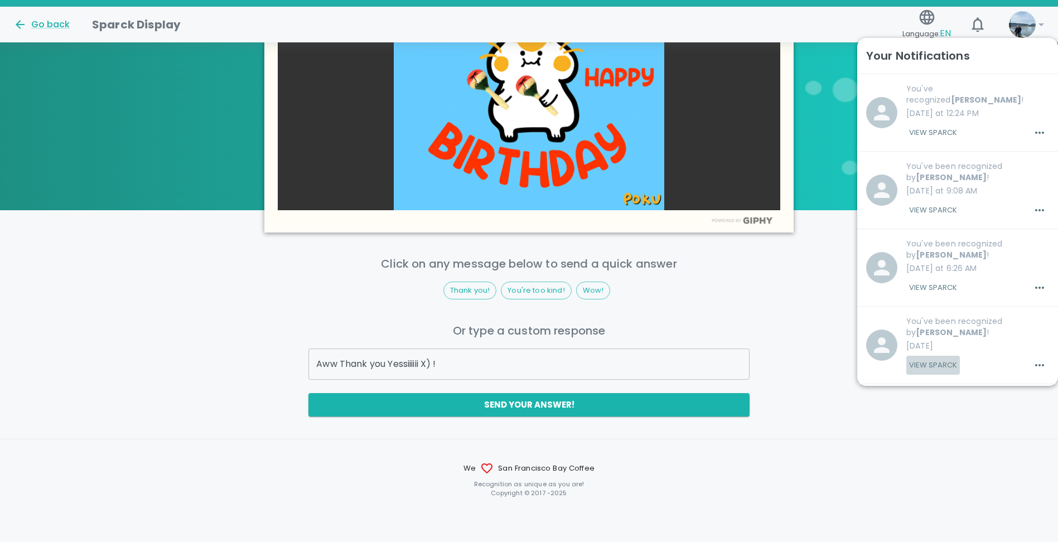
click at [939, 356] on button "View Sparck" at bounding box center [933, 365] width 54 height 19
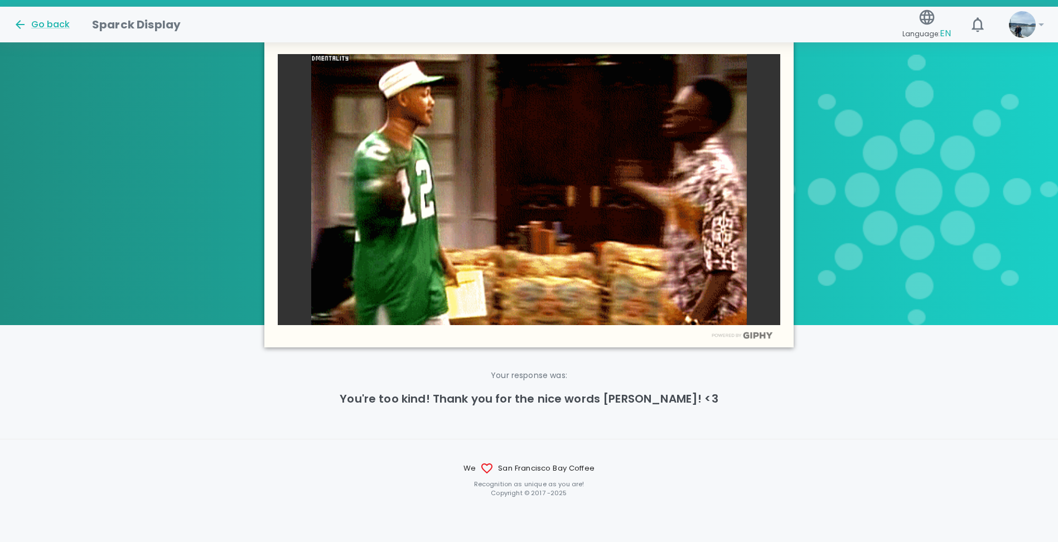
scroll to position [501, 0]
click at [988, 19] on button "0" at bounding box center [978, 24] width 27 height 27
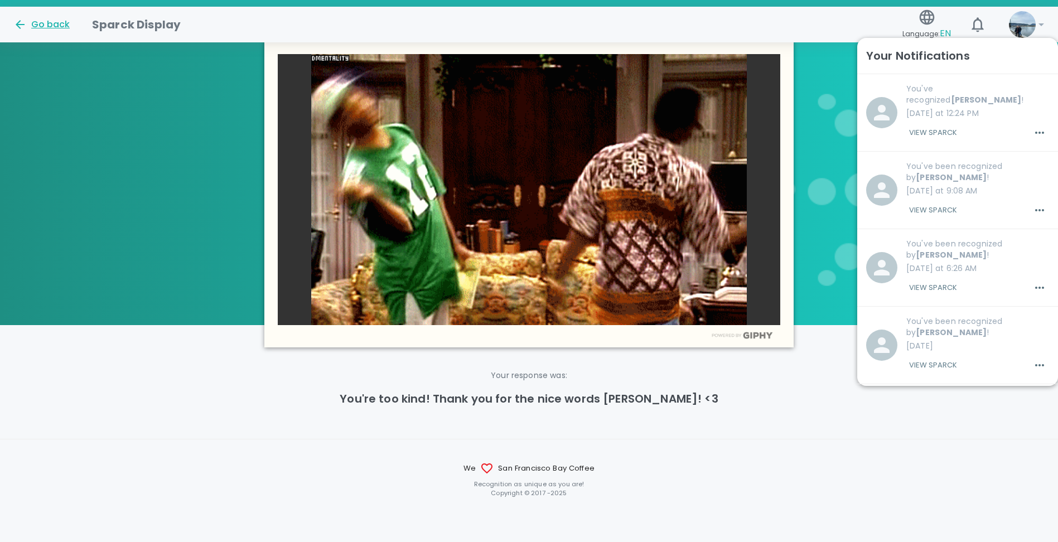
click at [38, 23] on div "Go back" at bounding box center [41, 24] width 56 height 13
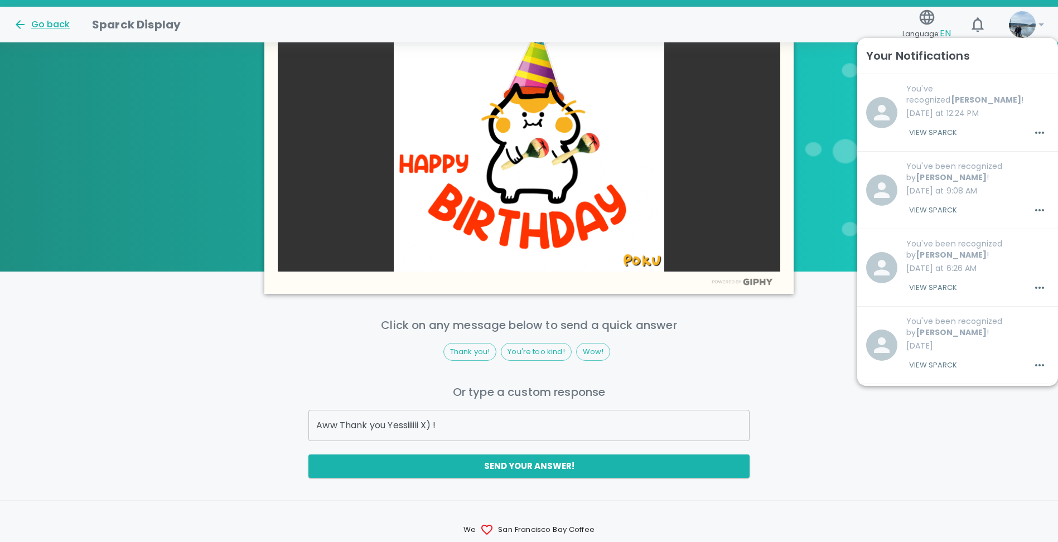
click at [38, 23] on div "Go back" at bounding box center [41, 24] width 56 height 13
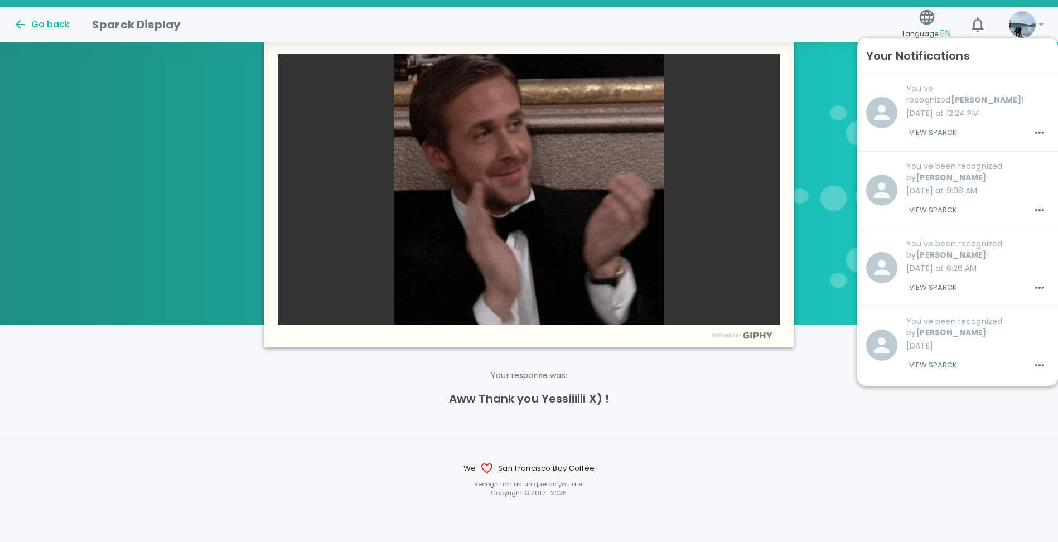
click at [38, 23] on div "Go back" at bounding box center [41, 24] width 56 height 13
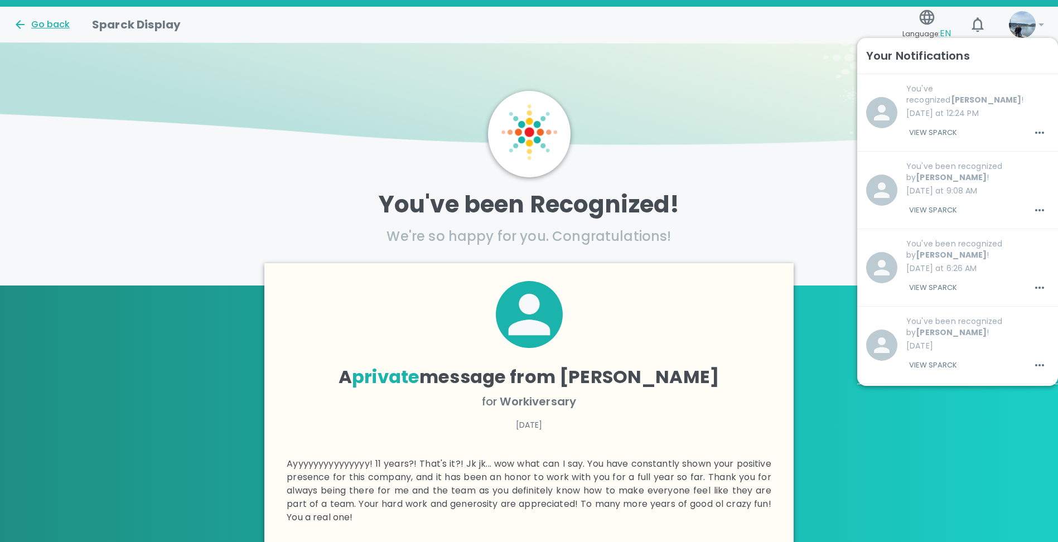
click at [25, 21] on icon at bounding box center [19, 24] width 13 height 13
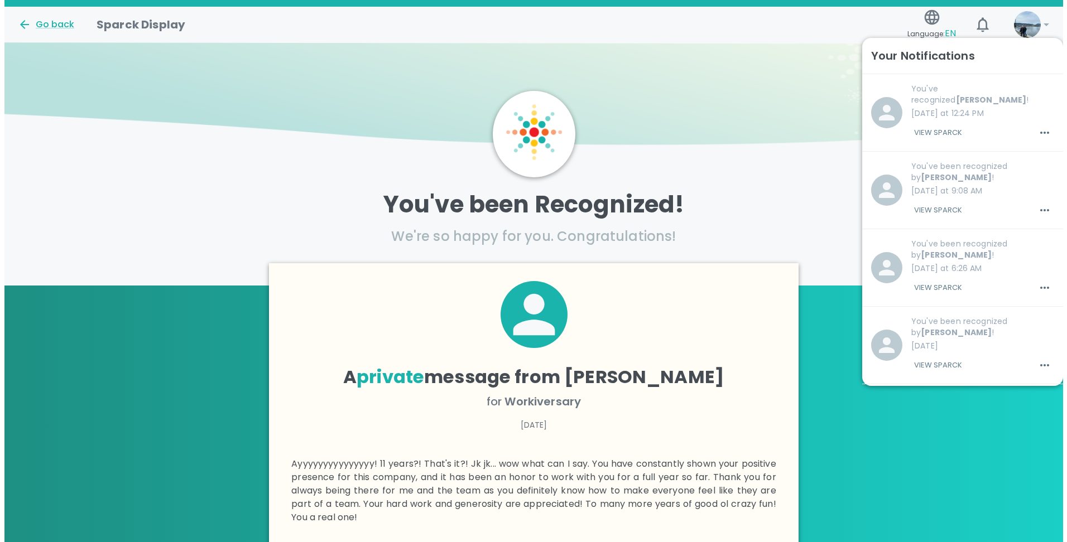
scroll to position [2, 0]
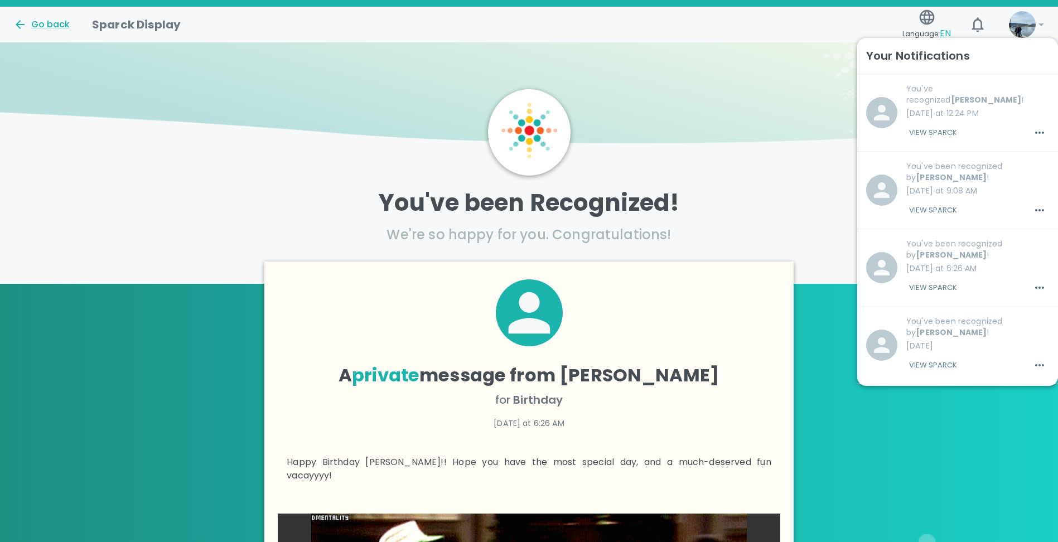
click at [1033, 30] on img at bounding box center [1022, 24] width 27 height 27
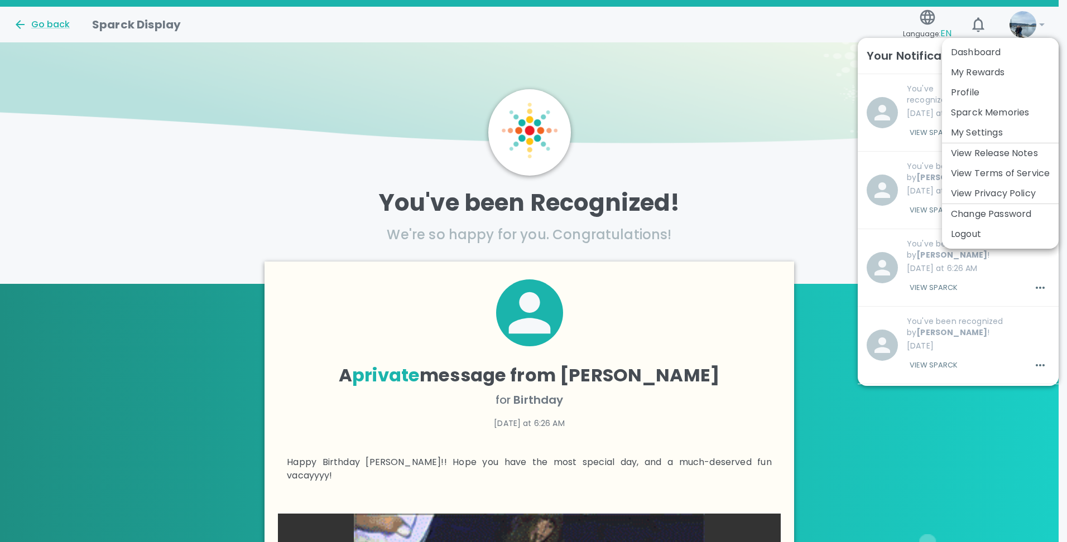
click at [1006, 51] on li "Dashboard" at bounding box center [1000, 52] width 117 height 20
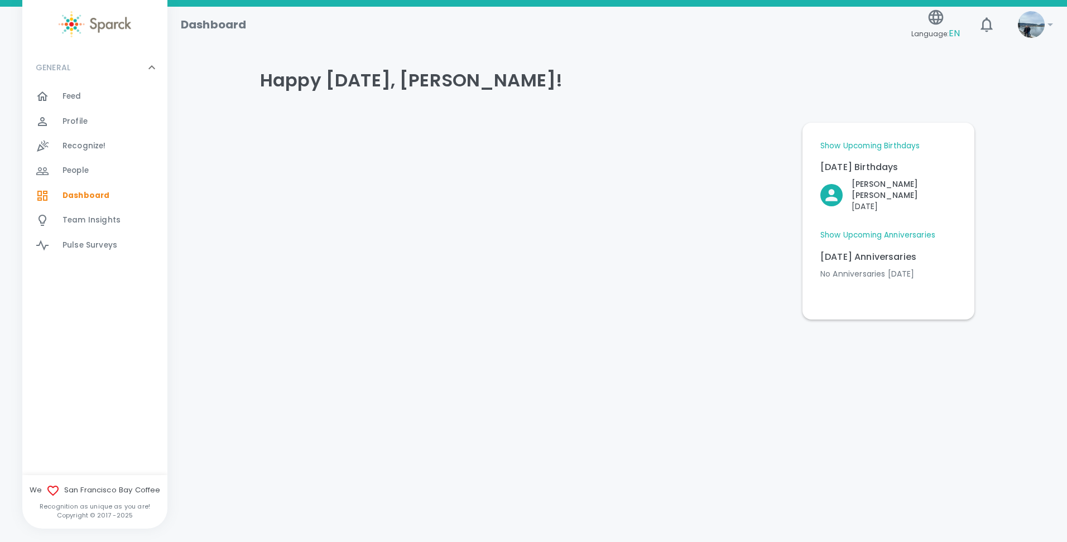
click at [84, 89] on div "Feed 0" at bounding box center [94, 96] width 145 height 25
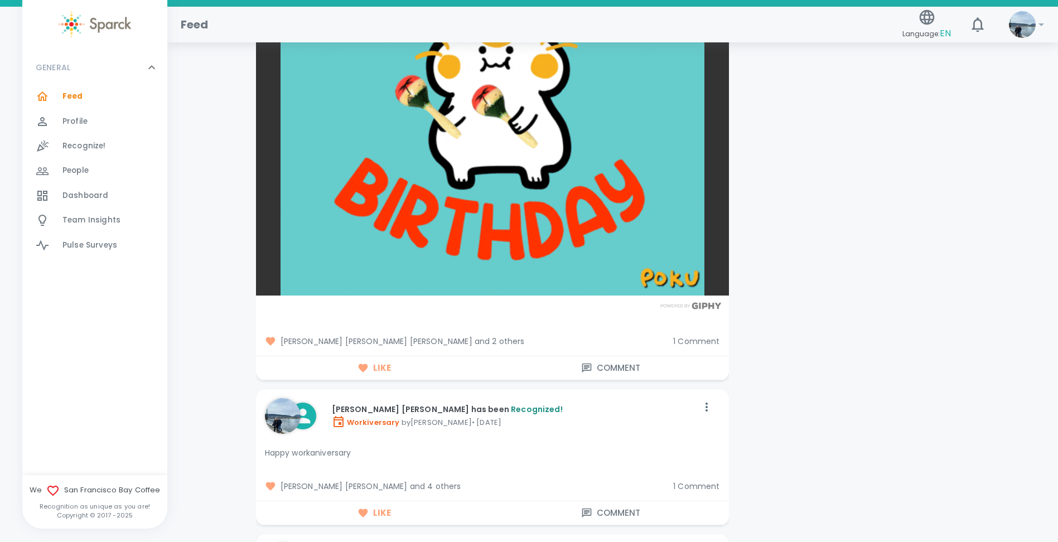
scroll to position [1618, 0]
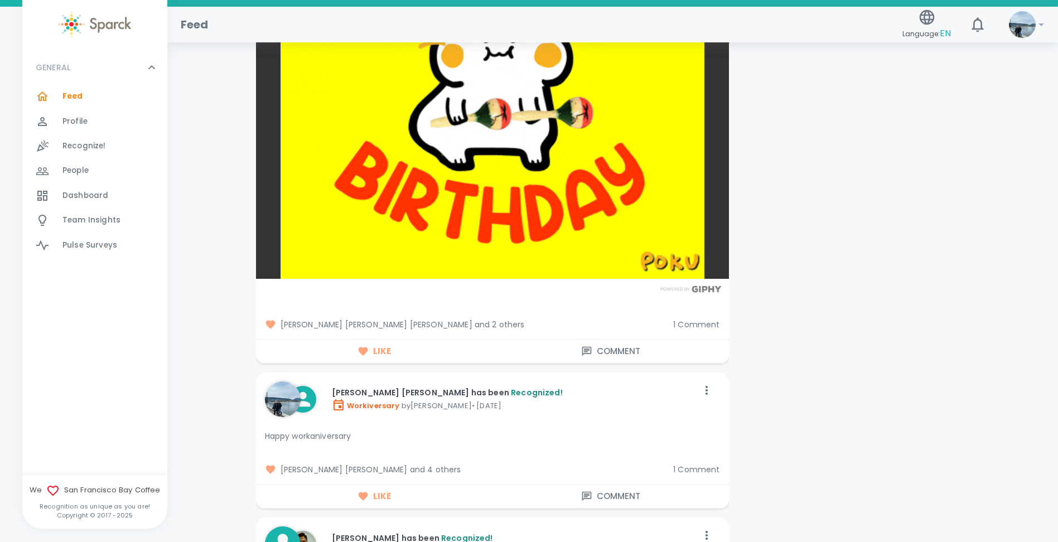
click at [682, 330] on span "1 Comment" at bounding box center [696, 324] width 46 height 11
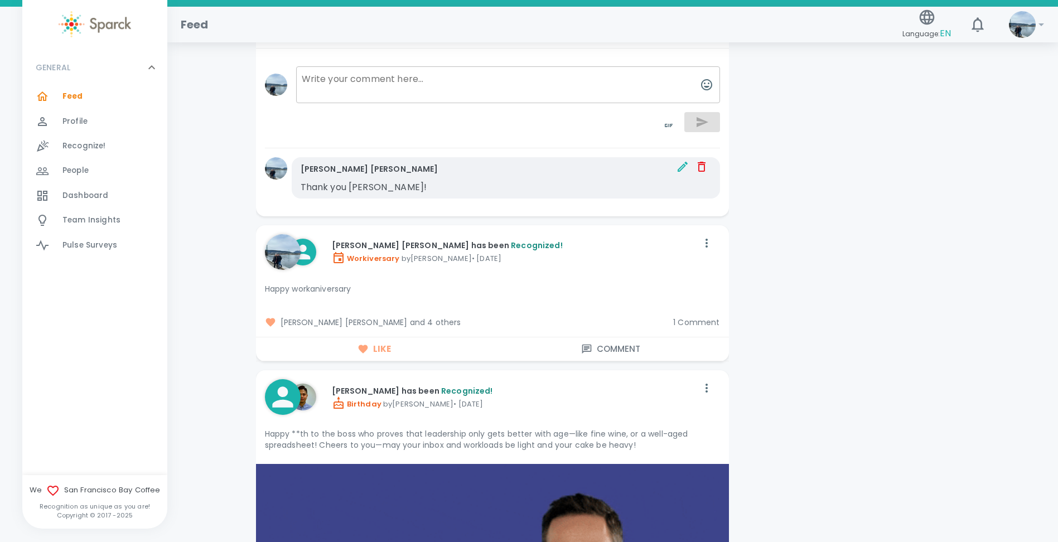
scroll to position [1952, 0]
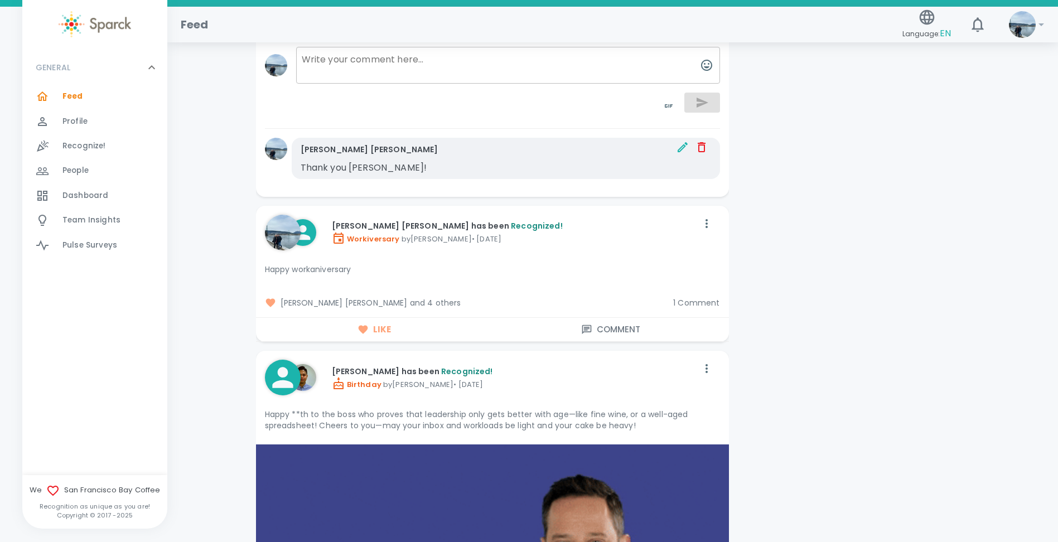
click at [708, 305] on span "1 Comment" at bounding box center [696, 302] width 46 height 11
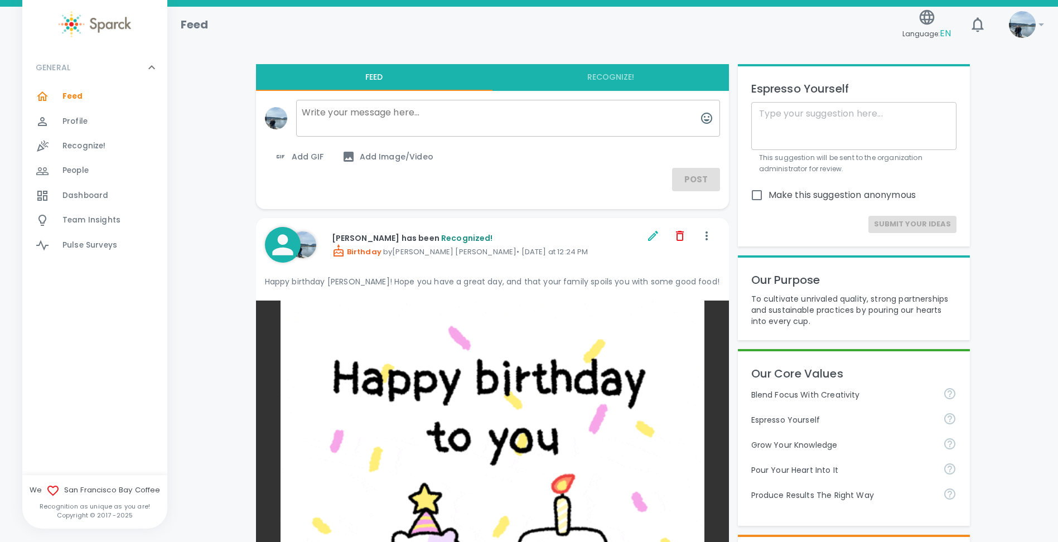
scroll to position [0, 0]
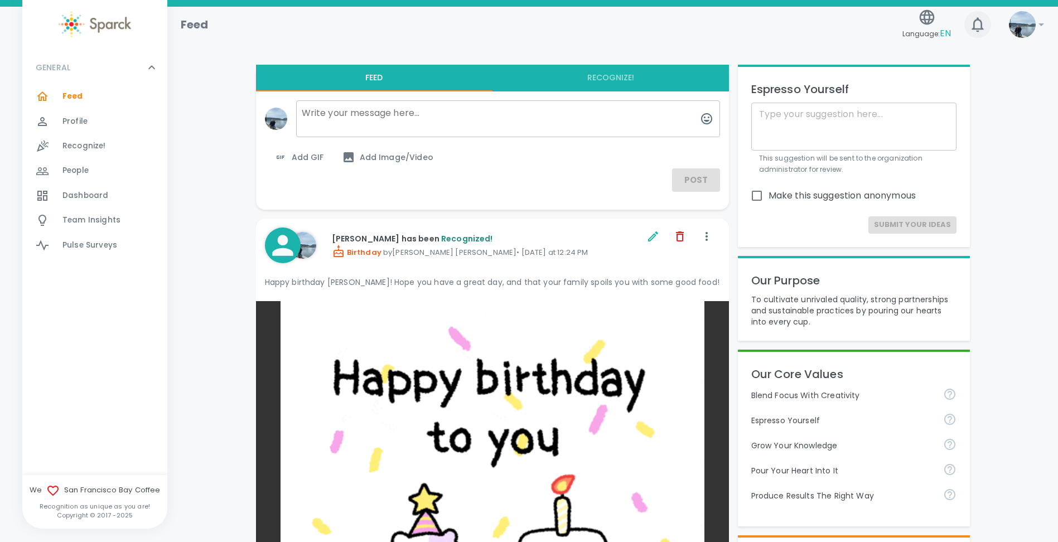
click at [973, 31] on icon "button" at bounding box center [978, 25] width 18 height 18
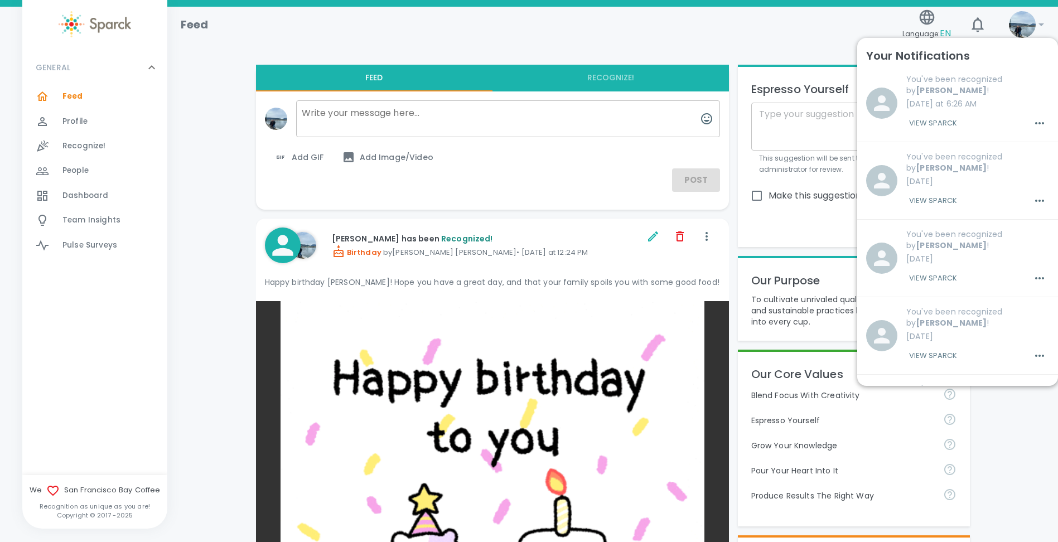
scroll to position [167, 0]
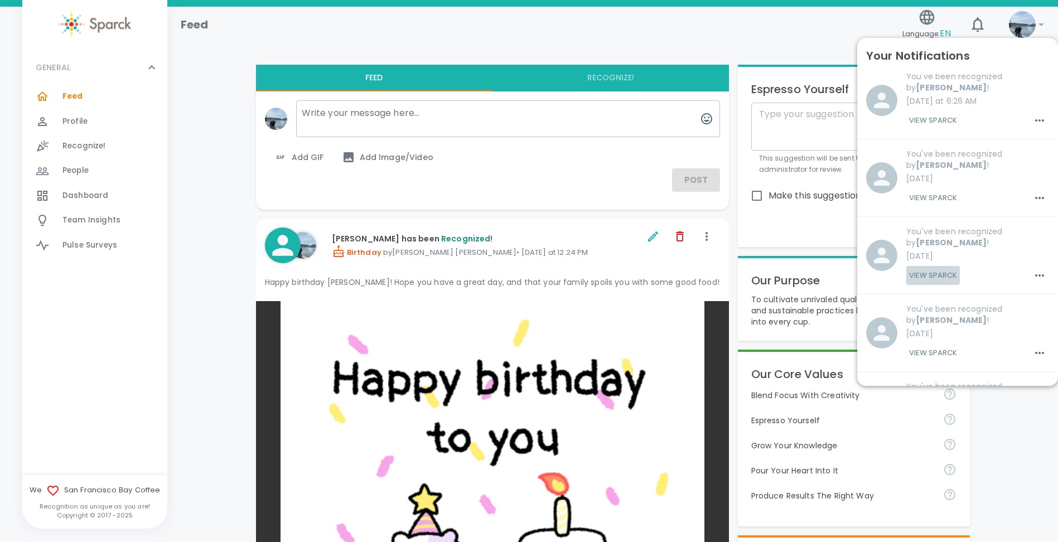
click at [912, 266] on button "View Sparck" at bounding box center [933, 275] width 54 height 19
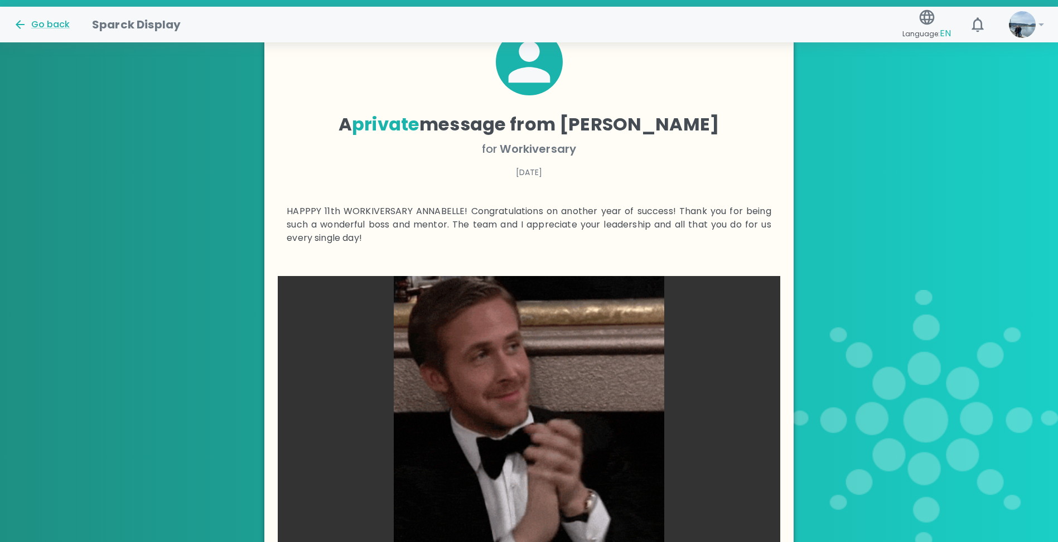
scroll to position [252, 0]
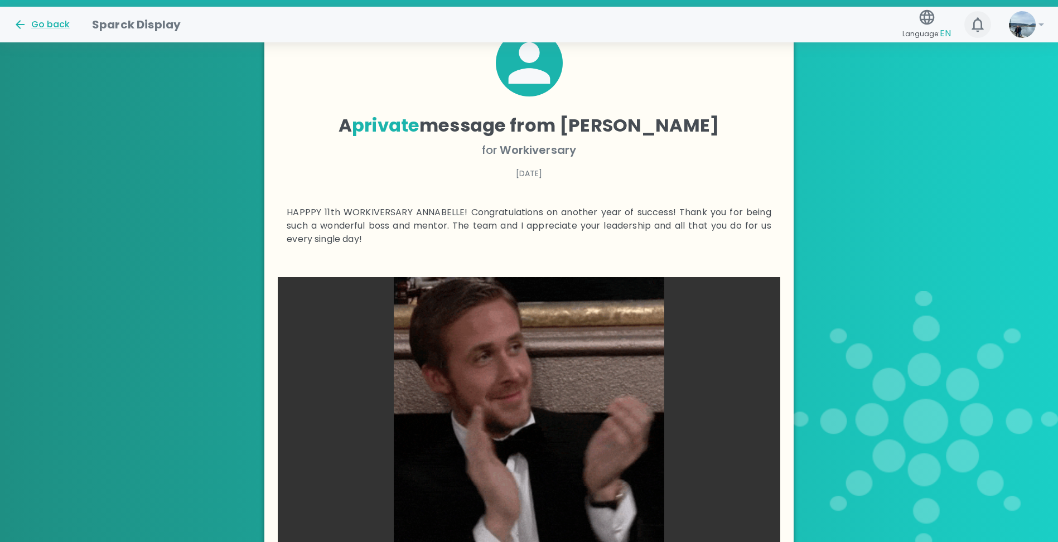
click at [972, 25] on icon "button" at bounding box center [978, 25] width 18 height 18
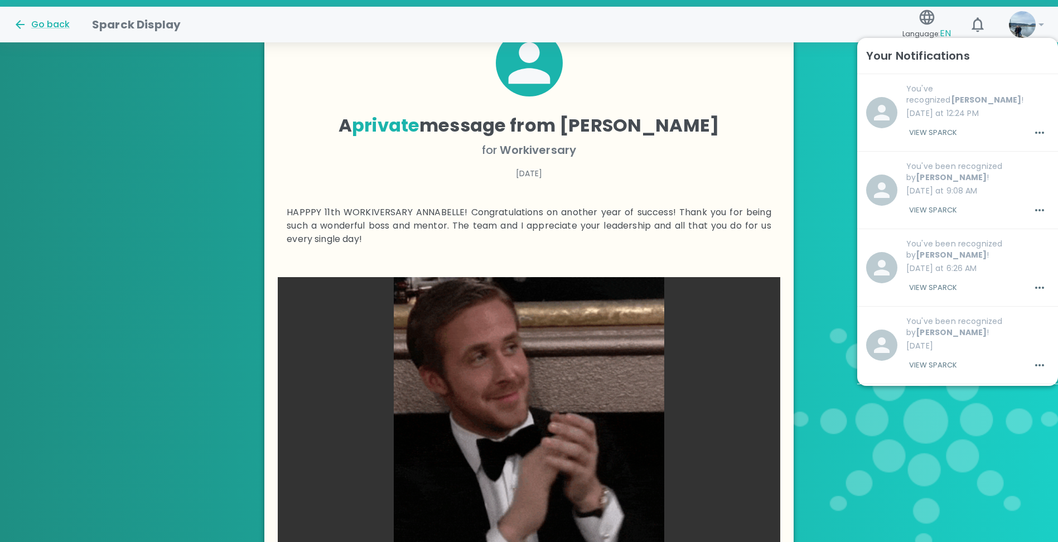
click at [927, 282] on button "View Sparck" at bounding box center [933, 287] width 54 height 19
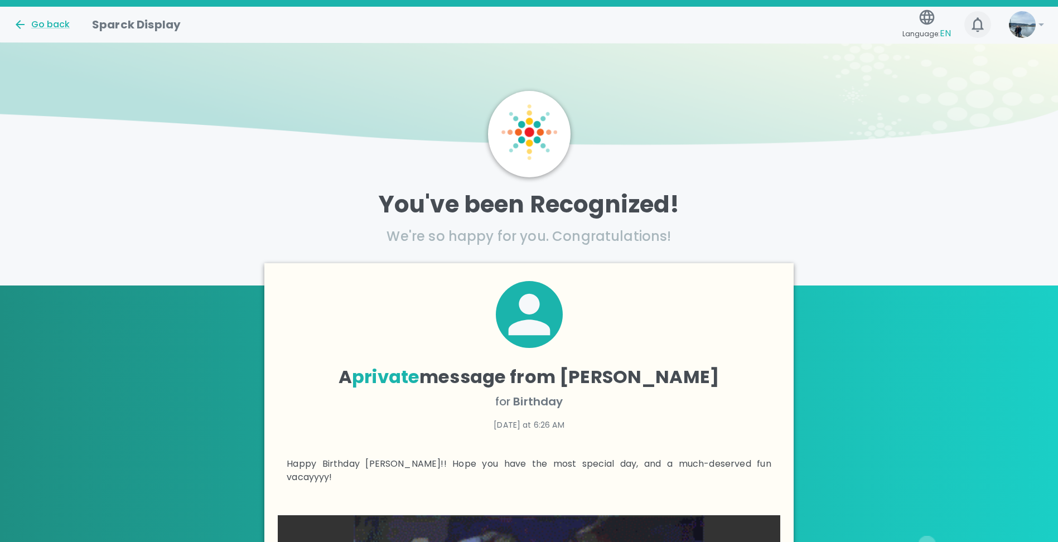
click at [983, 29] on icon "button" at bounding box center [978, 24] width 12 height 15
